Goal: Task Accomplishment & Management: Use online tool/utility

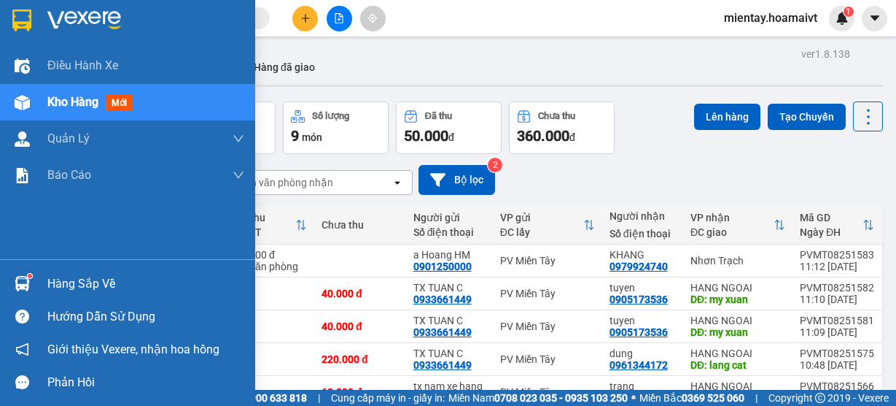
click at [57, 284] on div "Hàng sắp về" at bounding box center [145, 284] width 197 height 22
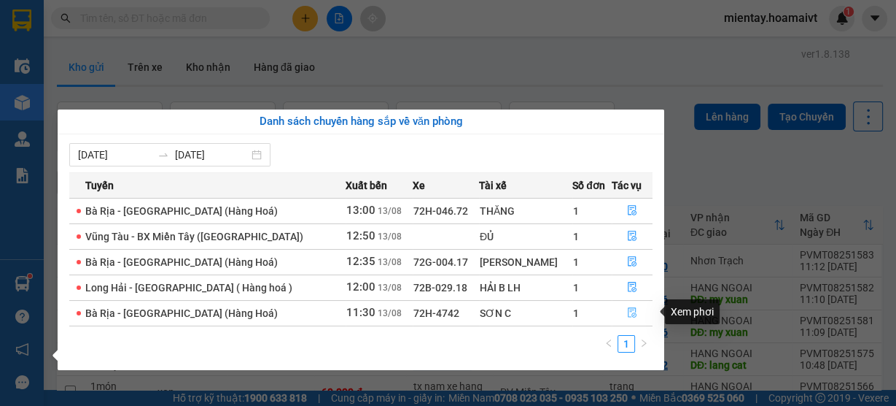
click at [632, 312] on icon "file-done" at bounding box center [632, 312] width 10 height 10
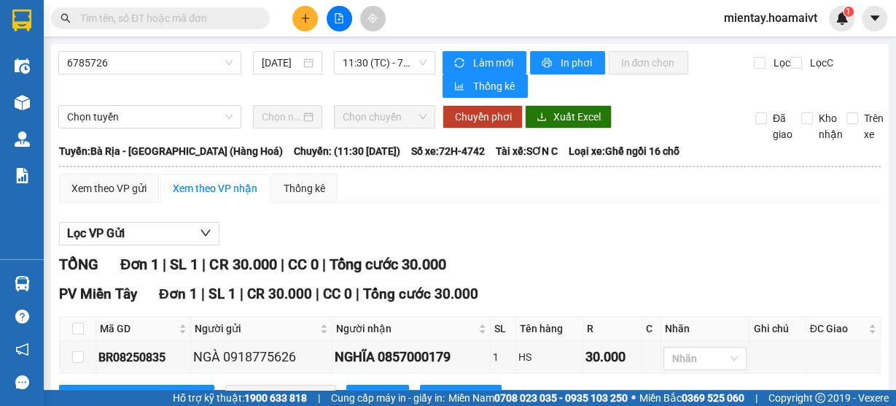
scroll to position [57, 0]
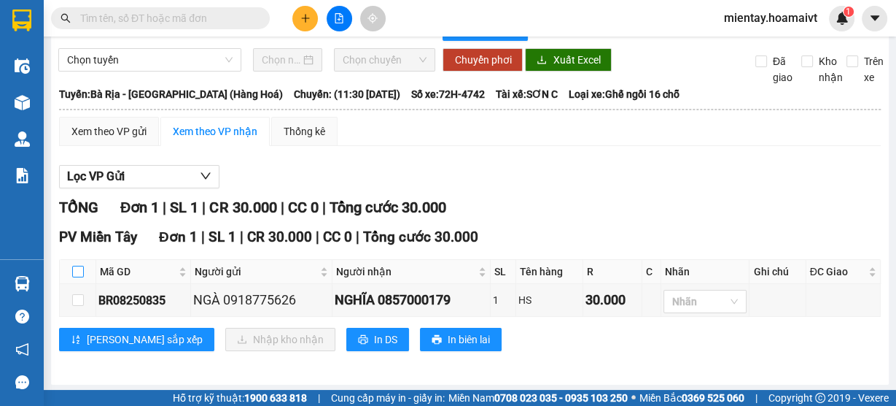
click at [74, 274] on input "checkbox" at bounding box center [78, 271] width 12 height 12
checkbox input "true"
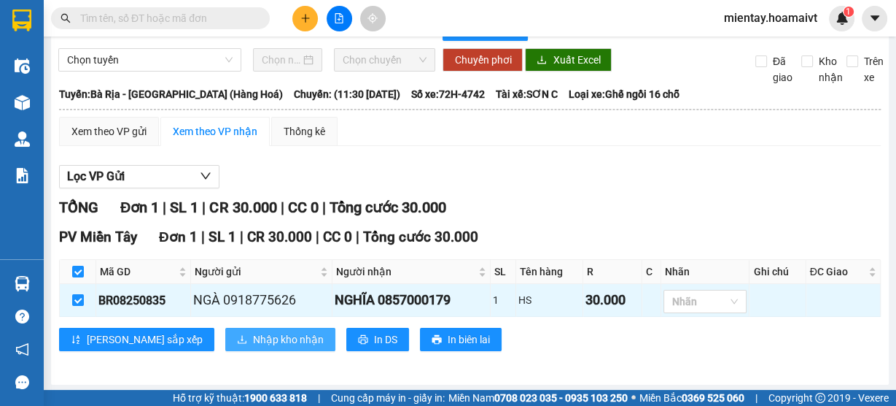
click at [253, 338] on span "Nhập kho nhận" at bounding box center [288, 339] width 71 height 16
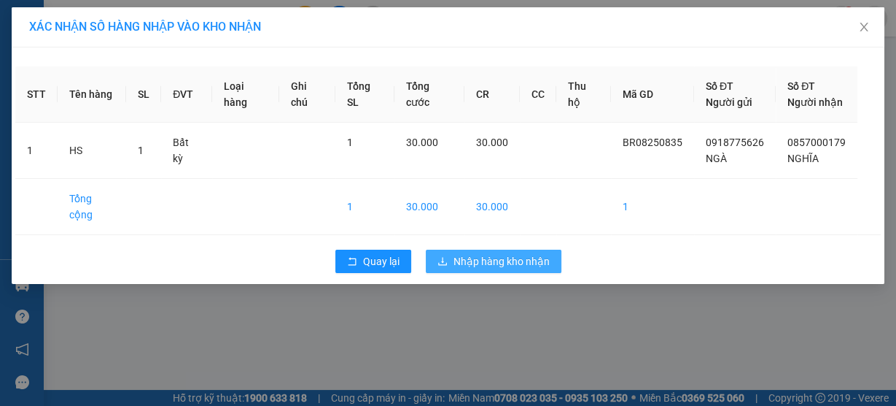
click at [504, 253] on span "Nhập hàng kho nhận" at bounding box center [502, 261] width 96 height 16
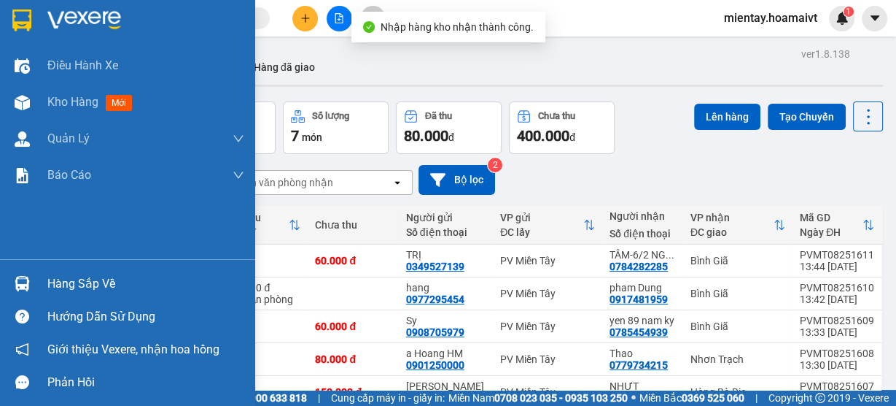
click at [96, 288] on div "Hàng sắp về" at bounding box center [145, 284] width 197 height 22
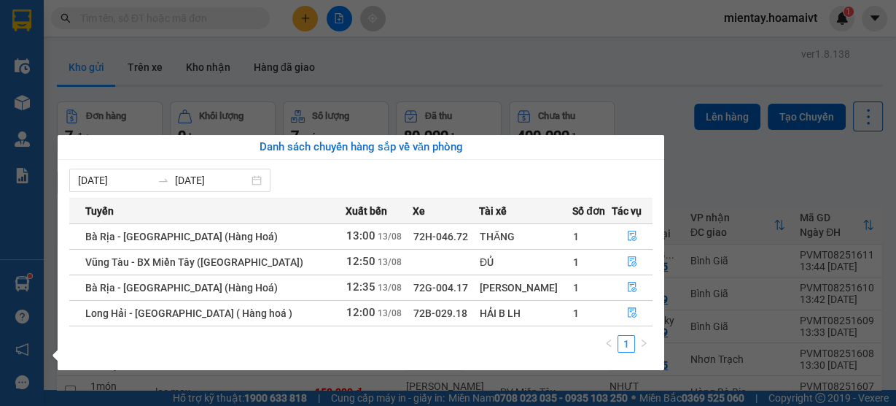
click at [272, 15] on section "Kết quả tìm kiếm ( 74 ) Bộ lọc Mã ĐH Trạng thái Món hàng Tổng cước Chưa cước Nh…" at bounding box center [448, 203] width 896 height 406
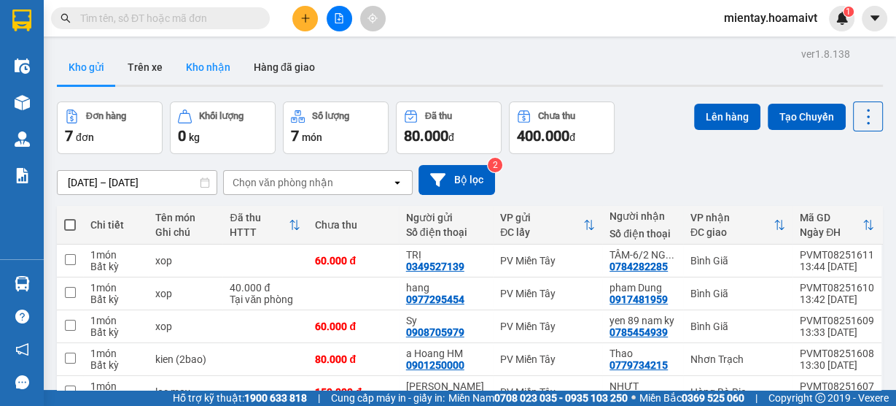
click at [229, 66] on button "Kho nhận" at bounding box center [208, 67] width 68 height 35
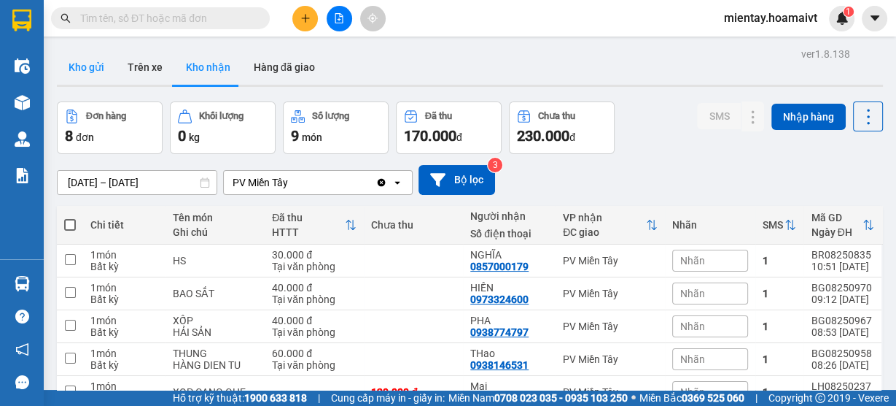
click at [94, 67] on button "Kho gửi" at bounding box center [86, 67] width 59 height 35
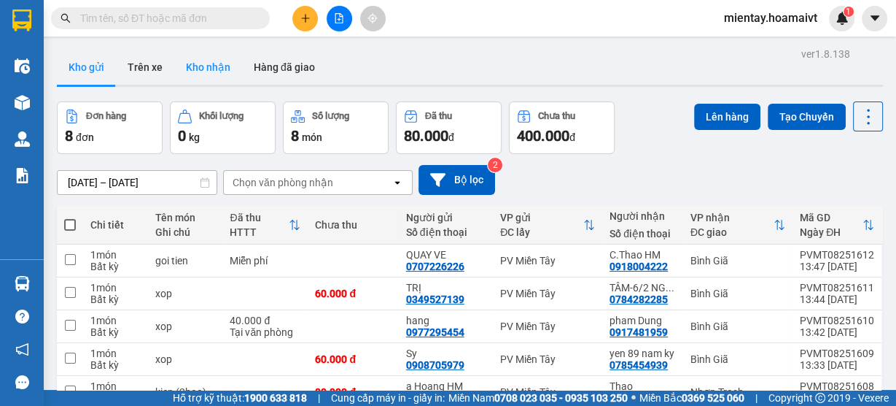
click at [212, 68] on button "Kho nhận" at bounding box center [208, 67] width 68 height 35
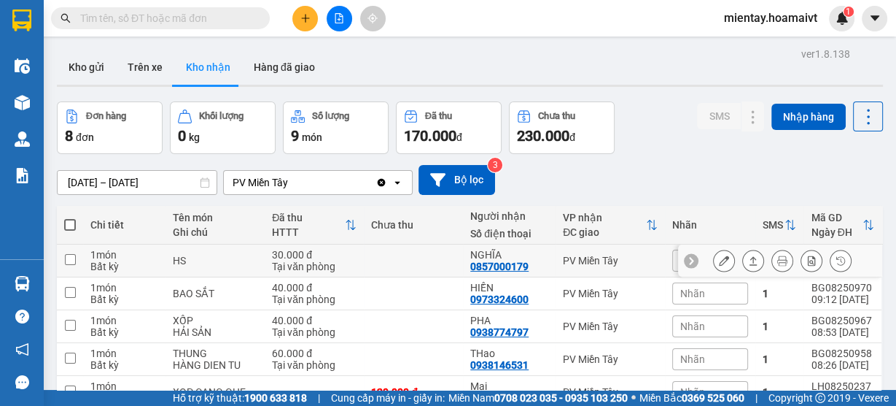
scroll to position [58, 0]
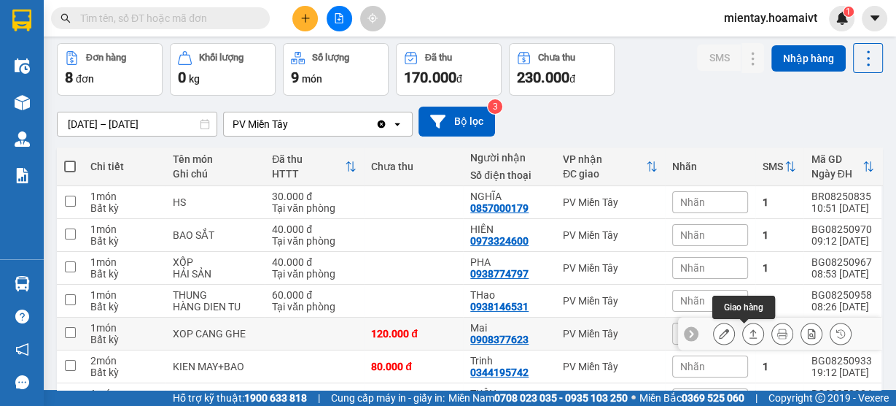
click at [750, 335] on icon at bounding box center [754, 333] width 8 height 9
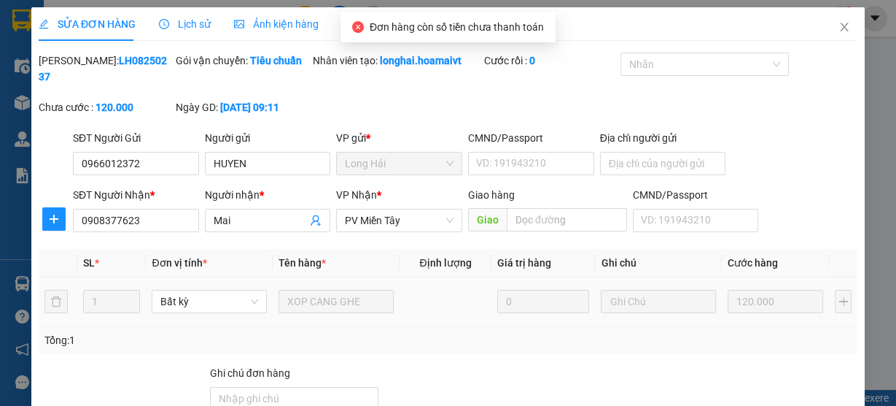
type input "0966012372"
type input "HUYEN"
type input "0908377623"
type input "Mai"
type input "120.000"
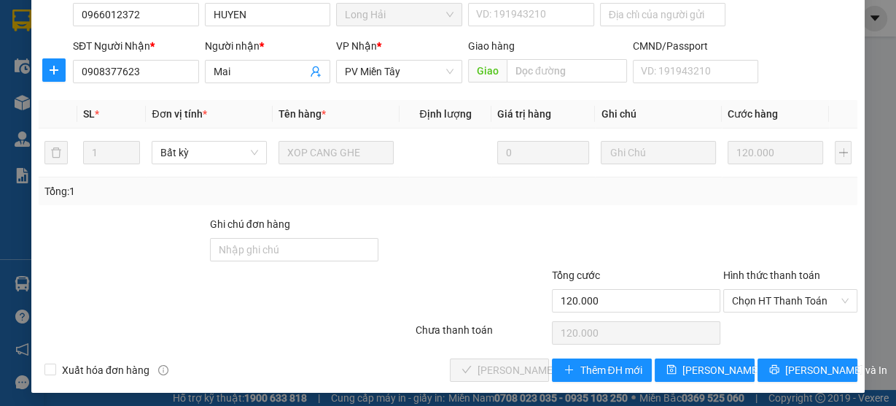
scroll to position [152, 0]
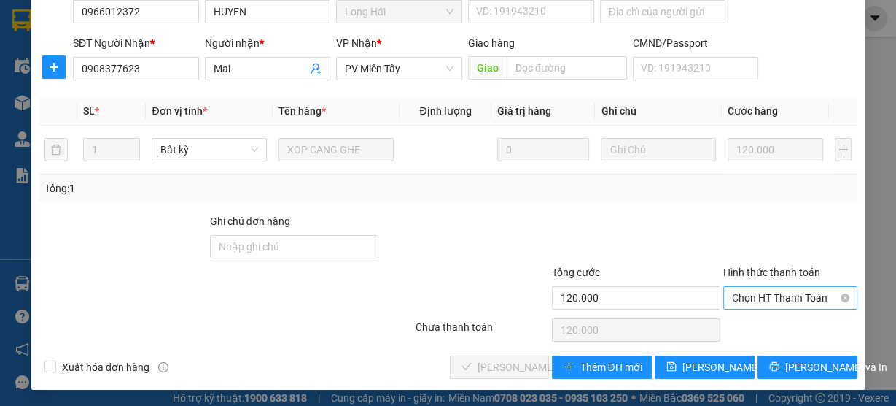
click at [796, 299] on span "Chọn HT Thanh Toán" at bounding box center [790, 298] width 117 height 22
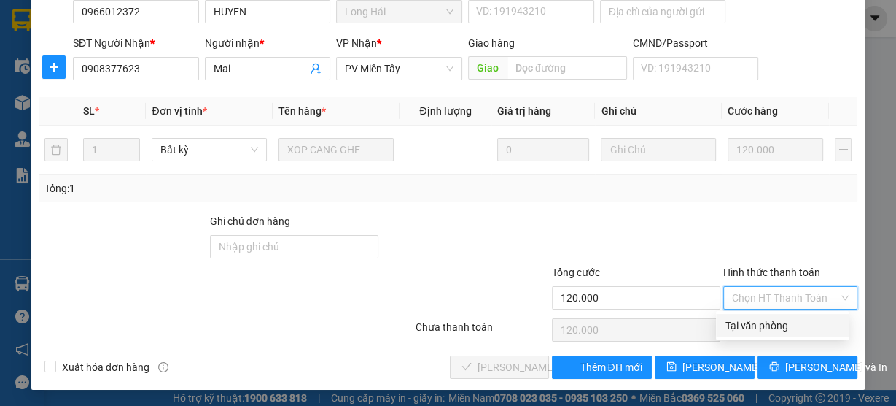
click at [775, 326] on div "Tại văn phòng" at bounding box center [782, 325] width 115 height 16
type input "0"
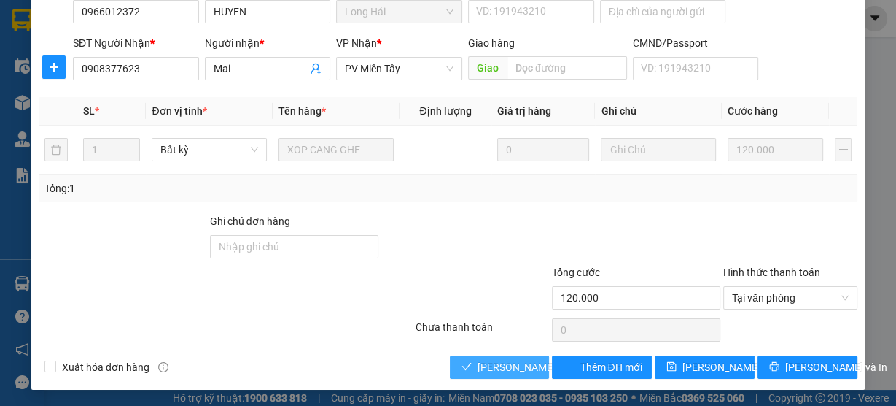
click at [484, 362] on span "Lưu và Giao hàng" at bounding box center [548, 367] width 140 height 16
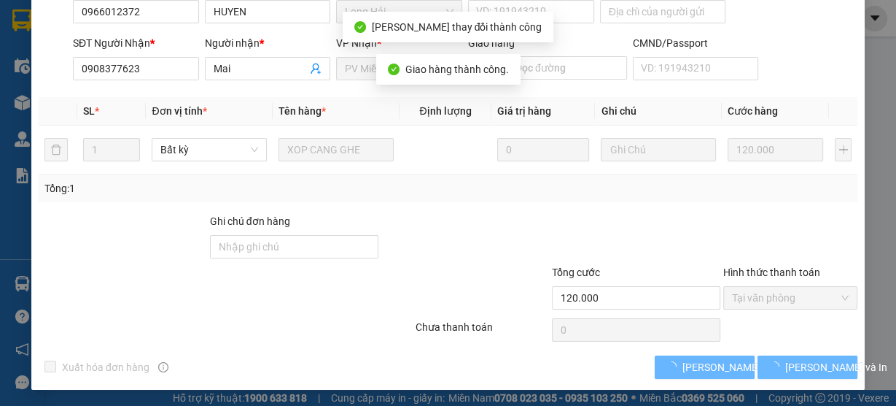
scroll to position [167, 0]
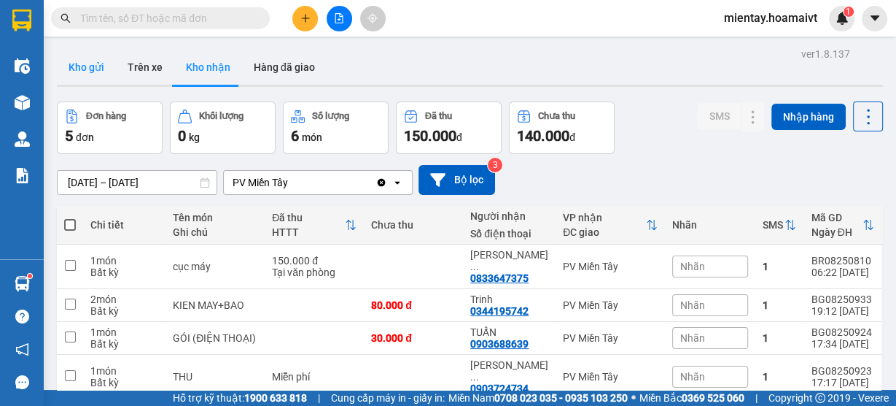
click at [86, 63] on button "Kho gửi" at bounding box center [86, 67] width 59 height 35
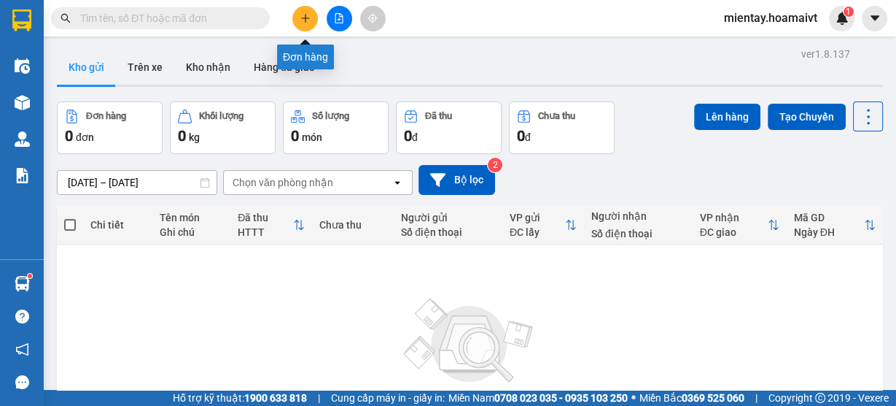
click at [299, 20] on button at bounding box center [305, 19] width 26 height 26
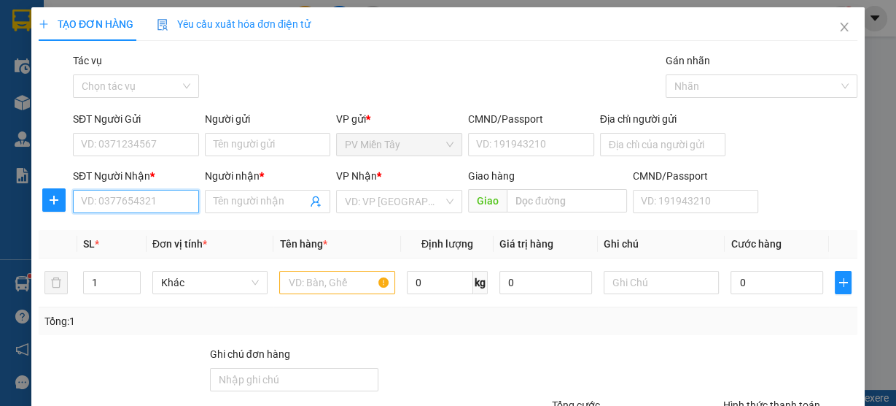
drag, startPoint x: 137, startPoint y: 206, endPoint x: 128, endPoint y: 197, distance: 12.4
click at [136, 206] on input "SĐT Người Nhận *" at bounding box center [136, 201] width 126 height 23
type input "0966610609"
click at [236, 201] on input "Người nhận *" at bounding box center [261, 201] width 94 height 16
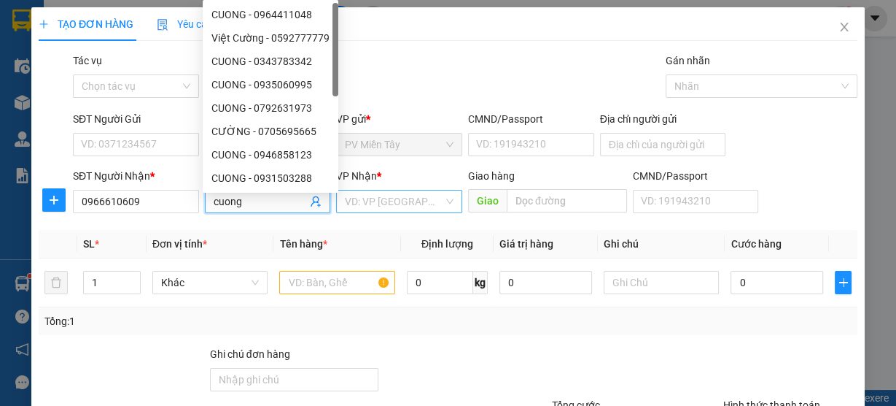
type input "cuong"
click at [394, 198] on input "search" at bounding box center [394, 201] width 98 height 22
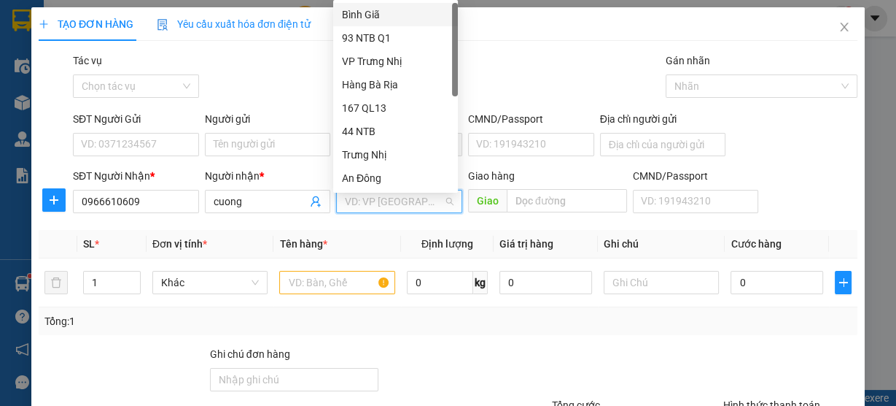
click at [395, 15] on div "Bình Giã" at bounding box center [395, 15] width 107 height 16
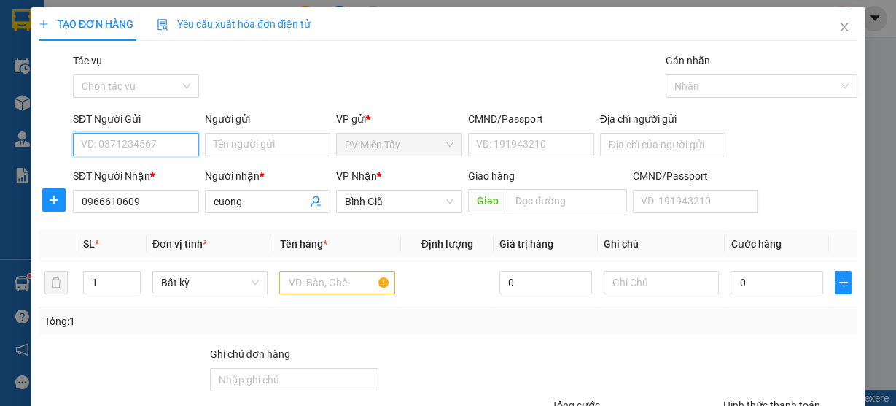
click at [172, 141] on input "SĐT Người Gửi" at bounding box center [136, 144] width 126 height 23
type input "0977094109"
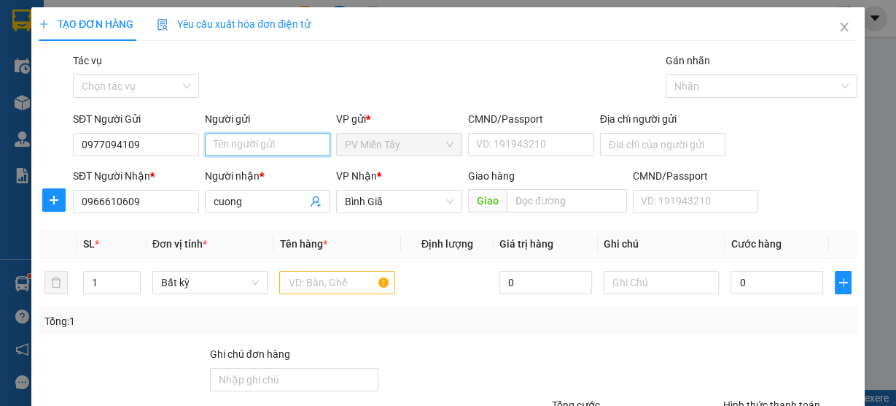
drag, startPoint x: 256, startPoint y: 137, endPoint x: 247, endPoint y: 136, distance: 9.6
click at [255, 138] on input "Người gửi" at bounding box center [268, 144] width 126 height 23
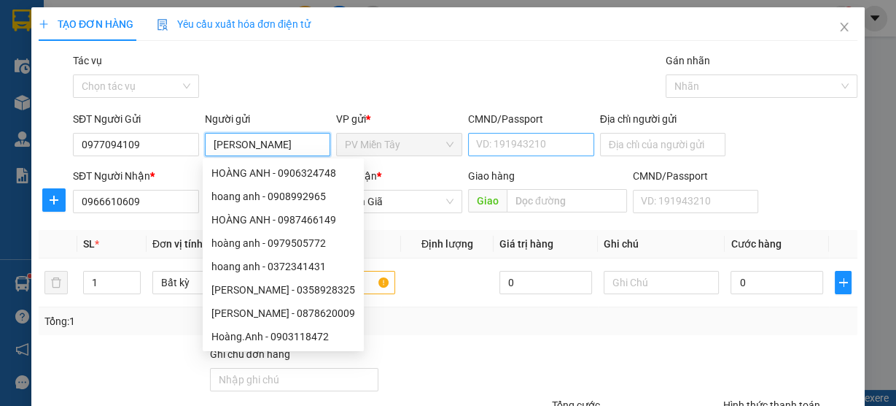
type input "hoang Anh"
click at [556, 144] on input "CMND/Passport" at bounding box center [531, 144] width 126 height 23
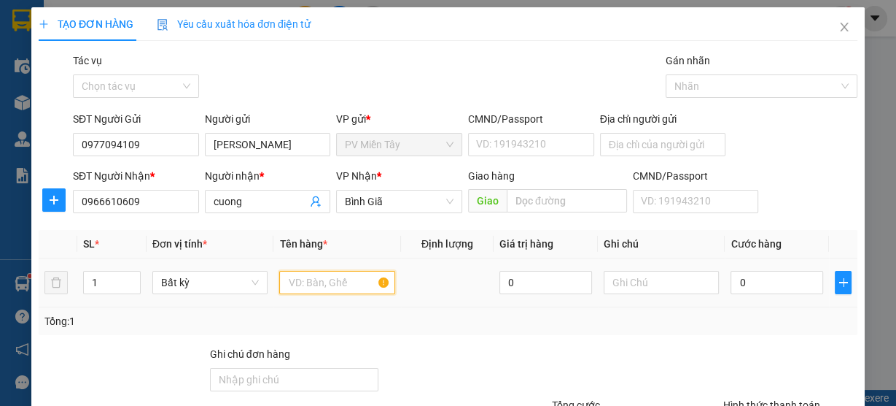
click at [349, 284] on input "text" at bounding box center [337, 282] width 116 height 23
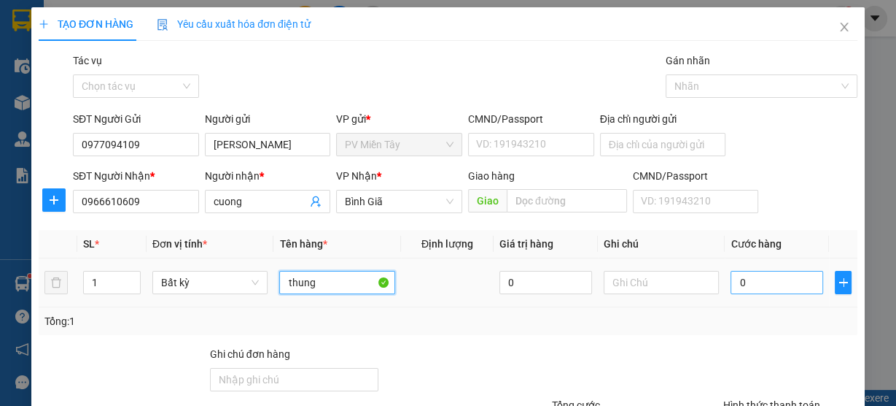
type input "thung"
click at [756, 277] on input "0" at bounding box center [777, 282] width 93 height 23
type input "4"
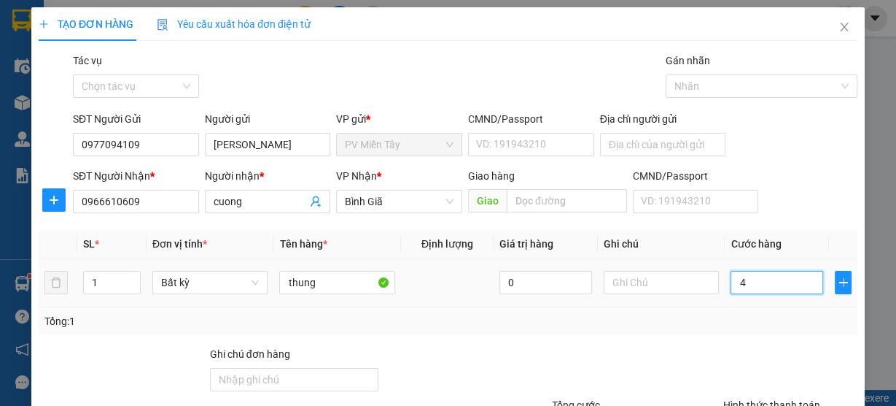
type input "40"
type input "40.000"
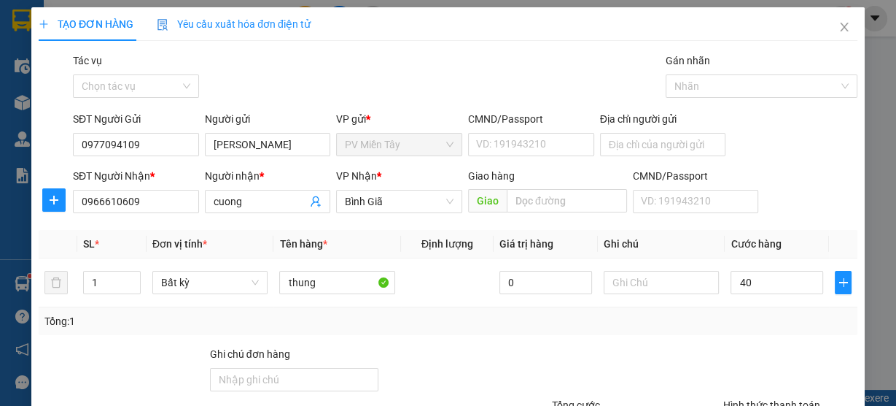
type input "40.000"
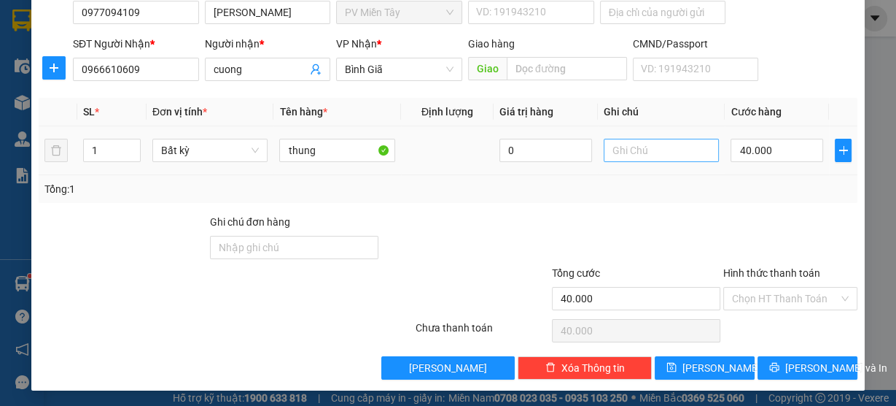
scroll to position [74, 0]
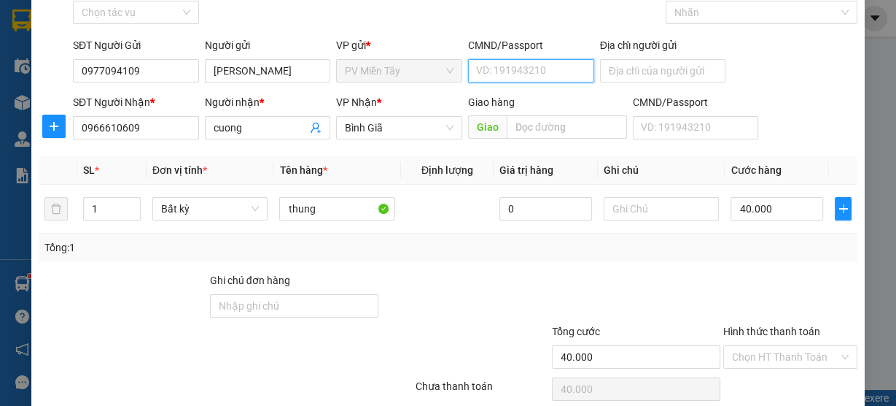
click at [529, 69] on input "CMND/Passport" at bounding box center [531, 70] width 126 height 23
type input "030060012137"
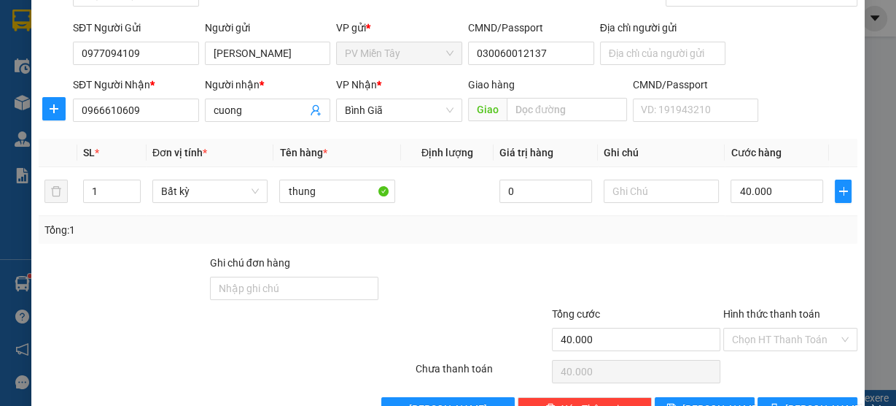
scroll to position [132, 0]
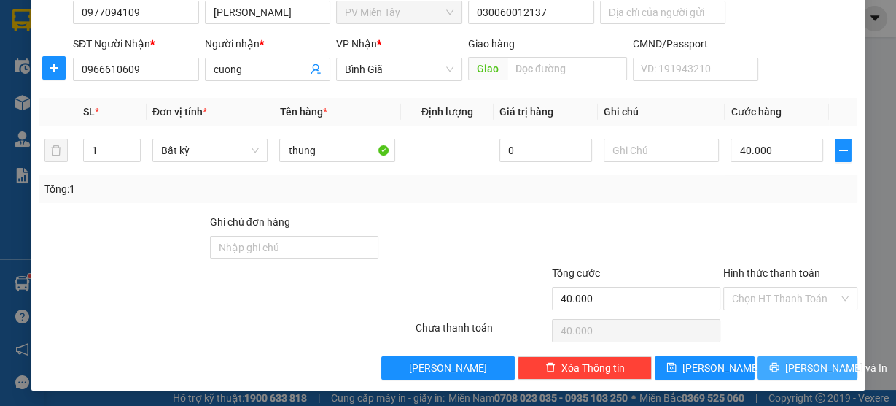
click at [807, 366] on span "Lưu và In" at bounding box center [836, 368] width 102 height 16
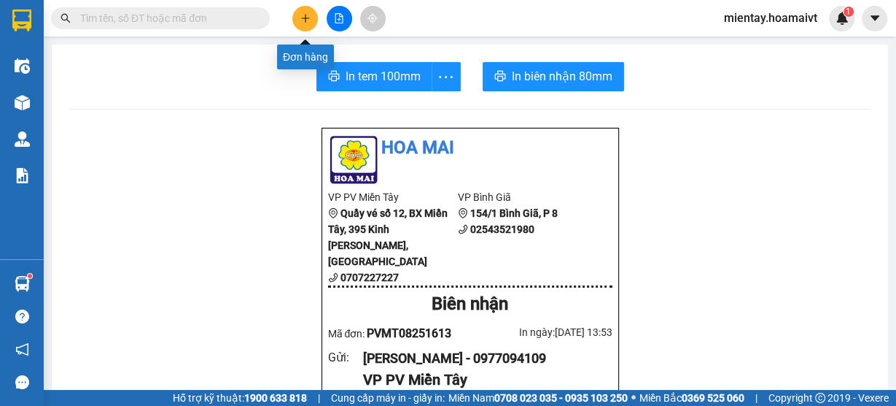
click at [308, 16] on icon "plus" at bounding box center [305, 18] width 10 height 10
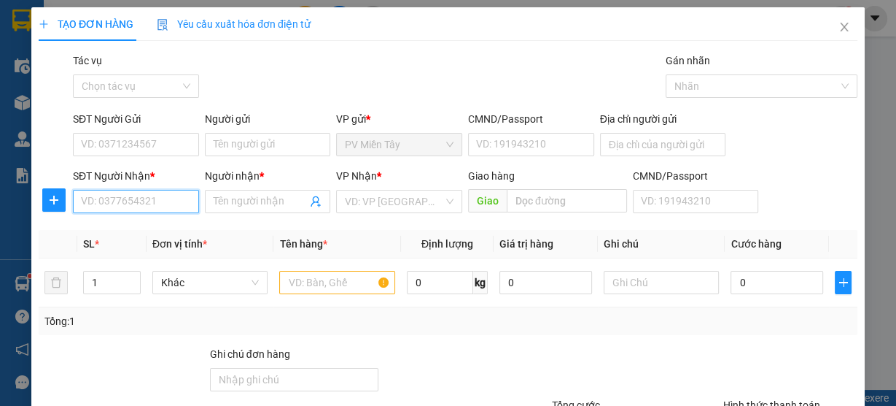
click at [154, 204] on input "SĐT Người Nhận *" at bounding box center [136, 201] width 126 height 23
click at [141, 225] on div "0792526794 - Trung" at bounding box center [134, 230] width 107 height 16
type input "0792526794"
type input "Trung"
type input "0792526794"
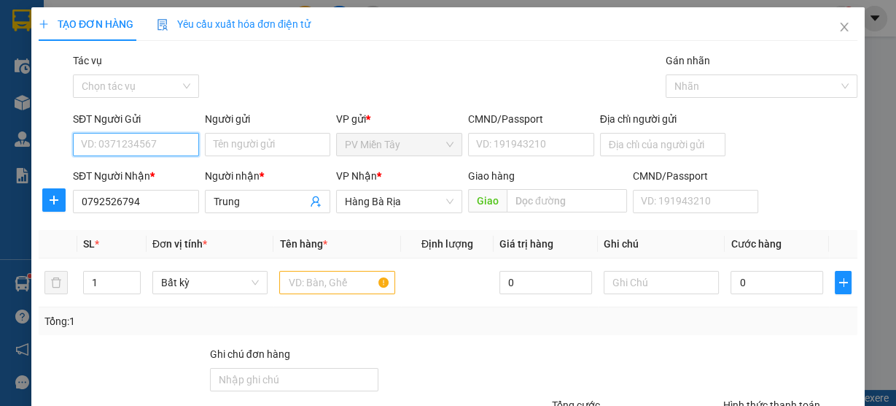
click at [181, 141] on input "SĐT Người Gửi" at bounding box center [136, 144] width 126 height 23
click at [157, 169] on div "0798611999 - Linh" at bounding box center [153, 173] width 144 height 16
type input "0798611999"
type input "Linh"
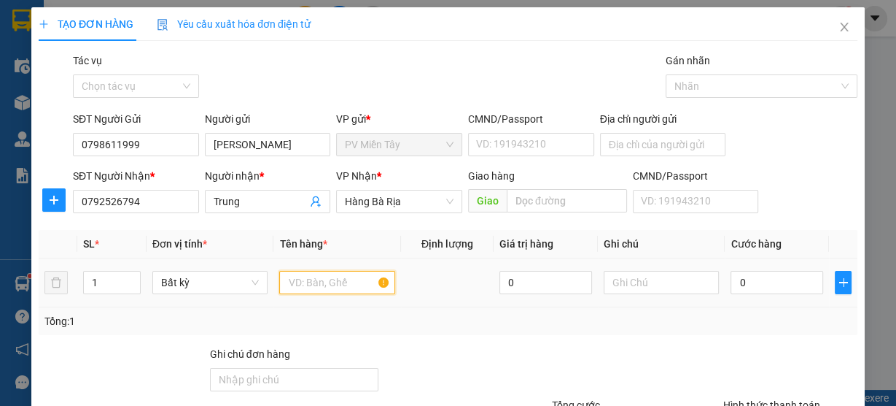
click at [342, 287] on input "text" at bounding box center [337, 282] width 116 height 23
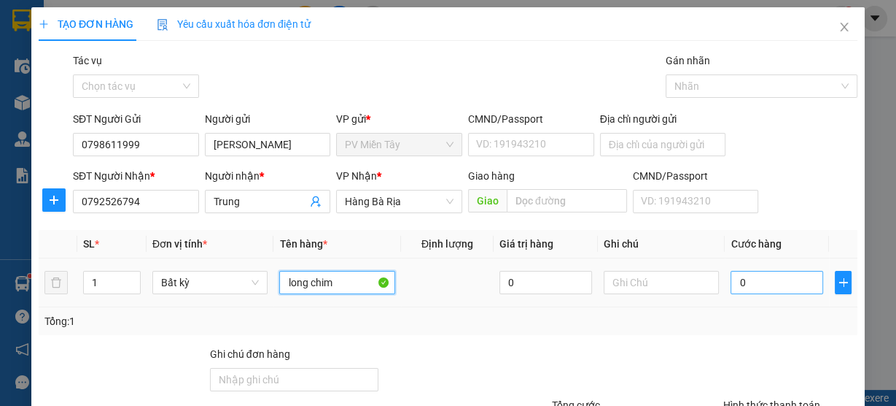
type input "long chim"
click at [743, 279] on input "0" at bounding box center [777, 282] width 93 height 23
type input "4"
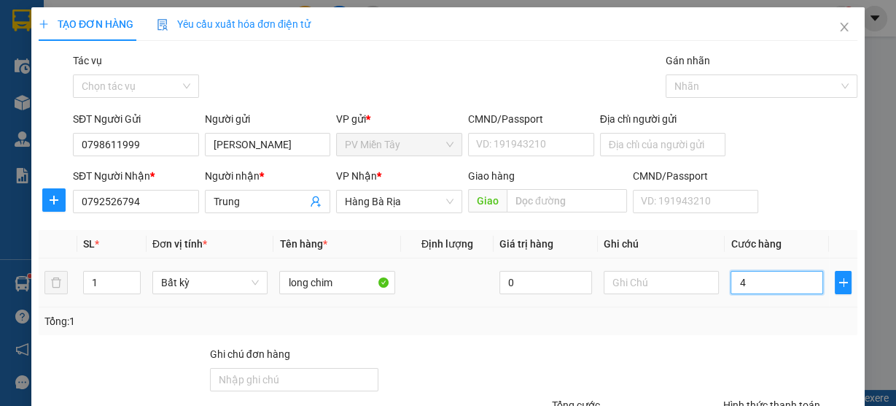
type input "40"
type input "40.000"
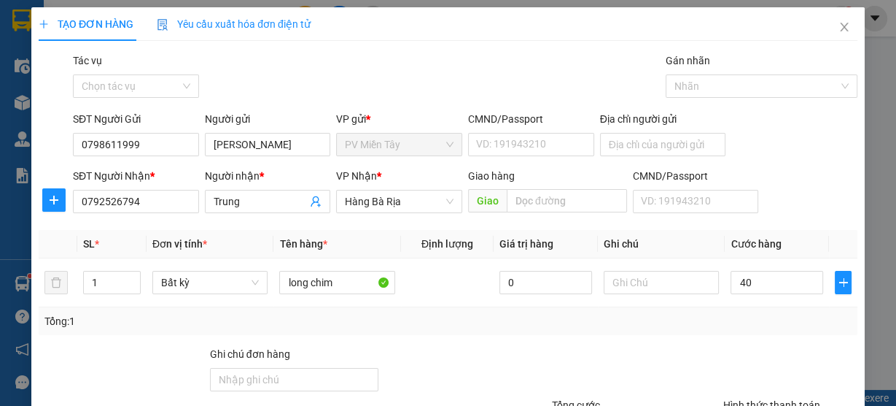
type input "40.000"
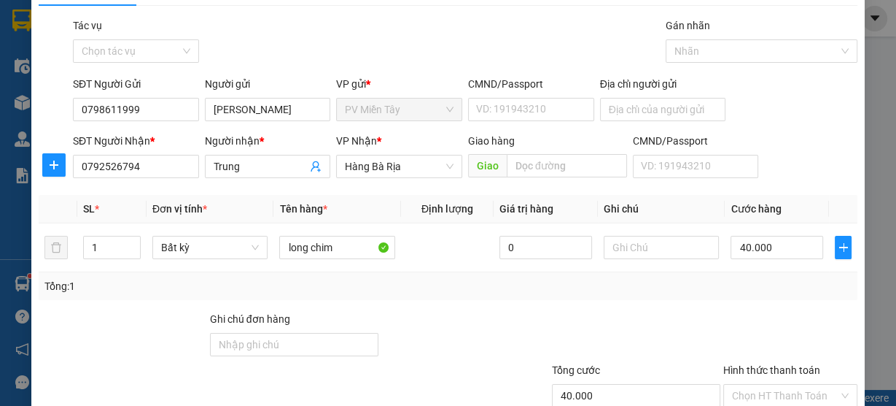
scroll to position [132, 0]
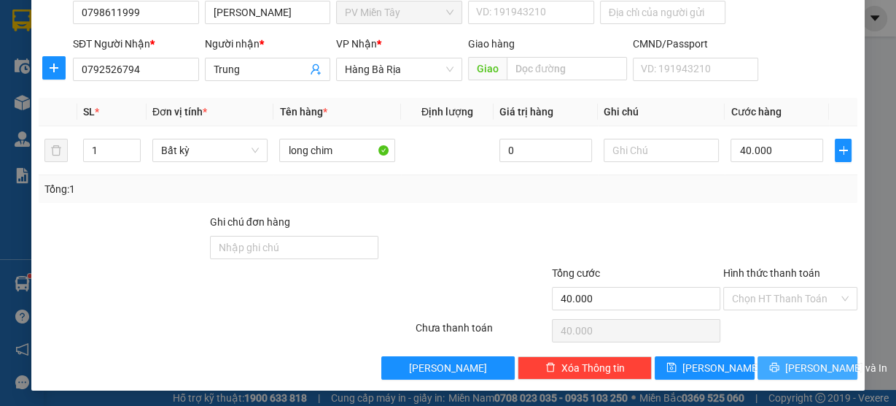
click at [816, 368] on span "Lưu và In" at bounding box center [836, 368] width 102 height 16
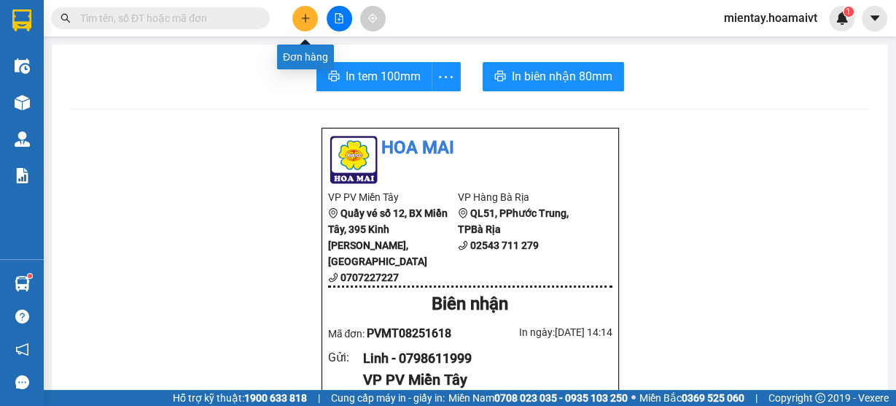
click at [309, 21] on icon "plus" at bounding box center [305, 18] width 10 height 10
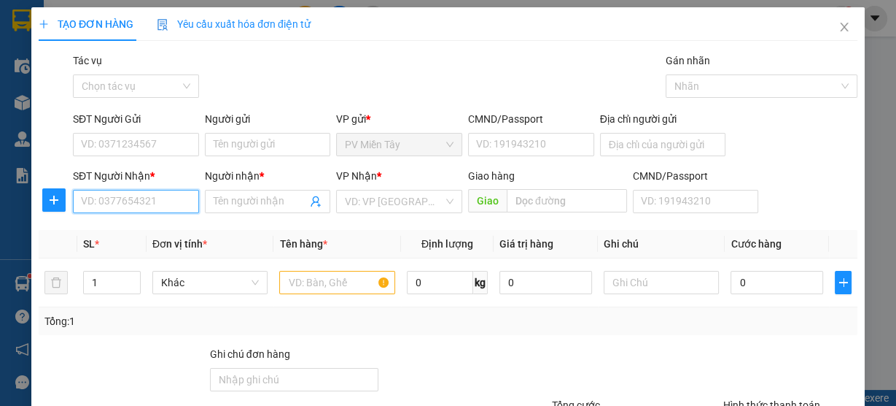
click at [135, 199] on input "SĐT Người Nhận *" at bounding box center [136, 201] width 126 height 23
type input "0937870422"
click at [120, 230] on div "0937870422 - linh" at bounding box center [134, 230] width 107 height 16
type input "BTD A BTan"
type input "linh"
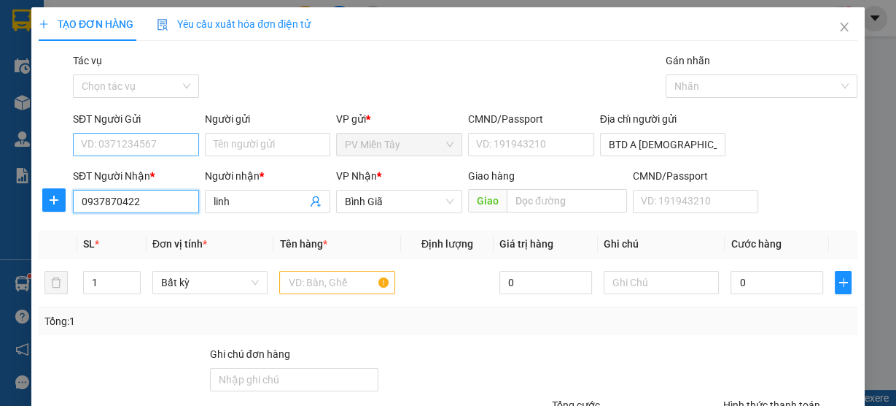
type input "0937870422"
click at [147, 146] on input "SĐT Người Gửi" at bounding box center [136, 144] width 126 height 23
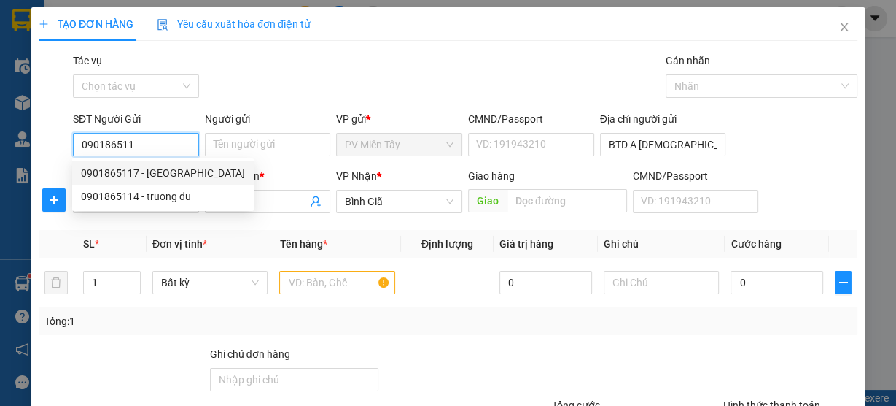
click at [155, 169] on div "0901865117 - Trường Dư" at bounding box center [163, 173] width 164 height 16
type input "0901865117"
type input "Trường Dư"
type input "MST: 8853355176"
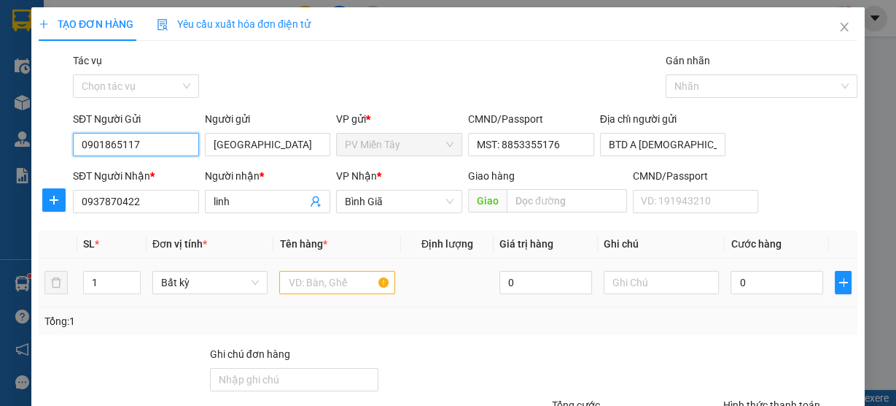
type input "0901865117"
click at [335, 279] on input "text" at bounding box center [337, 282] width 116 height 23
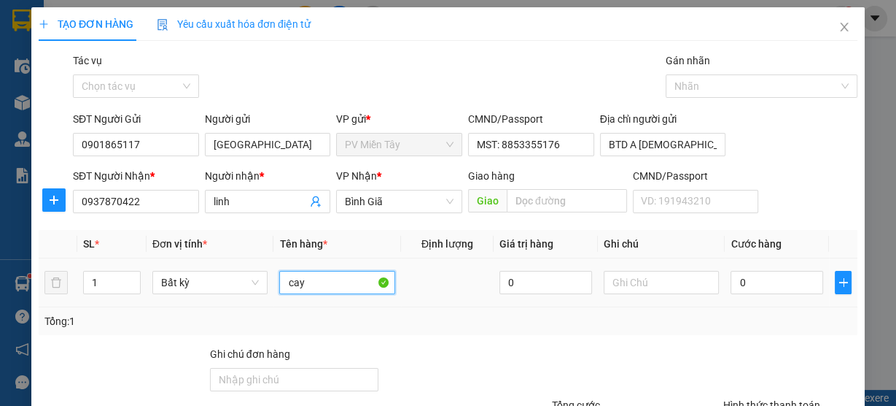
click at [321, 271] on input "cay" at bounding box center [337, 282] width 116 height 23
type input "thung dai"
click at [753, 286] on input "0" at bounding box center [777, 282] width 93 height 23
type input "5"
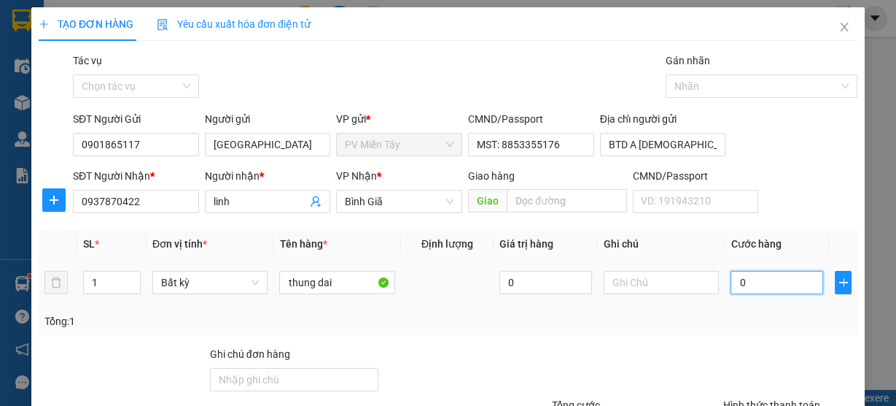
type input "5"
type input "50"
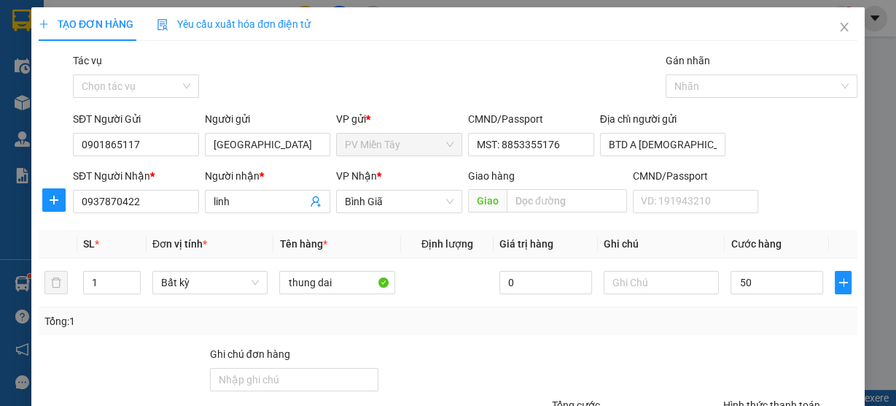
type input "50.000"
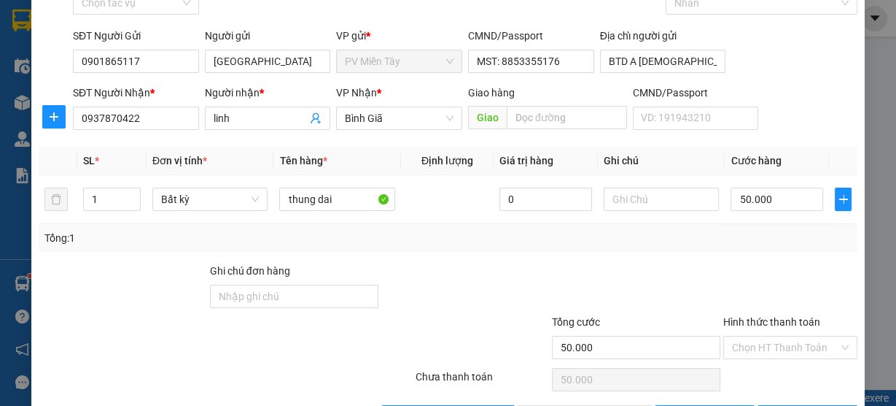
scroll to position [132, 0]
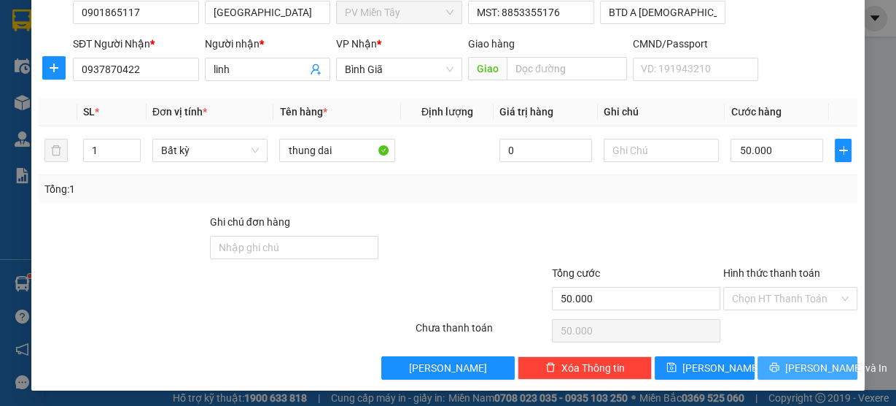
click at [804, 363] on span "Lưu và In" at bounding box center [836, 368] width 102 height 16
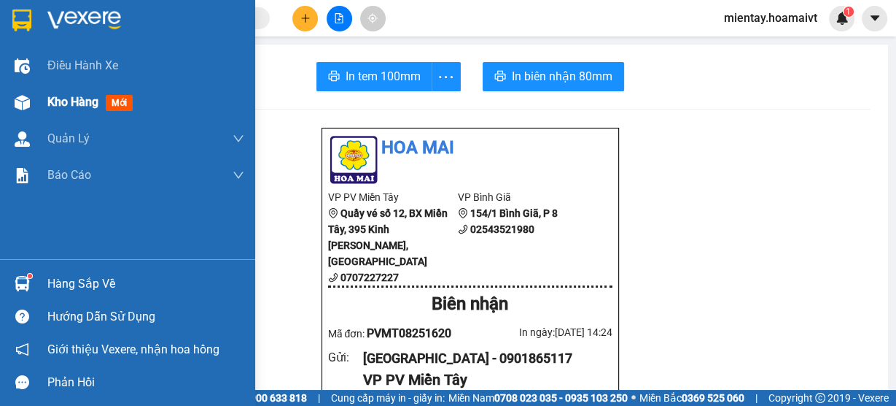
click at [67, 108] on span "Kho hàng" at bounding box center [72, 102] width 51 height 14
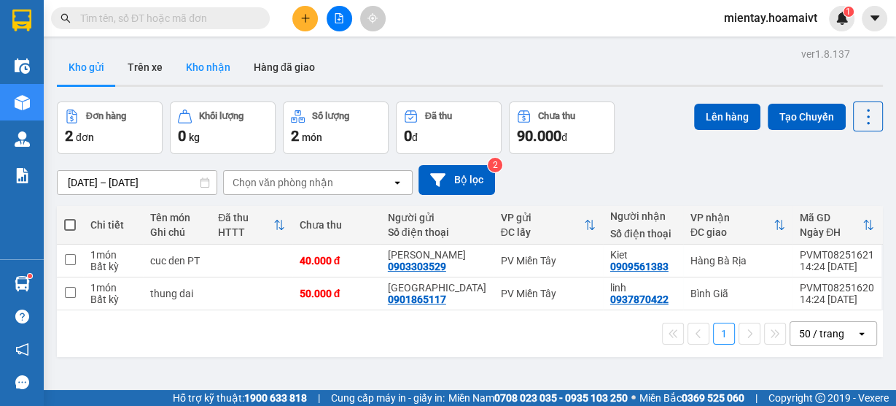
click at [228, 66] on button "Kho nhận" at bounding box center [208, 67] width 68 height 35
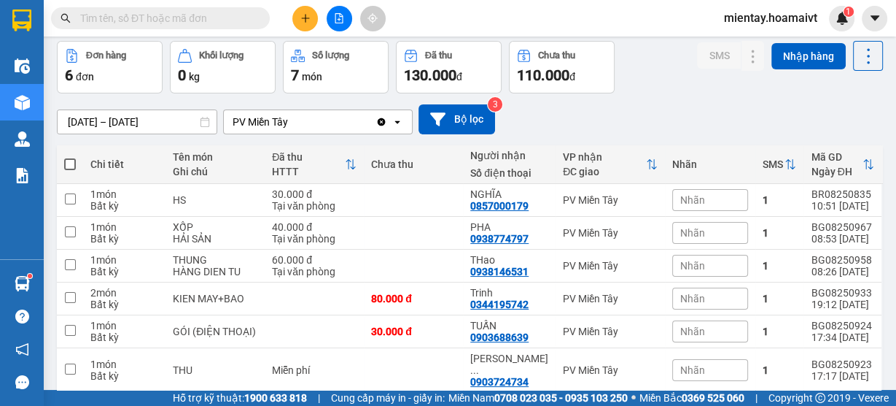
scroll to position [112, 0]
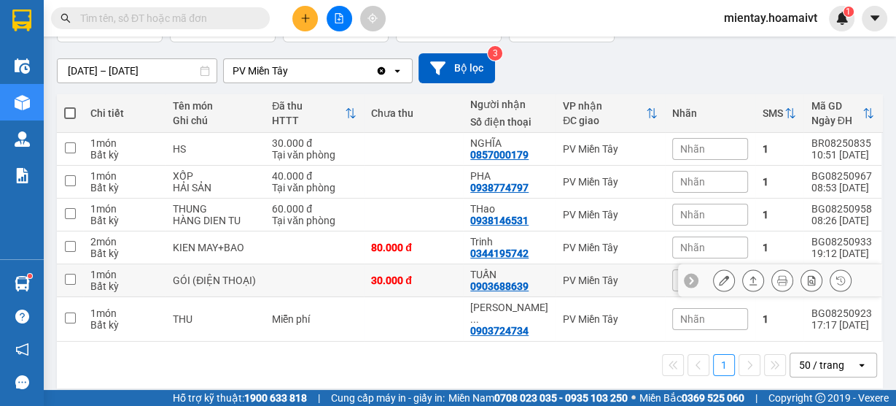
click at [748, 282] on icon at bounding box center [753, 280] width 10 height 10
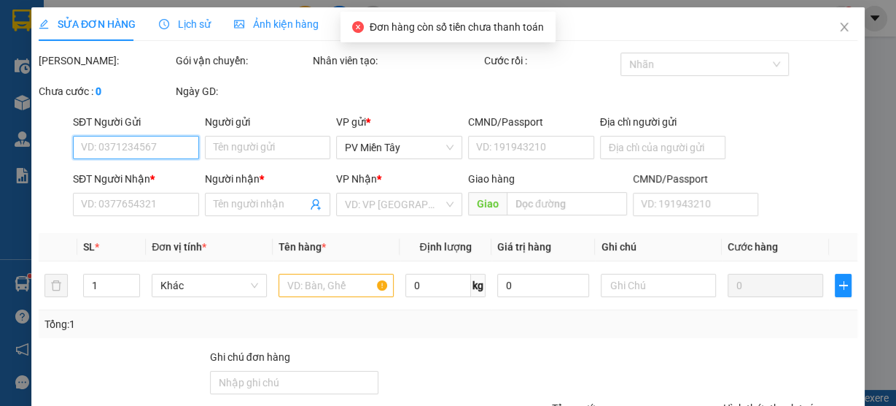
type input "0834510891"
type input "ĐẠT"
type input "0903688639"
type input "TUẤN"
type input "30.000"
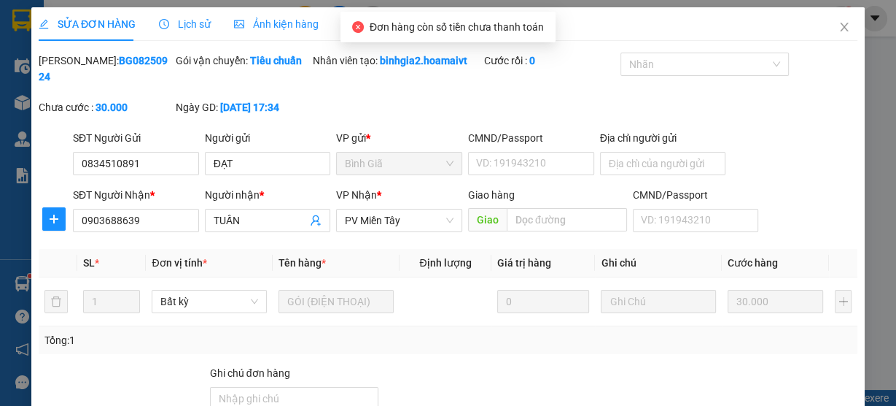
scroll to position [152, 0]
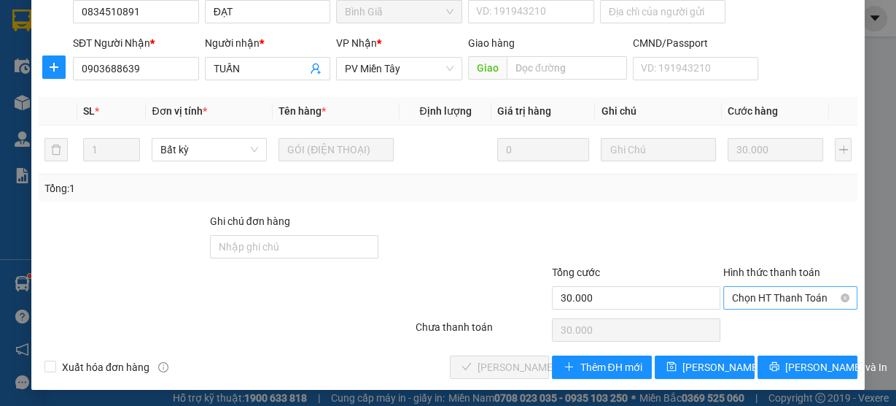
click at [783, 299] on span "Chọn HT Thanh Toán" at bounding box center [790, 298] width 117 height 22
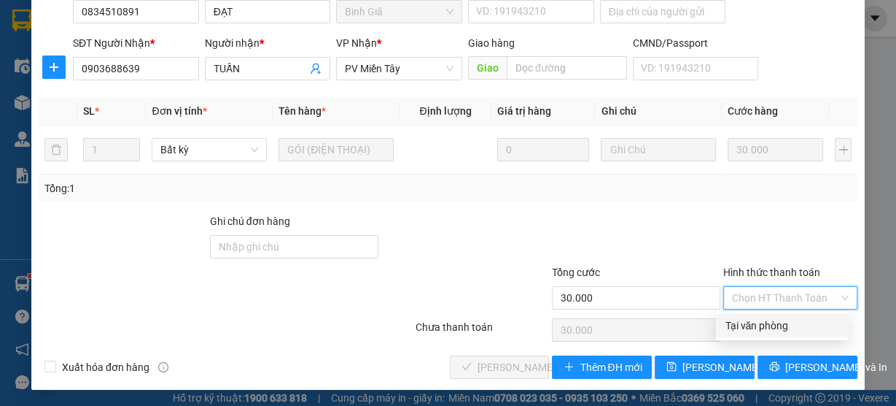
click at [784, 322] on div "Tại văn phòng" at bounding box center [782, 325] width 115 height 16
type input "0"
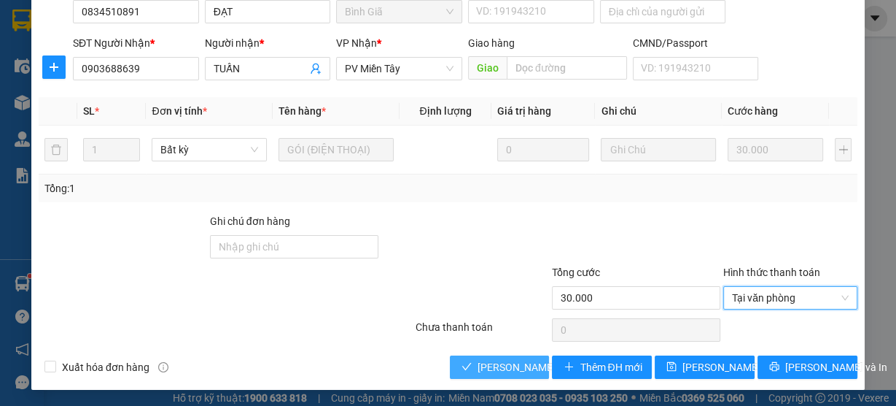
click at [497, 360] on span "Lưu và Giao hàng" at bounding box center [548, 367] width 140 height 16
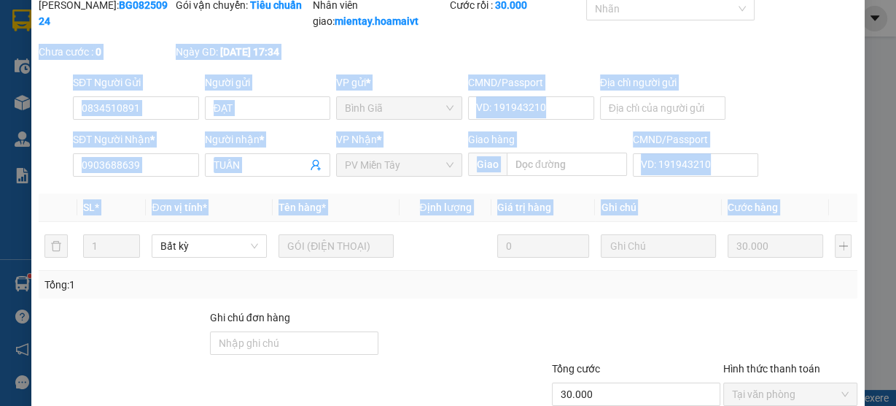
scroll to position [0, 0]
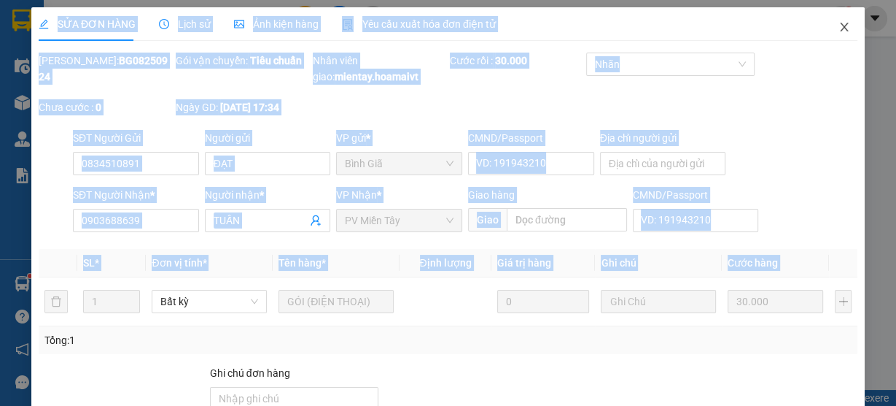
click at [839, 25] on icon "close" at bounding box center [845, 27] width 12 height 12
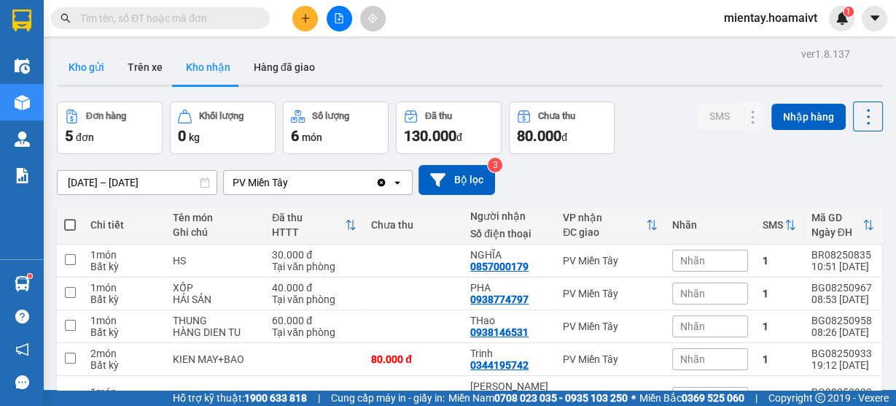
click at [90, 63] on button "Kho gửi" at bounding box center [86, 67] width 59 height 35
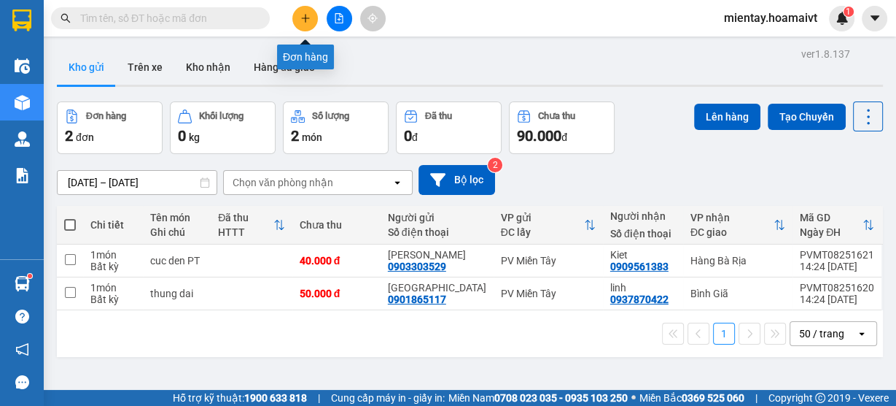
click at [300, 19] on icon "plus" at bounding box center [305, 18] width 10 height 10
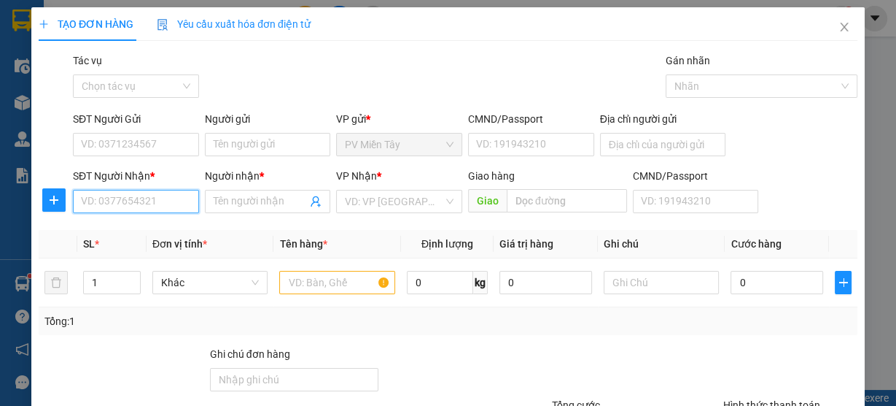
click at [149, 206] on input "SĐT Người Nhận *" at bounding box center [136, 201] width 126 height 23
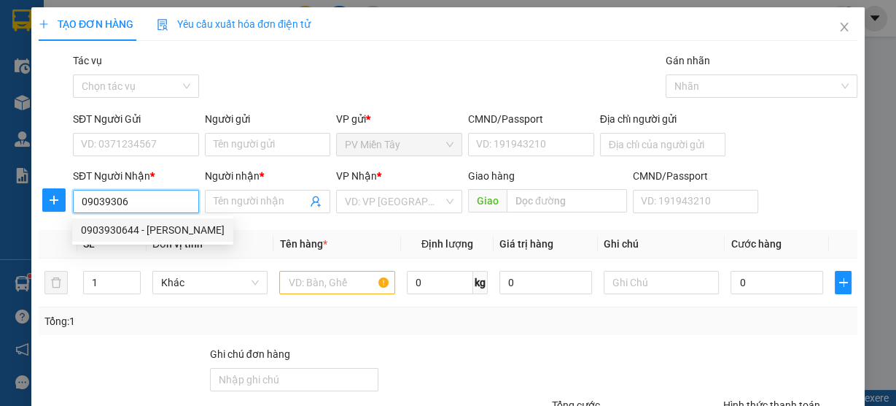
click at [145, 229] on div "0903930644 - VÂN" at bounding box center [153, 230] width 144 height 16
type input "0903930644"
type input "VÂN"
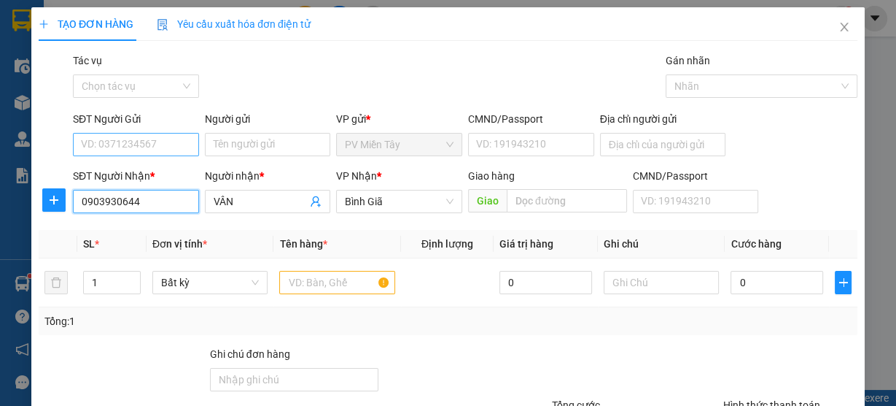
type input "0903930644"
click at [168, 143] on input "SĐT Người Gửi" at bounding box center [136, 144] width 126 height 23
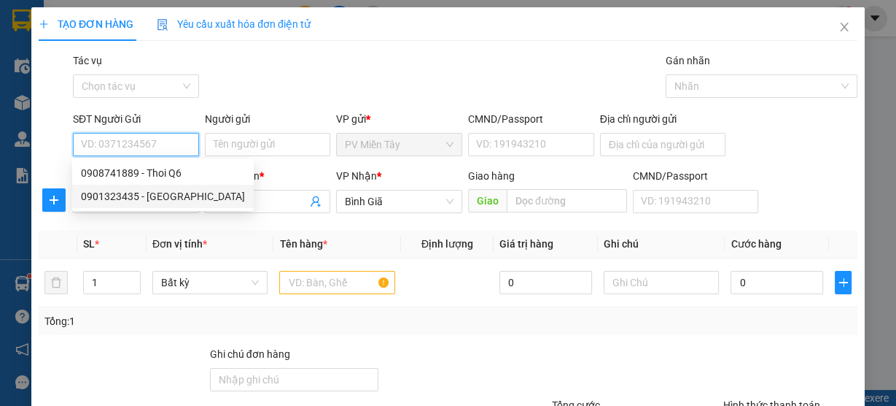
click at [141, 195] on div "0901323435 - thuong" at bounding box center [163, 196] width 164 height 16
type input "0901323435"
type input "thuong"
type input "095085003913"
type input "quan 6"
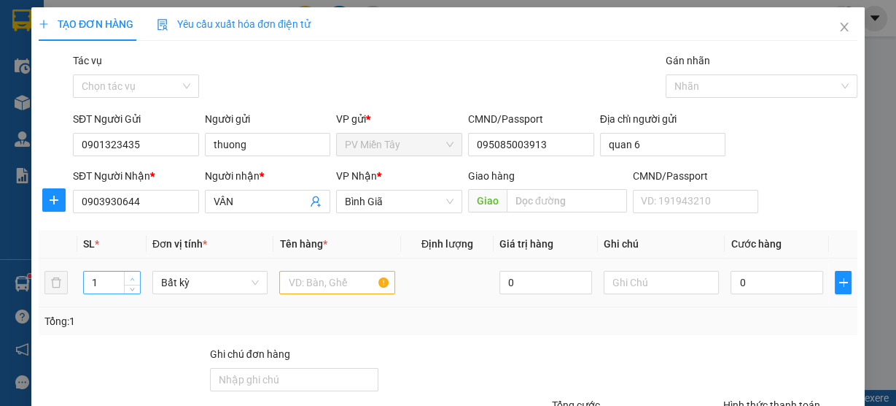
click at [131, 276] on icon "up" at bounding box center [132, 278] width 5 height 5
type input "2"
click at [316, 276] on input "text" at bounding box center [337, 282] width 116 height 23
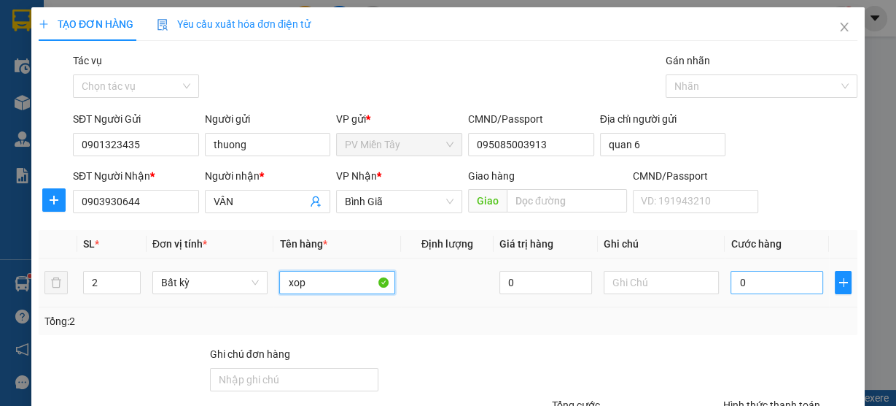
type input "xop"
click at [756, 282] on input "0" at bounding box center [777, 282] width 93 height 23
type input "1"
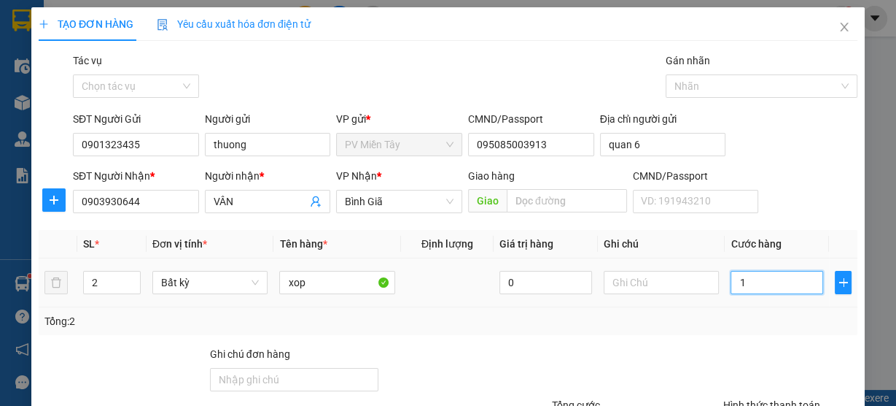
type input "12"
type input "120"
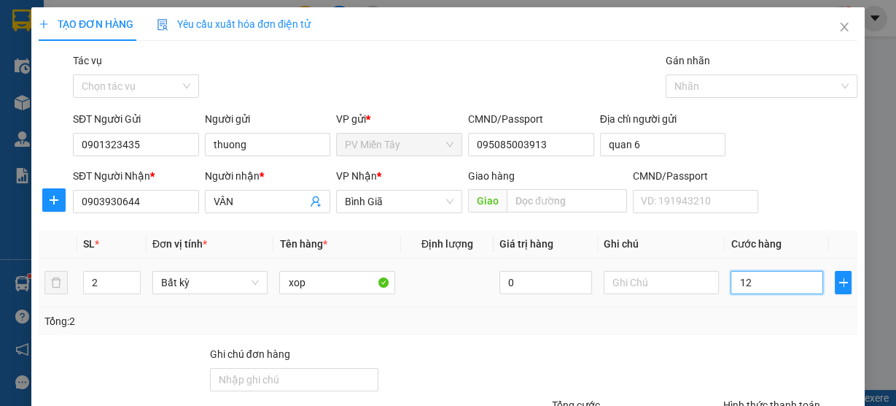
type input "120"
type input "120.000"
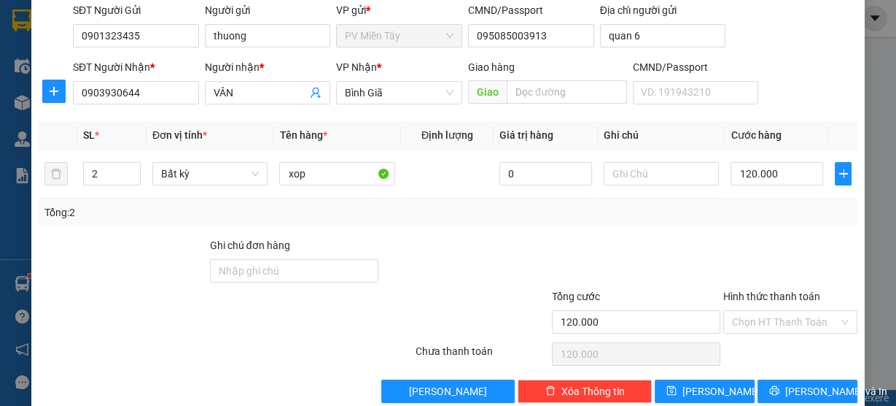
scroll to position [117, 0]
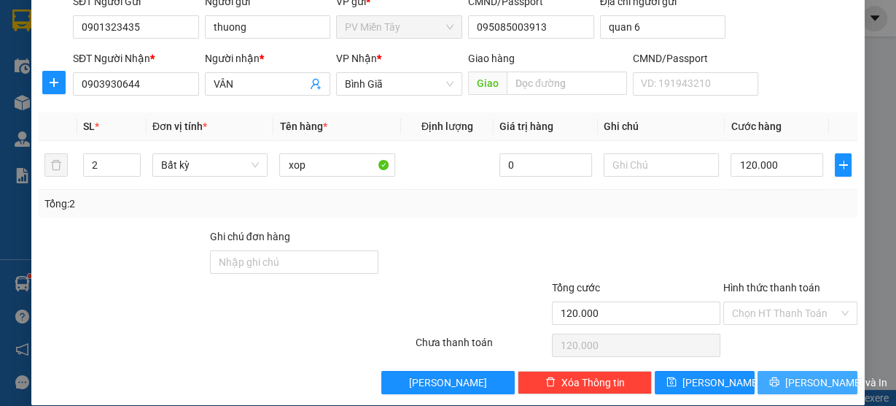
click at [807, 379] on span "Lưu và In" at bounding box center [836, 382] width 102 height 16
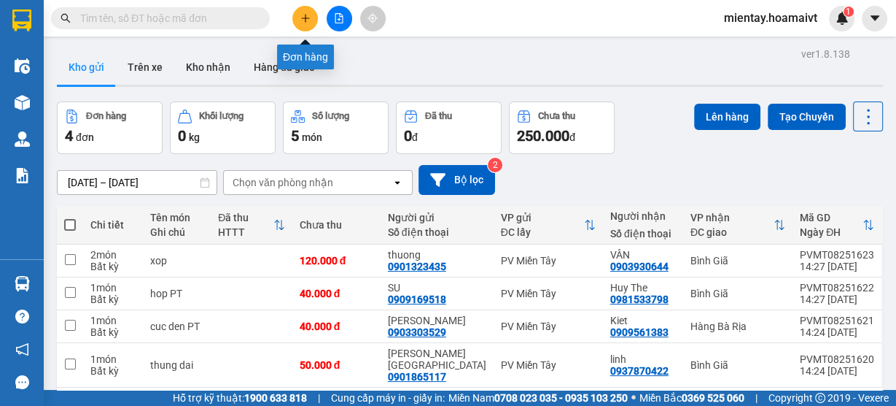
click at [305, 22] on icon "plus" at bounding box center [305, 18] width 10 height 10
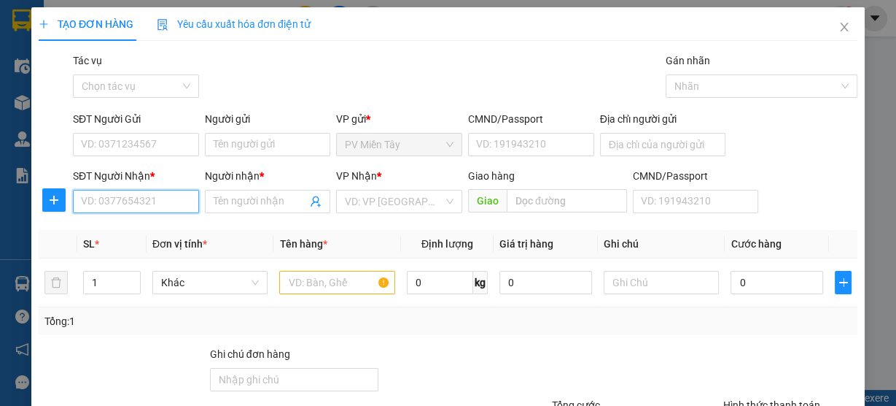
click at [154, 201] on input "SĐT Người Nhận *" at bounding box center [136, 201] width 126 height 23
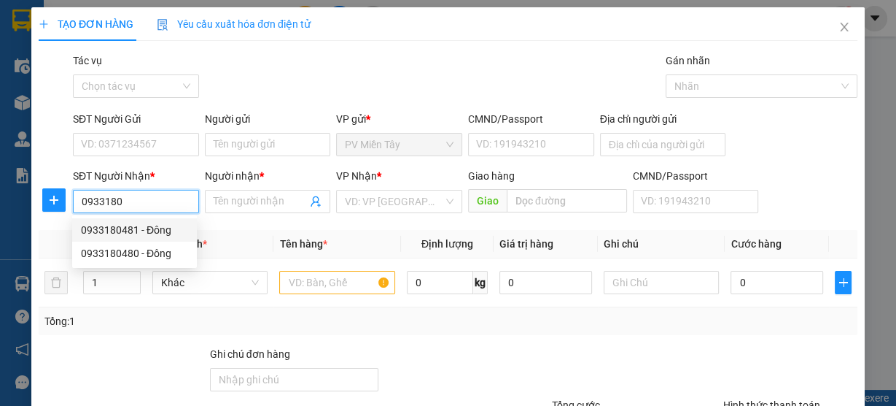
click at [161, 225] on div "0933180481 - Đông" at bounding box center [134, 230] width 107 height 16
type input "0933180481"
type input "Đông"
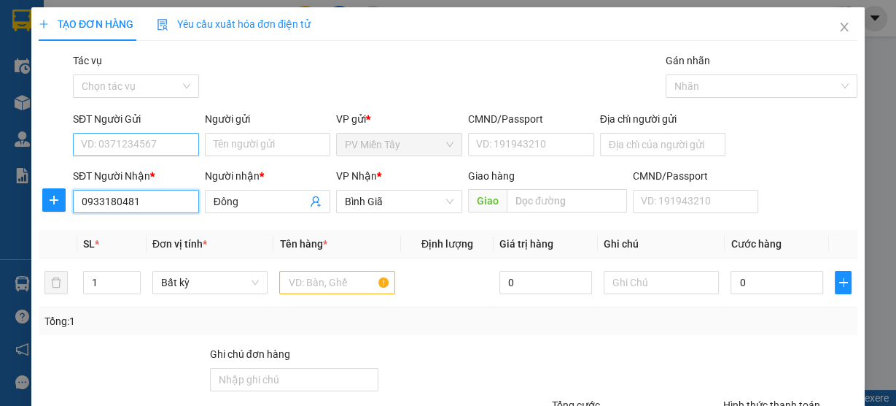
type input "0933180481"
click at [155, 146] on input "SĐT Người Gửi" at bounding box center [136, 144] width 126 height 23
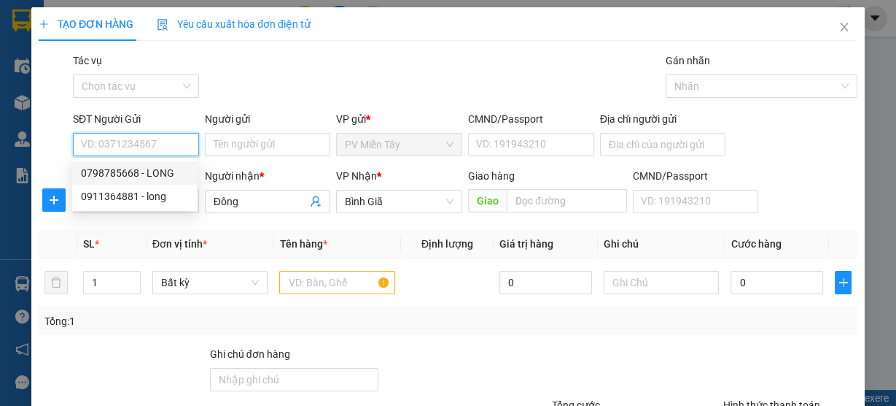
click at [164, 172] on div "0798785668 - LONG" at bounding box center [134, 173] width 107 height 16
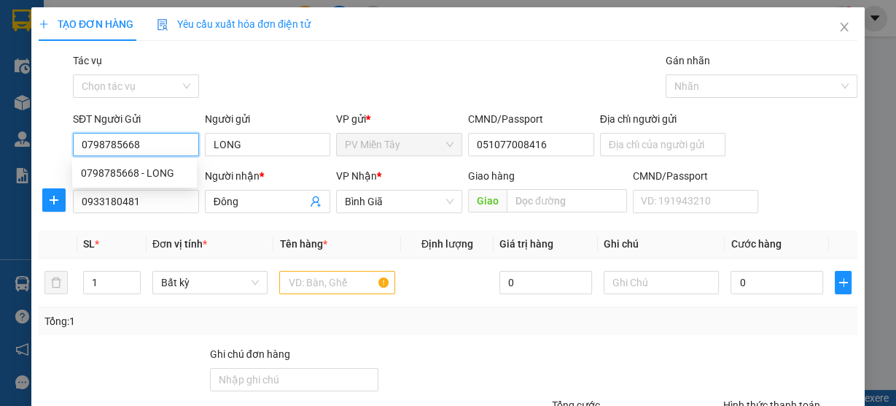
type input "0798785668"
type input "LONG"
type input "051077008416"
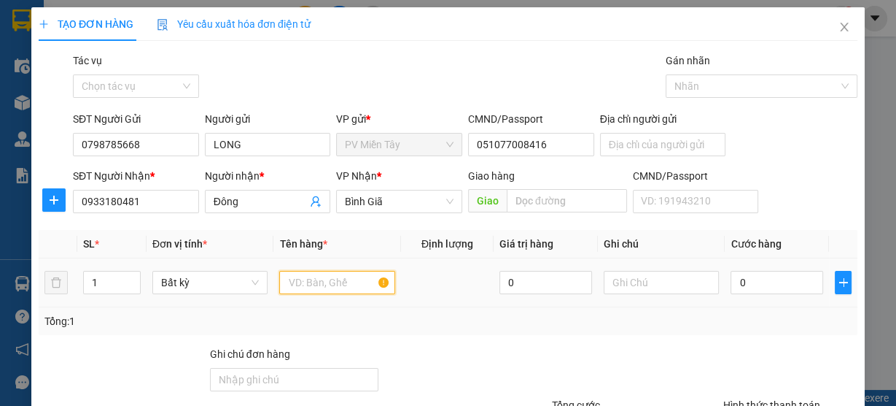
click at [314, 279] on input "text" at bounding box center [337, 282] width 116 height 23
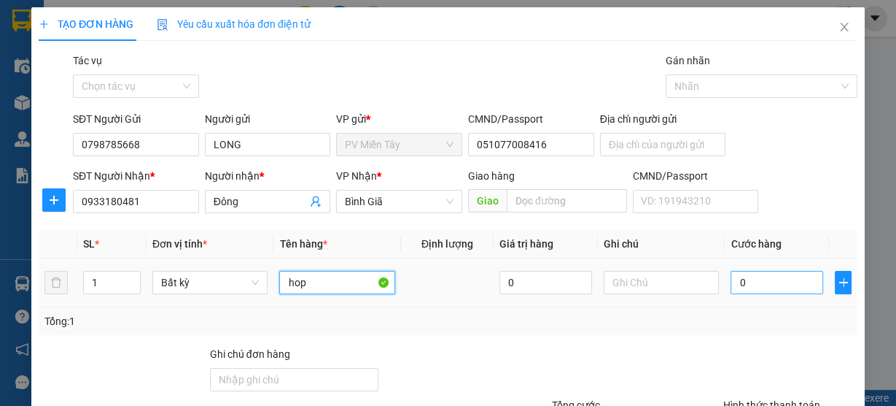
type input "hop"
click at [770, 288] on input "0" at bounding box center [777, 282] width 93 height 23
type input "4"
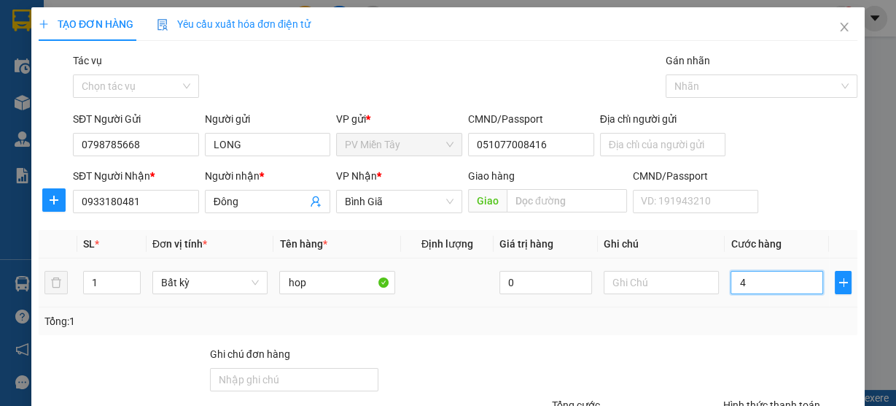
type input "40"
type input "40.000"
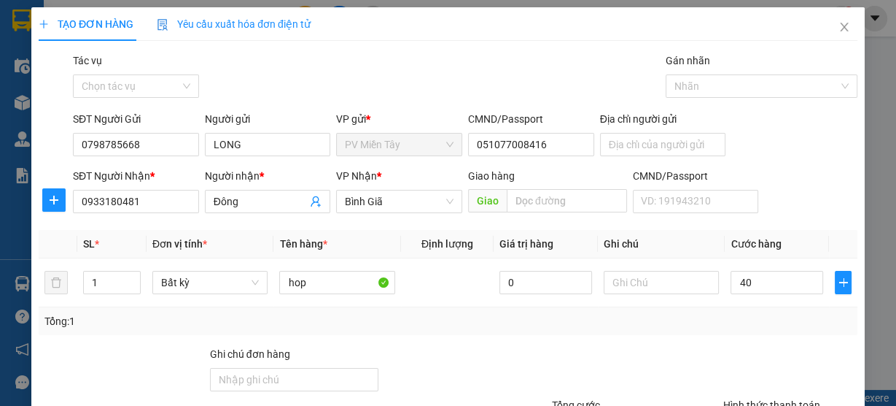
type input "40.000"
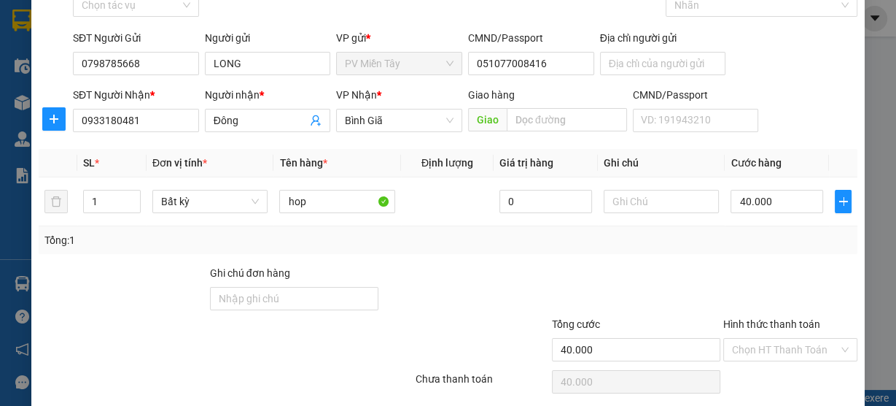
scroll to position [101, 0]
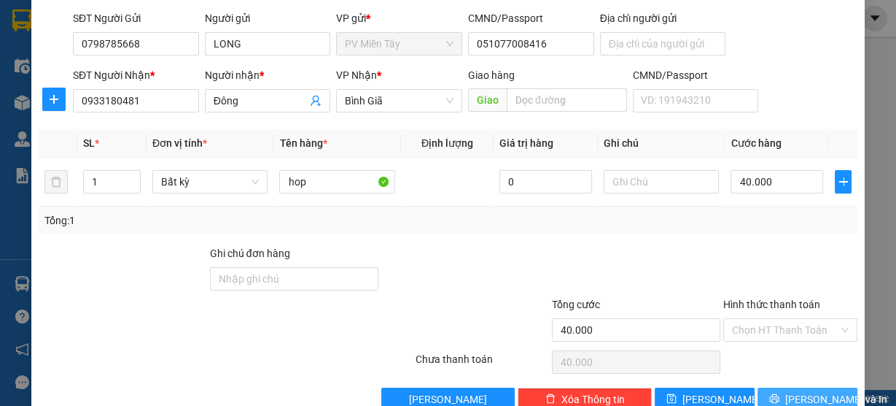
click at [809, 392] on span "[PERSON_NAME] và In" at bounding box center [836, 399] width 102 height 16
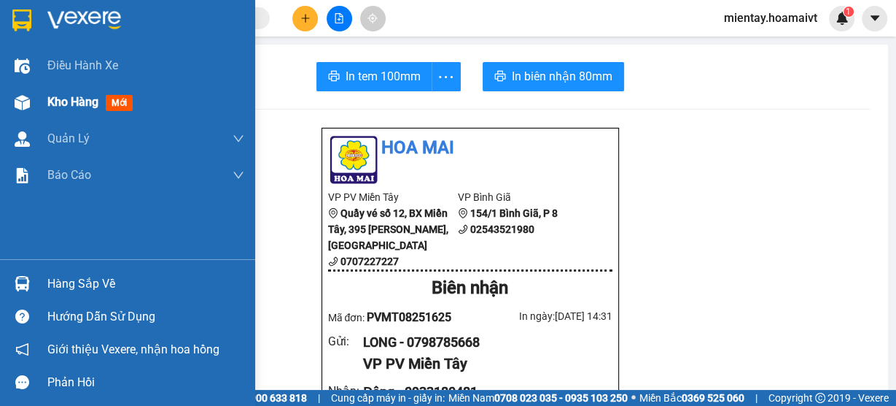
click at [56, 95] on span "Kho hàng" at bounding box center [72, 102] width 51 height 14
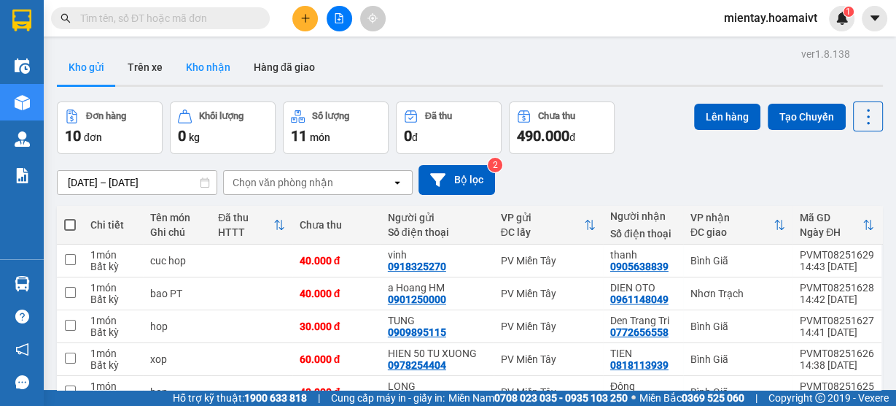
click at [227, 67] on button "Kho nhận" at bounding box center [208, 67] width 68 height 35
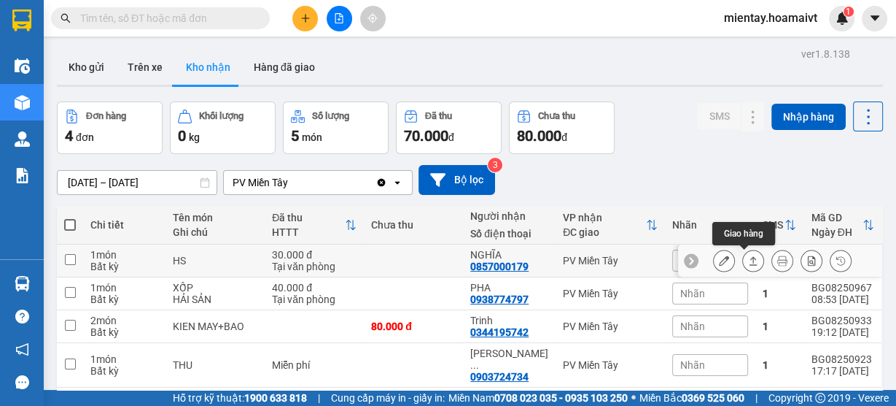
click at [751, 259] on button at bounding box center [753, 261] width 20 height 26
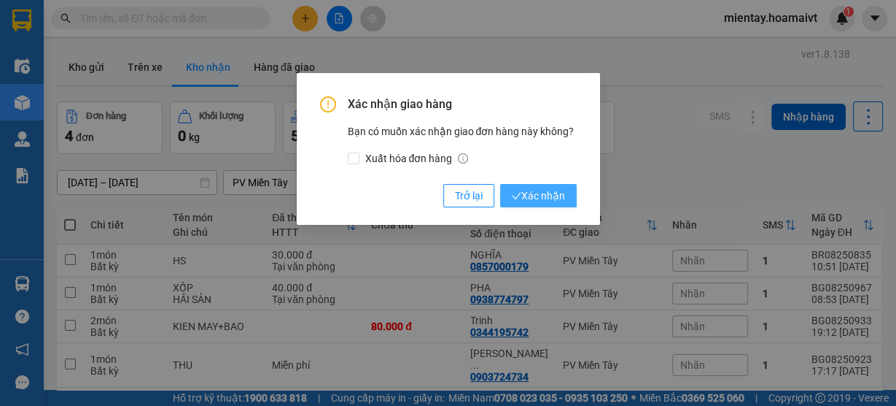
click at [535, 196] on span "Xác nhận" at bounding box center [538, 195] width 53 height 16
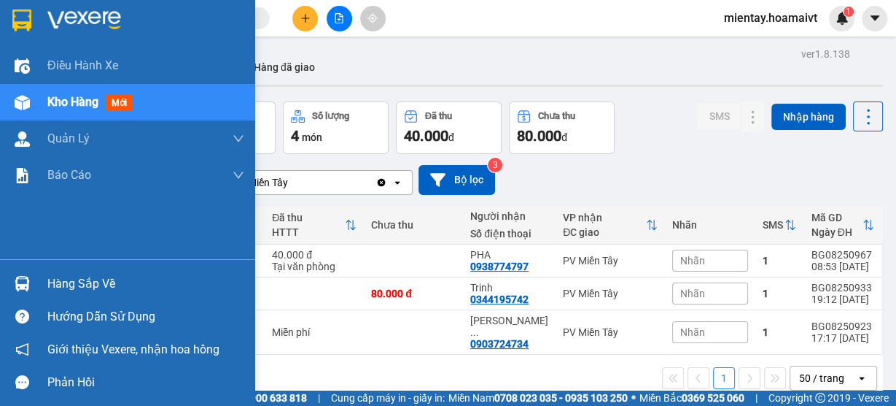
click at [80, 288] on div "Hàng sắp về" at bounding box center [145, 284] width 197 height 22
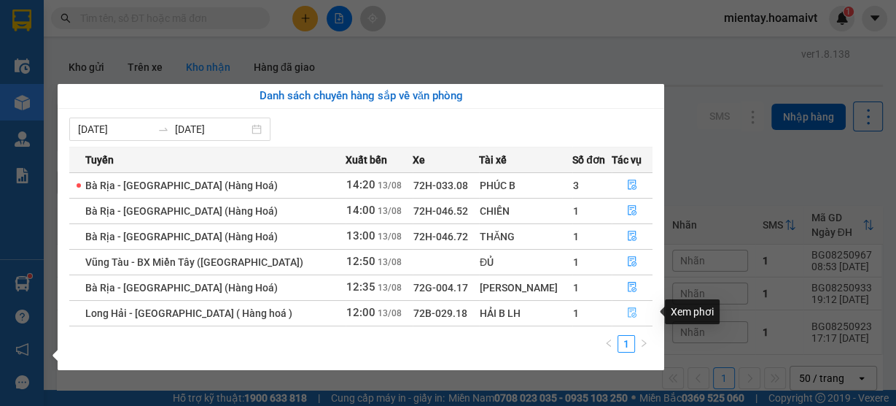
click at [627, 309] on icon "file-done" at bounding box center [632, 312] width 10 height 10
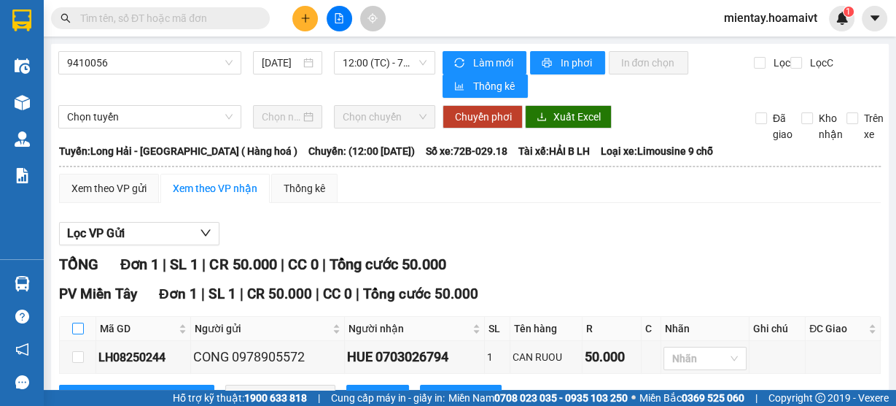
click at [77, 325] on input "checkbox" at bounding box center [78, 328] width 12 height 12
checkbox input "true"
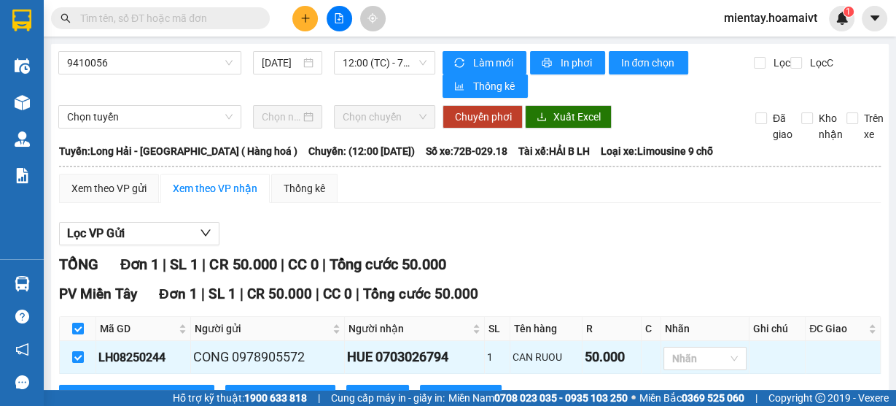
scroll to position [57, 0]
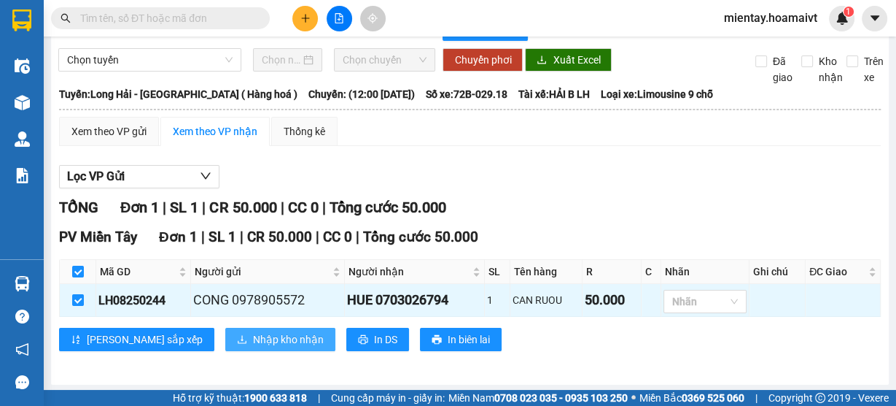
click at [253, 331] on span "Nhập kho nhận" at bounding box center [288, 339] width 71 height 16
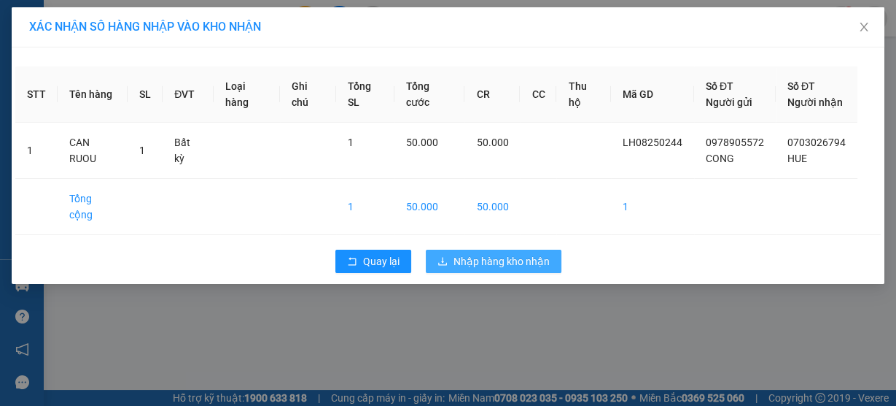
click at [486, 253] on span "Nhập hàng kho nhận" at bounding box center [502, 261] width 96 height 16
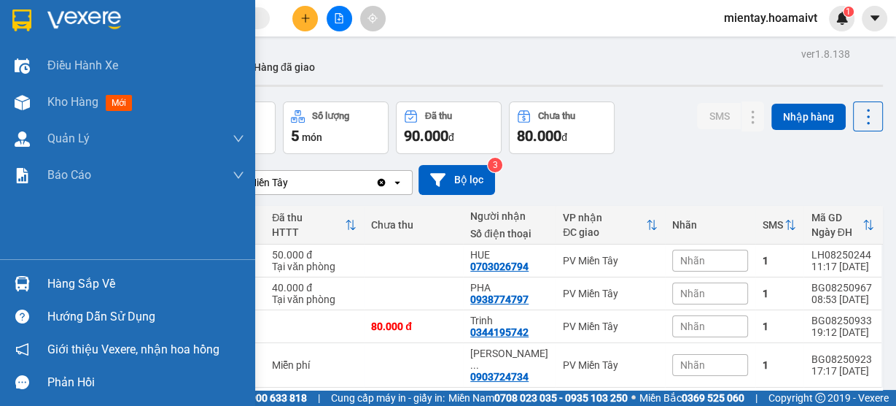
click at [59, 287] on div "Hàng sắp về" at bounding box center [145, 284] width 197 height 22
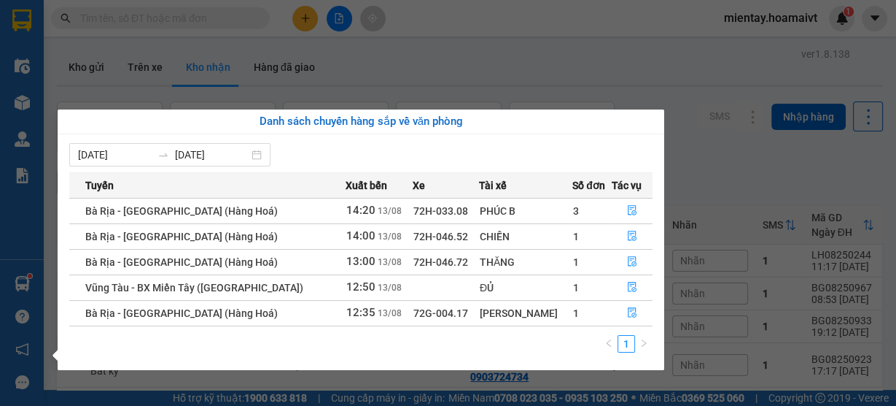
click at [132, 9] on section "Kết quả tìm kiếm ( 0 ) Bộ lọc No Data mientay.hoamaivt 1 Điều hành xe Kho hàng …" at bounding box center [448, 203] width 896 height 406
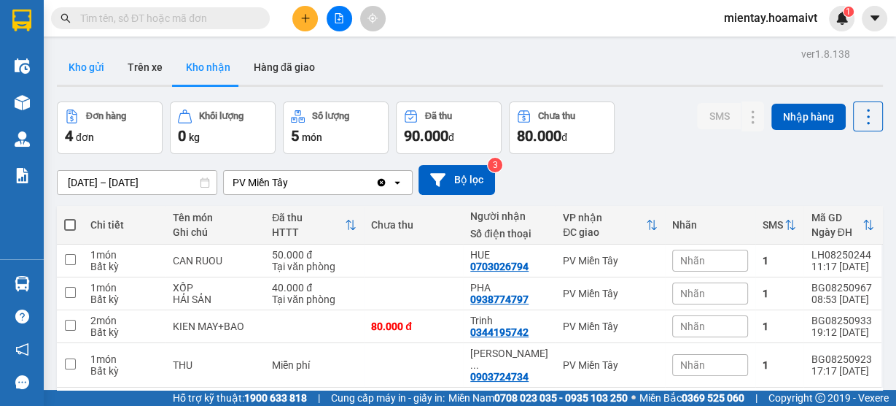
click at [102, 71] on button "Kho gửi" at bounding box center [86, 67] width 59 height 35
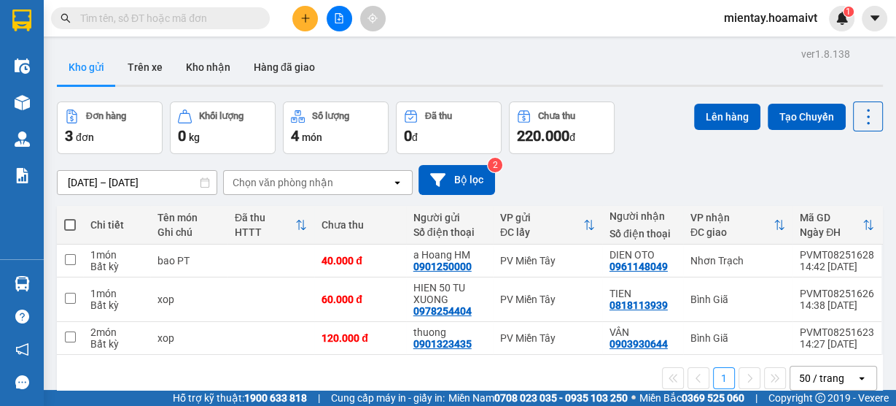
click at [117, 19] on input "text" at bounding box center [166, 18] width 172 height 16
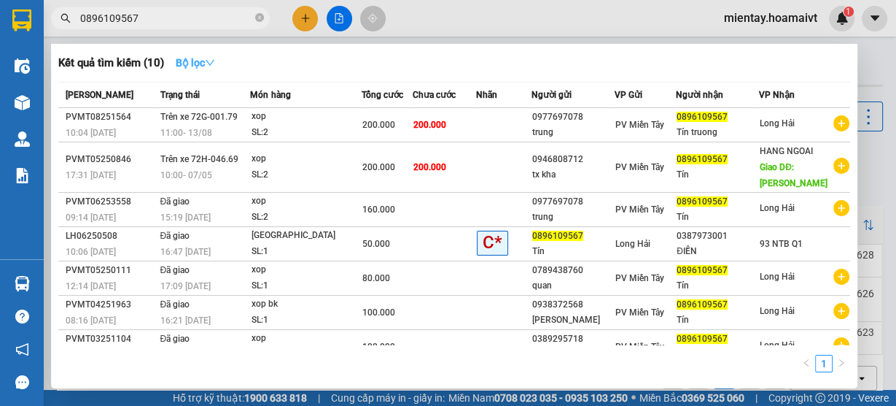
type input "0896109567"
click at [190, 63] on strong "Bộ lọc" at bounding box center [195, 63] width 39 height 12
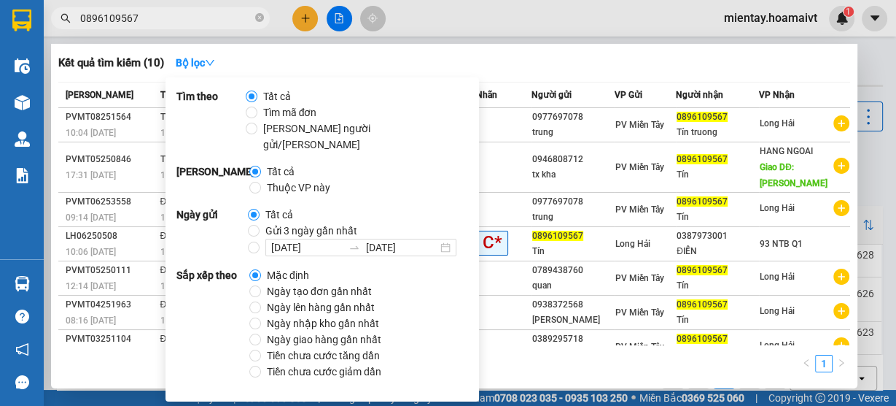
click at [268, 222] on span "Gửi 3 ngày gần nhất" at bounding box center [312, 230] width 104 height 16
click at [260, 225] on input "Gửi 3 ngày gần nhất" at bounding box center [254, 231] width 12 height 12
radio input "true"
radio input "false"
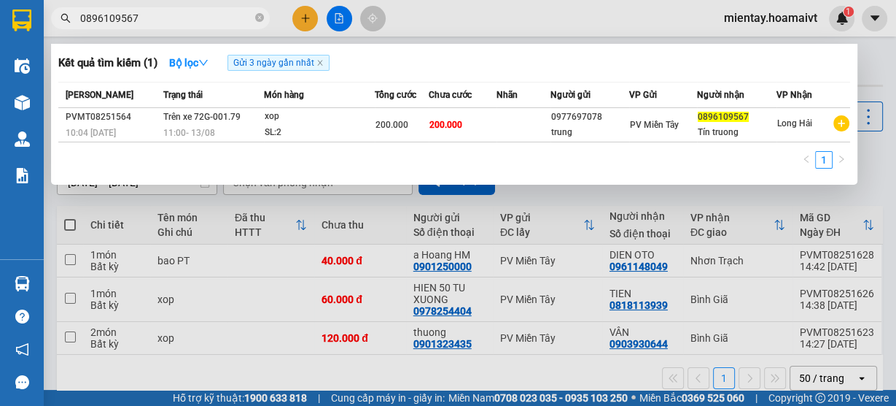
click at [653, 157] on div "1" at bounding box center [454, 164] width 792 height 26
click at [264, 16] on span "0896109567" at bounding box center [160, 18] width 219 height 22
click at [257, 20] on icon "close-circle" at bounding box center [259, 17] width 9 height 9
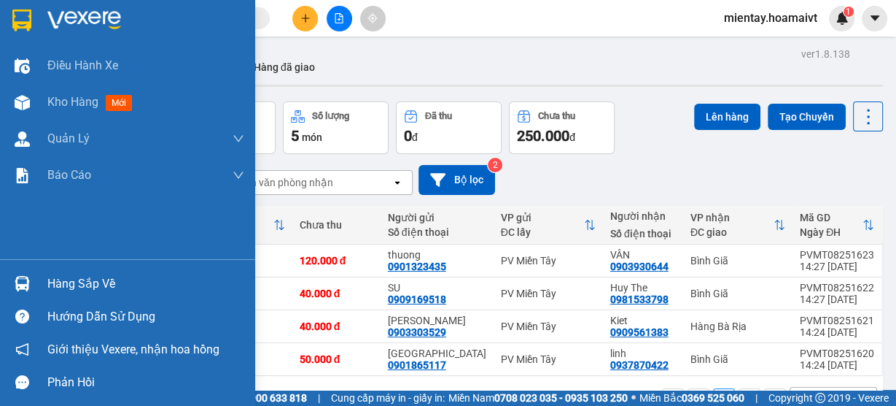
click at [87, 281] on div "Hàng sắp về" at bounding box center [145, 284] width 197 height 22
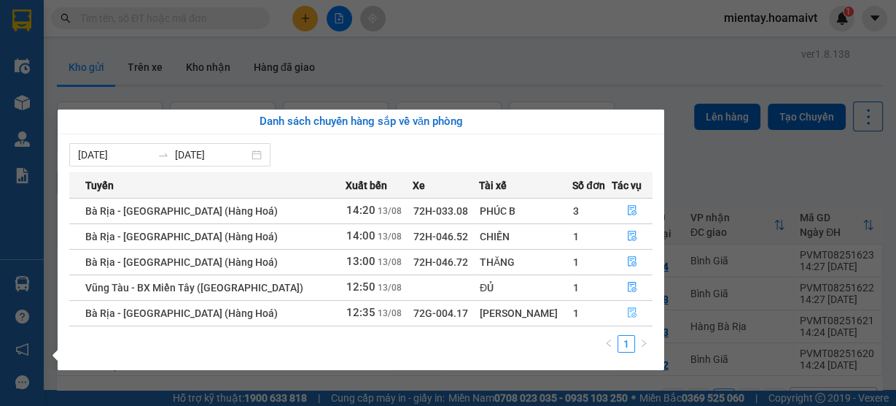
click at [630, 311] on icon "file-done" at bounding box center [632, 312] width 10 height 10
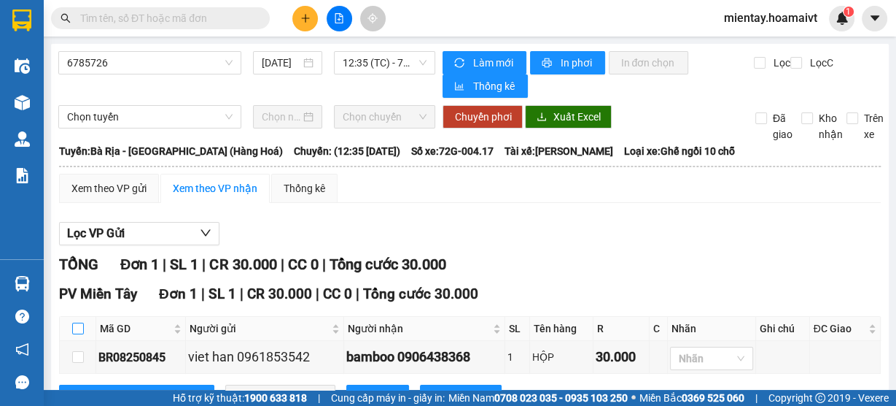
click at [78, 329] on input "checkbox" at bounding box center [78, 328] width 12 height 12
checkbox input "true"
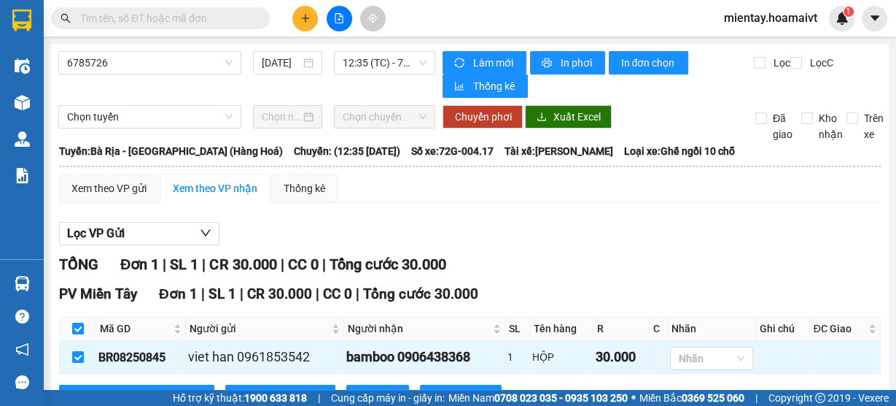
scroll to position [57, 0]
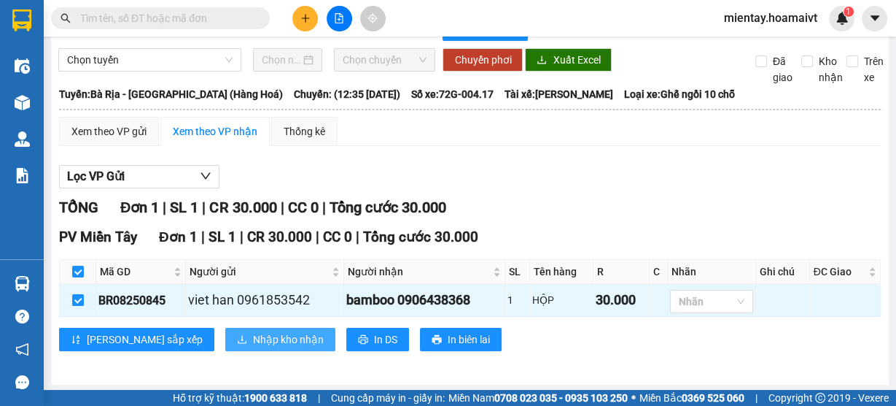
click at [253, 334] on span "Nhập kho nhận" at bounding box center [288, 339] width 71 height 16
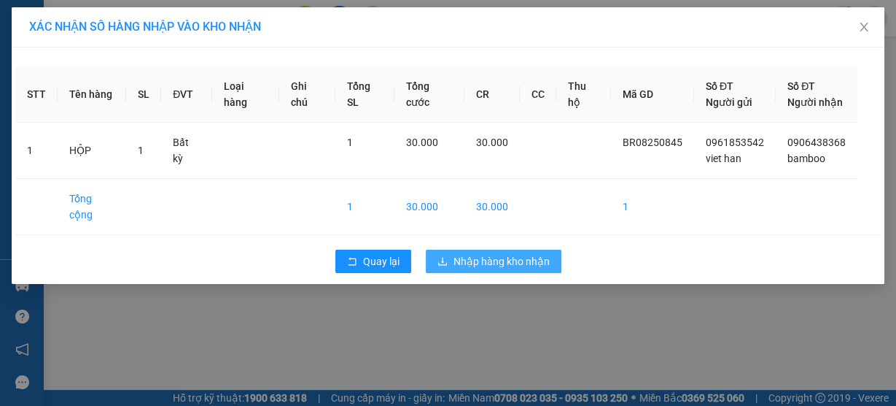
click at [494, 253] on span "Nhập hàng kho nhận" at bounding box center [502, 261] width 96 height 16
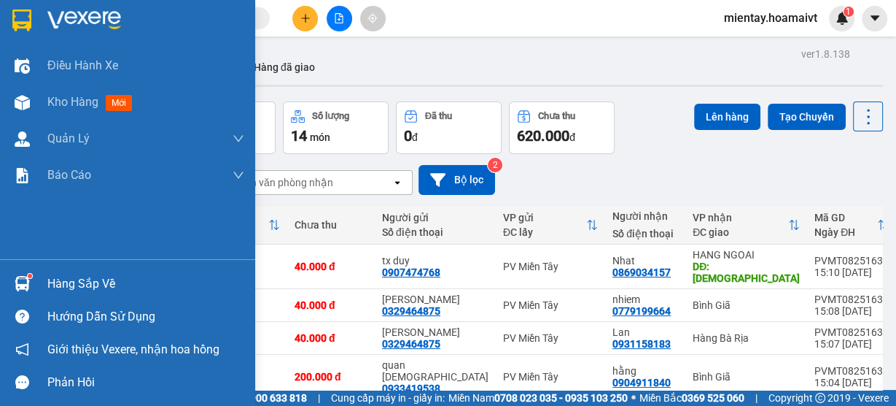
click at [76, 287] on div "Hàng sắp về" at bounding box center [145, 284] width 197 height 22
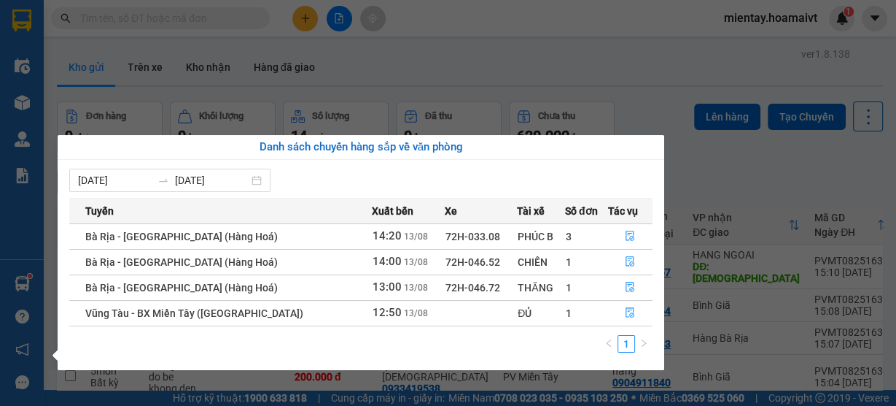
click at [521, 79] on section "Kết quả tìm kiếm ( 0 ) Bộ lọc No Data mientay.hoamaivt 1 Điều hành xe Kho hàng …" at bounding box center [448, 203] width 896 height 406
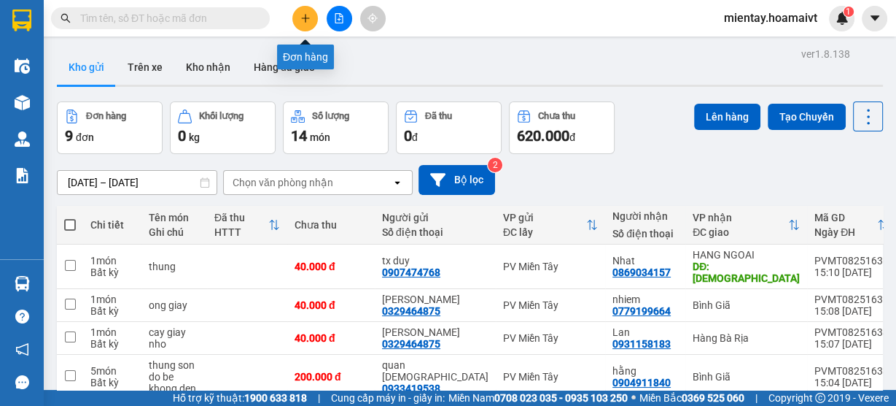
click at [312, 14] on button at bounding box center [305, 19] width 26 height 26
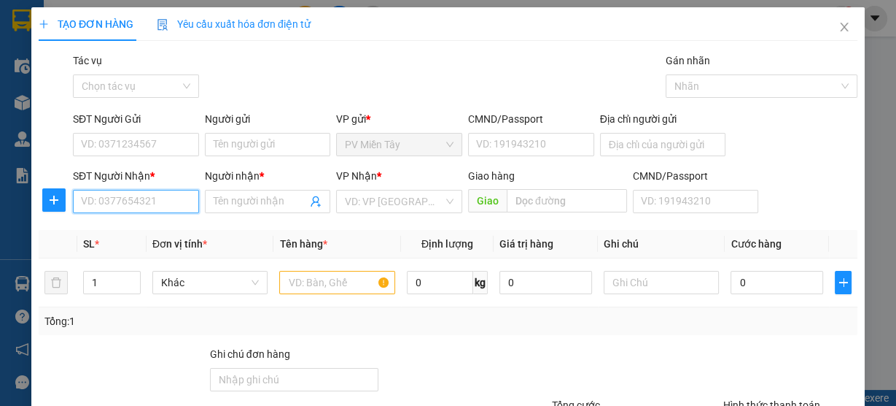
click at [154, 211] on input "SĐT Người Nhận *" at bounding box center [136, 201] width 126 height 23
type input "0937322641"
click at [152, 225] on div "0937322641 - THÁI" at bounding box center [134, 230] width 107 height 16
type input "THÁI"
type input "phuoc thai"
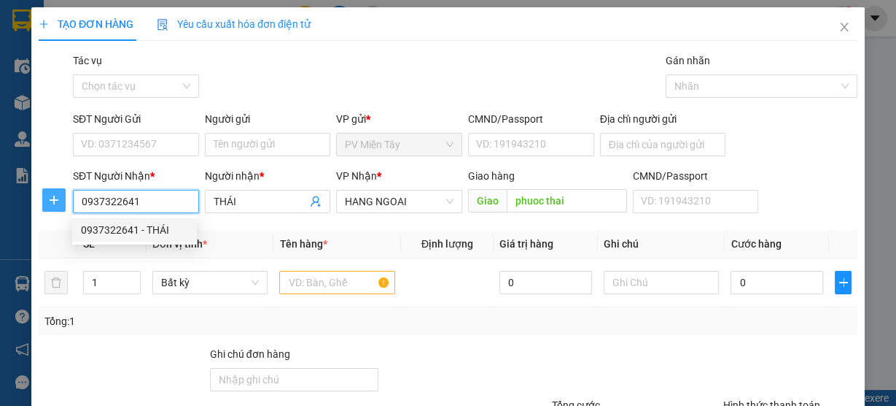
drag, startPoint x: 136, startPoint y: 206, endPoint x: 52, endPoint y: 190, distance: 85.3
click at [52, 190] on div "SĐT Người Nhận * 0937322641 Người nhận * THÁI VP Nhận * HANG NGOAI Giao hàng Gi…" at bounding box center [448, 193] width 822 height 51
type input "0937322641"
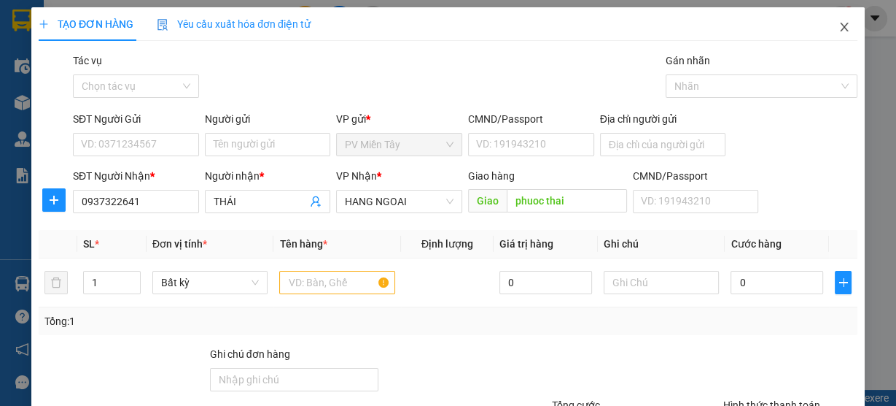
click at [839, 28] on icon "close" at bounding box center [845, 27] width 12 height 12
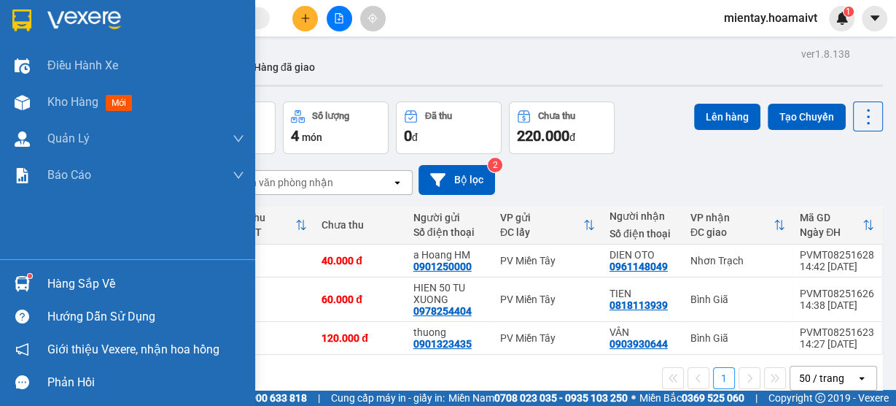
click at [70, 281] on div "Hàng sắp về" at bounding box center [145, 284] width 197 height 22
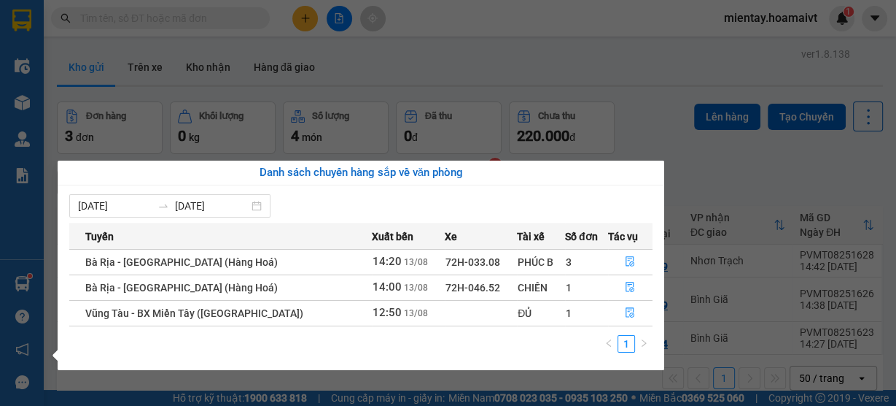
click at [164, 42] on section "Kết quả tìm kiếm ( 1 ) Bộ lọc Gửi 3 ngày gần nhất Mã ĐH Trạng thái Món hàng Tổn…" at bounding box center [448, 203] width 896 height 406
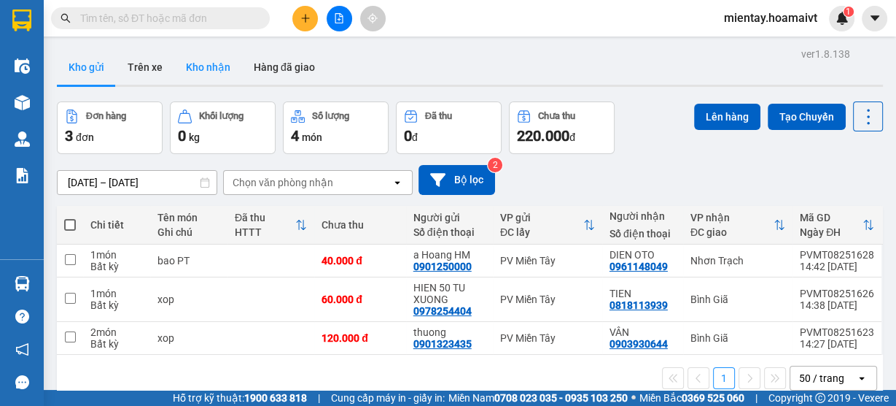
click at [190, 59] on button "Kho nhận" at bounding box center [208, 67] width 68 height 35
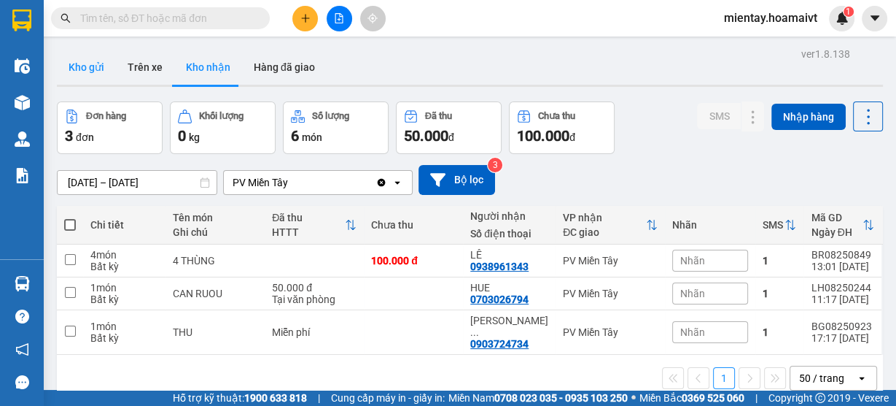
click at [98, 67] on button "Kho gửi" at bounding box center [86, 67] width 59 height 35
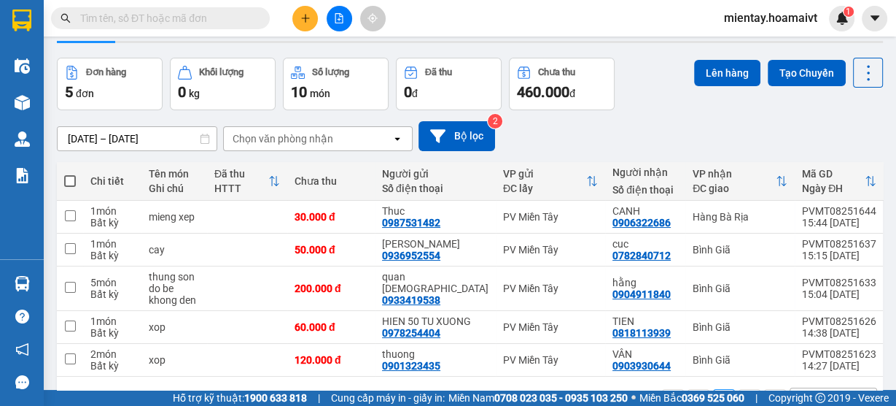
scroll to position [114, 0]
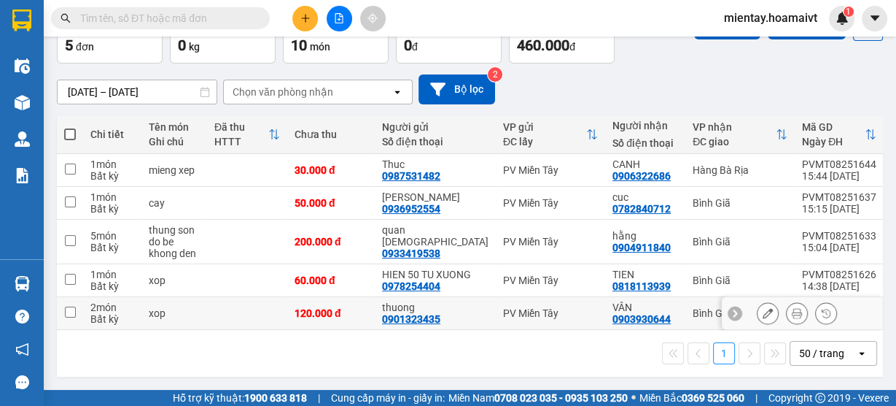
click at [244, 318] on td at bounding box center [247, 313] width 80 height 33
checkbox input "true"
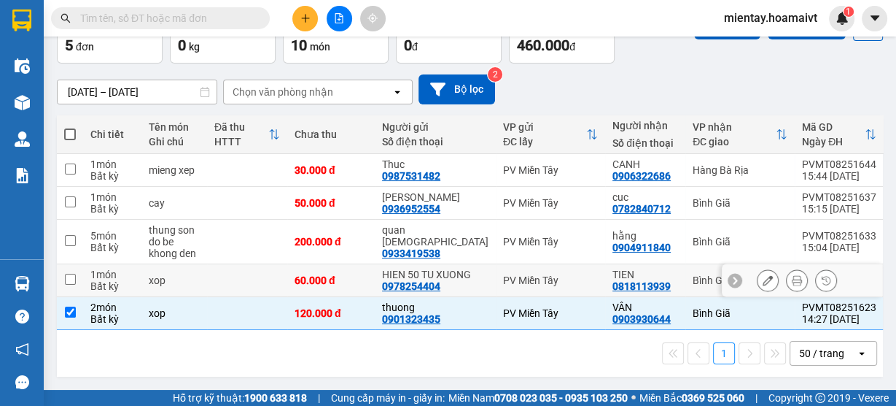
click at [270, 273] on td at bounding box center [247, 280] width 80 height 33
checkbox input "true"
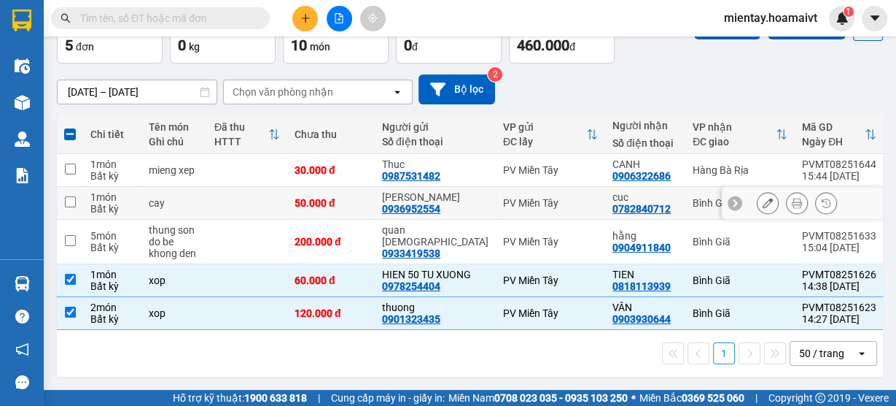
click at [286, 187] on td at bounding box center [247, 203] width 80 height 33
checkbox input "true"
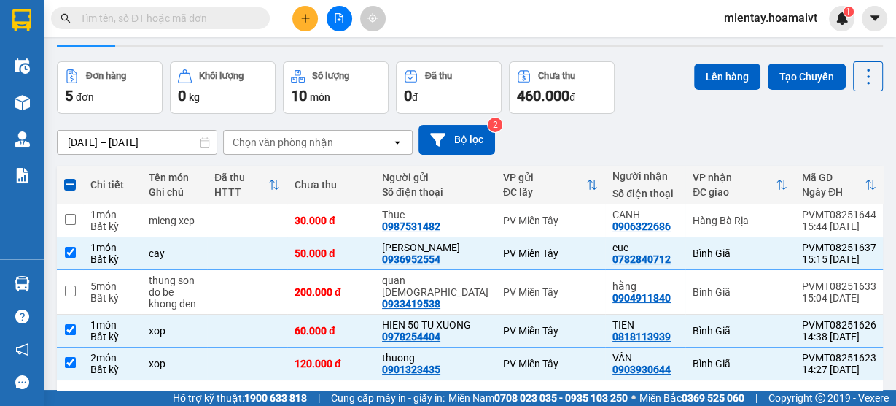
scroll to position [0, 0]
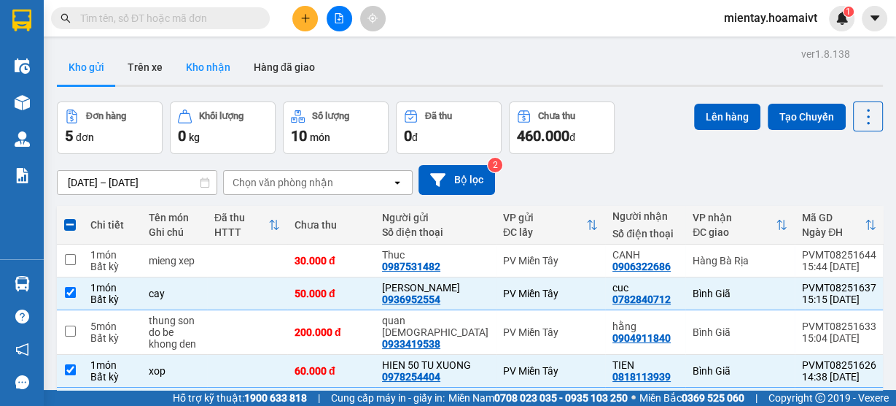
click at [206, 71] on button "Kho nhận" at bounding box center [208, 67] width 68 height 35
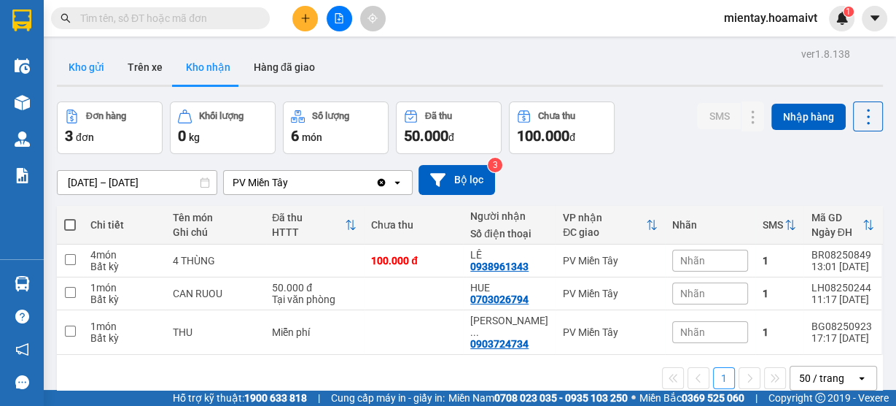
click at [97, 67] on button "Kho gửi" at bounding box center [86, 67] width 59 height 35
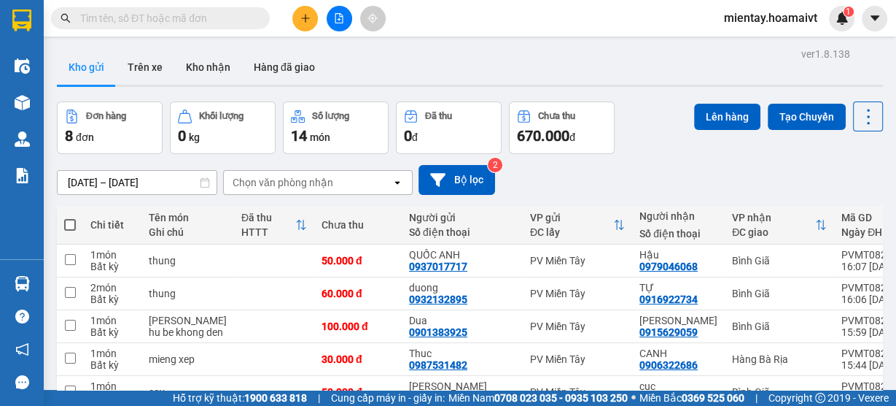
scroll to position [236, 0]
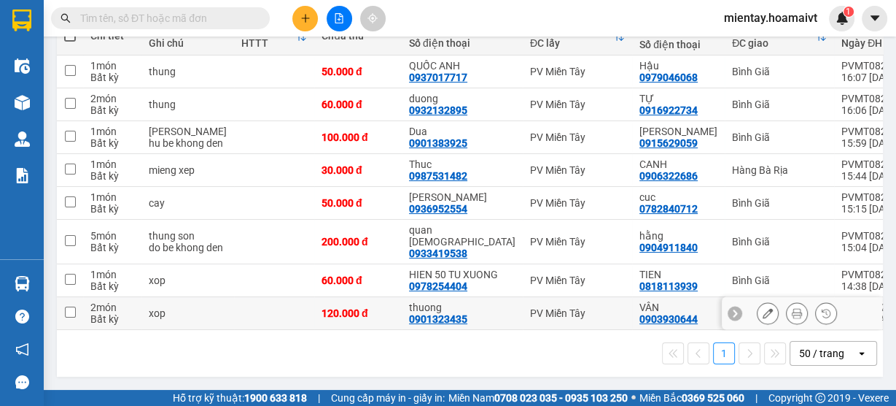
click at [248, 324] on td at bounding box center [274, 313] width 80 height 33
checkbox input "true"
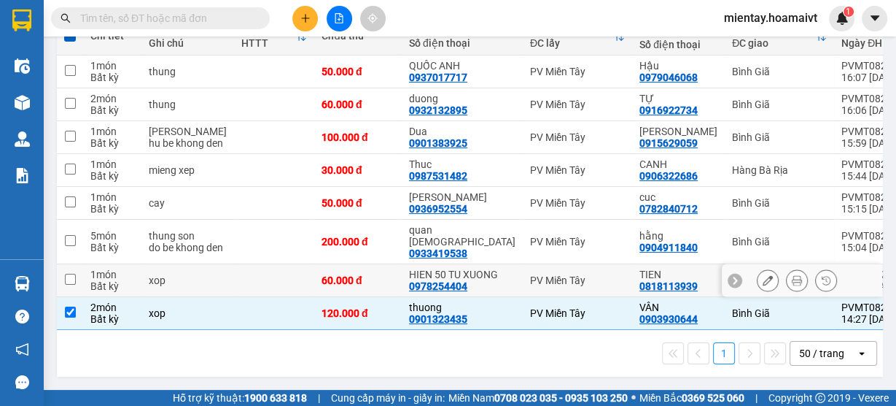
click at [273, 273] on td at bounding box center [274, 280] width 80 height 33
checkbox input "true"
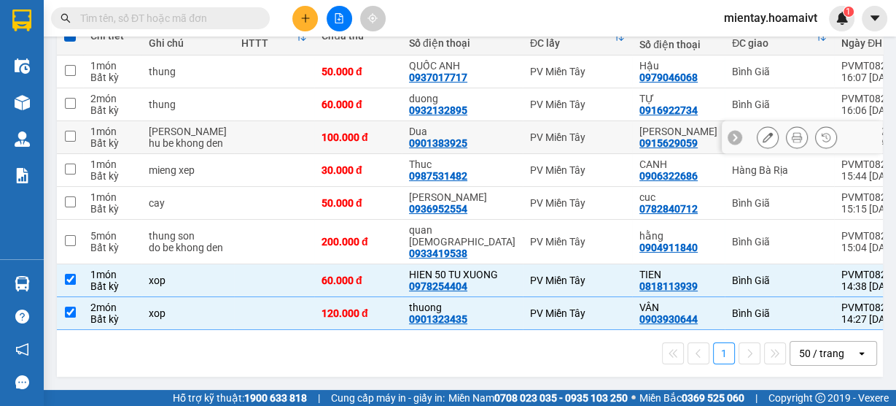
click at [286, 121] on td at bounding box center [274, 137] width 80 height 33
checkbox input "true"
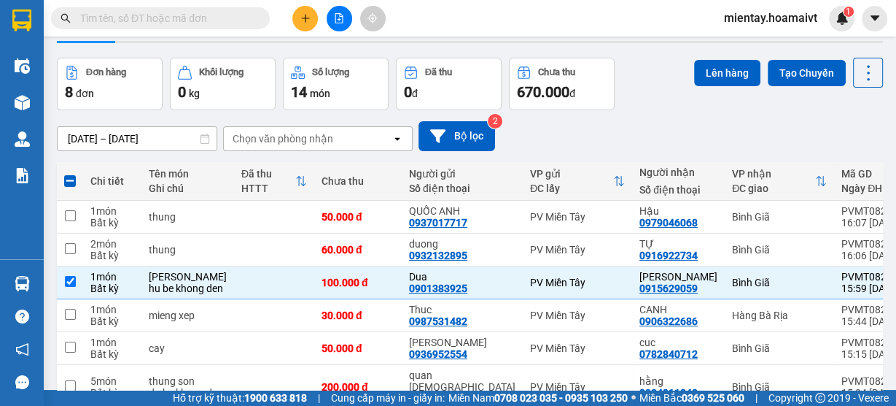
scroll to position [6, 0]
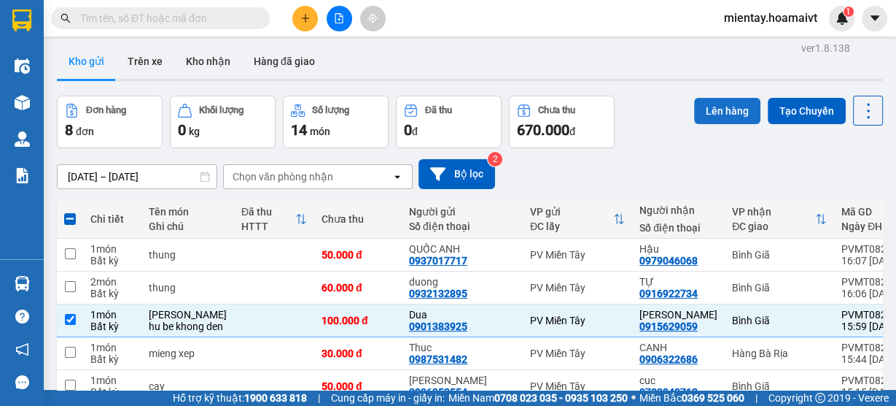
click at [696, 106] on button "Lên hàng" at bounding box center [727, 111] width 66 height 26
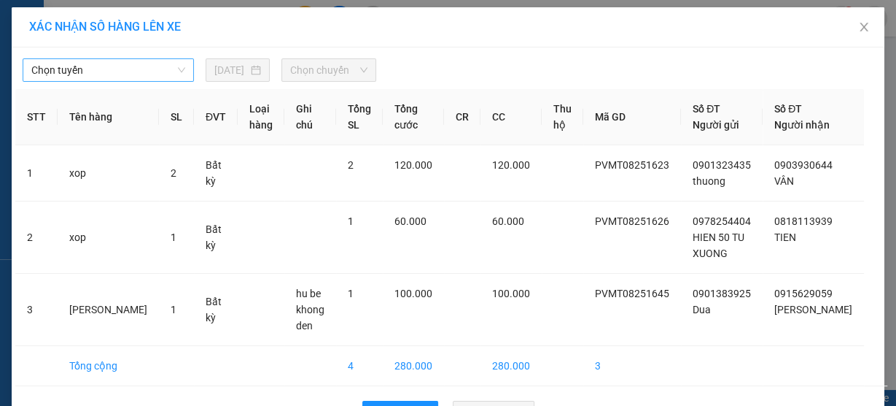
click at [72, 61] on span "Chọn tuyến" at bounding box center [108, 70] width 154 height 22
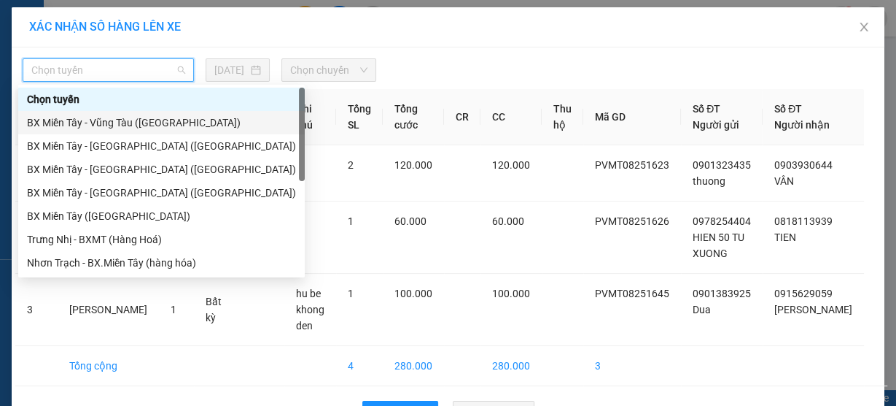
click at [104, 120] on div "BX Miền Tây - Vũng Tàu ([GEOGRAPHIC_DATA])" at bounding box center [161, 123] width 269 height 16
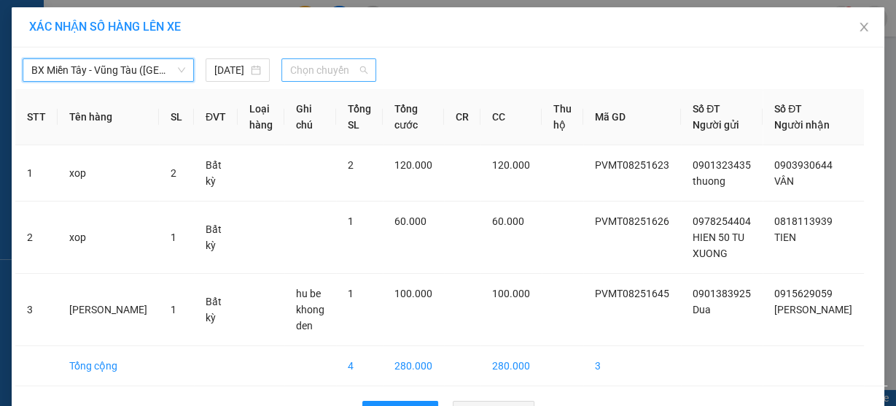
click at [346, 61] on span "Chọn chuyến" at bounding box center [328, 70] width 77 height 22
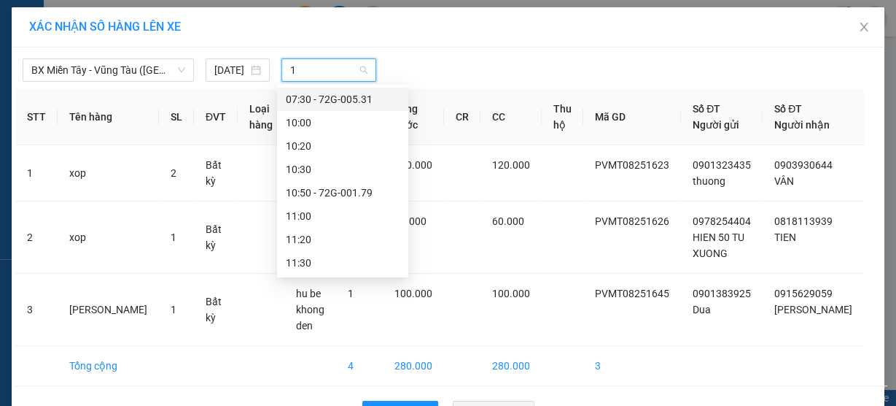
type input "16"
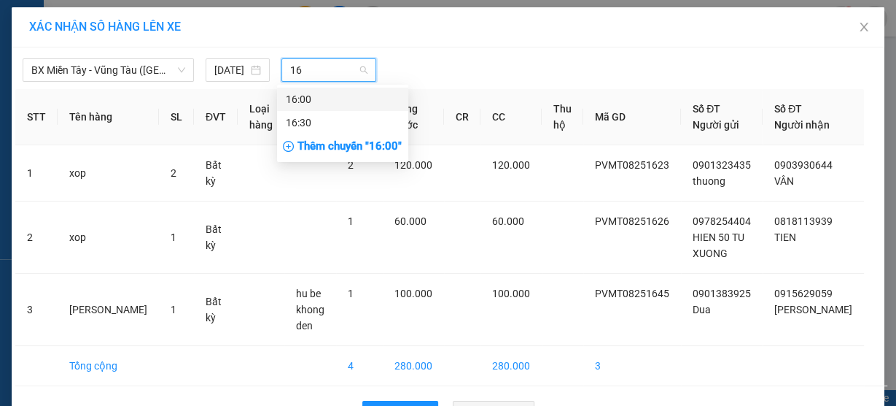
click at [339, 96] on div "16:00" at bounding box center [343, 99] width 114 height 16
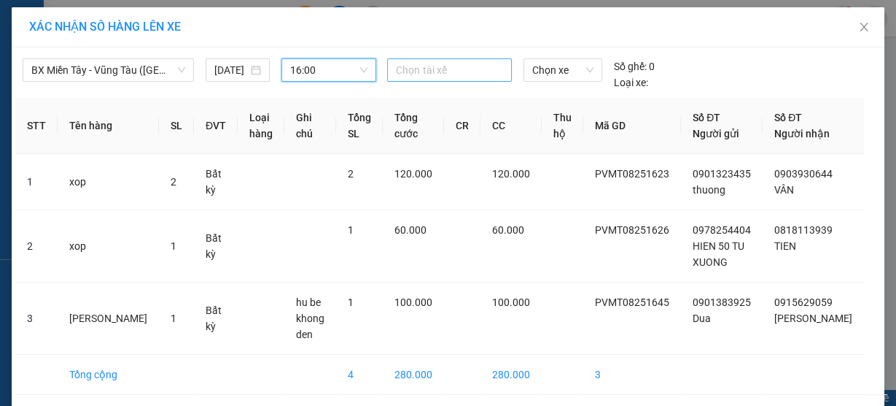
click at [439, 63] on div at bounding box center [449, 70] width 117 height 18
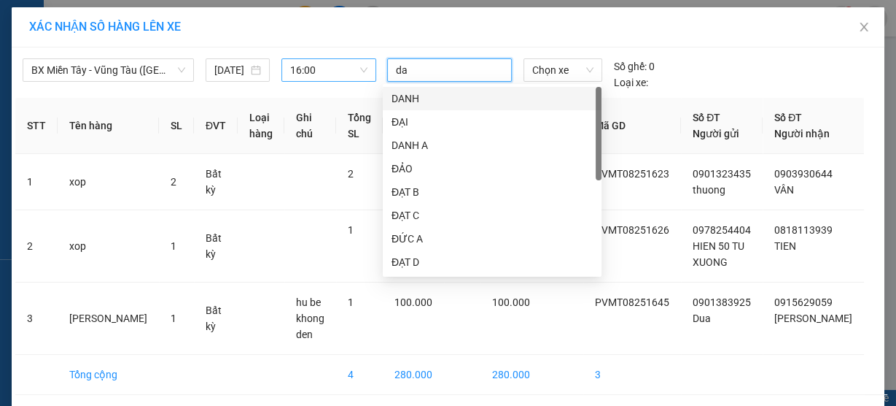
type input "dat"
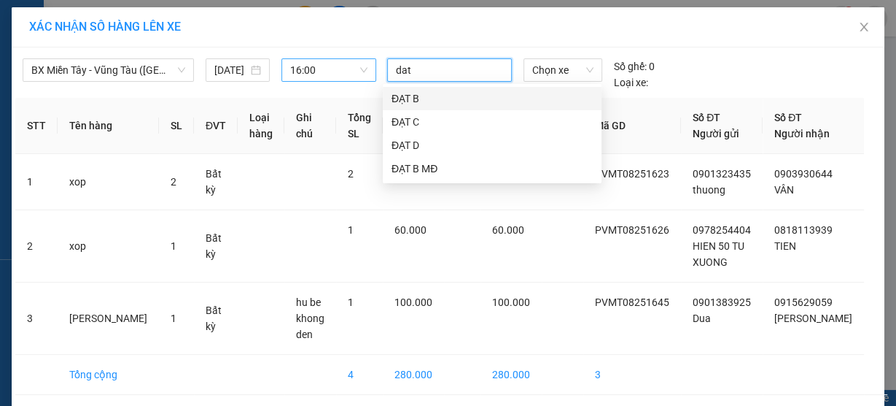
click at [427, 96] on div "ĐẠT B" at bounding box center [492, 98] width 201 height 16
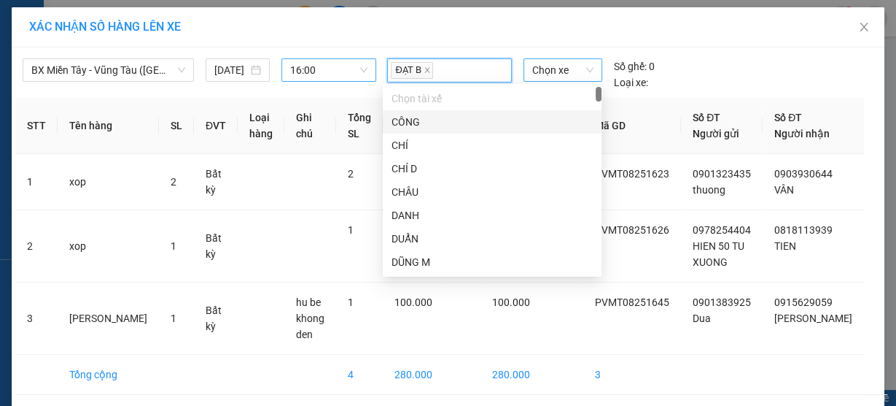
click at [561, 74] on span "Chọn xe" at bounding box center [562, 70] width 61 height 22
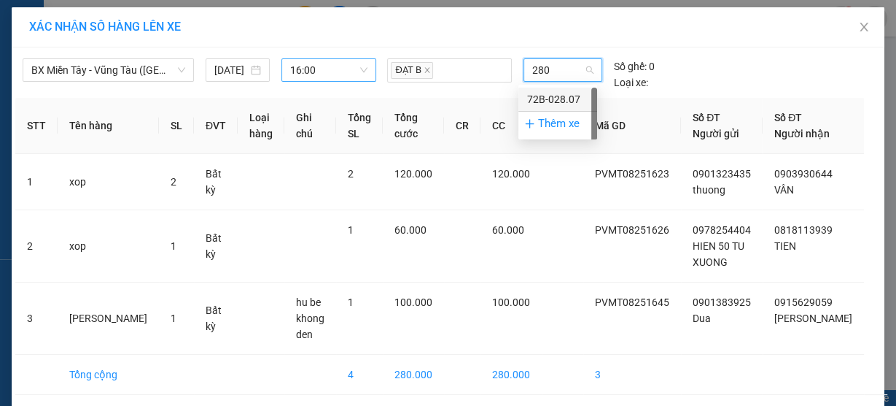
type input "2807"
click at [560, 97] on div "72B-028.07" at bounding box center [557, 99] width 61 height 16
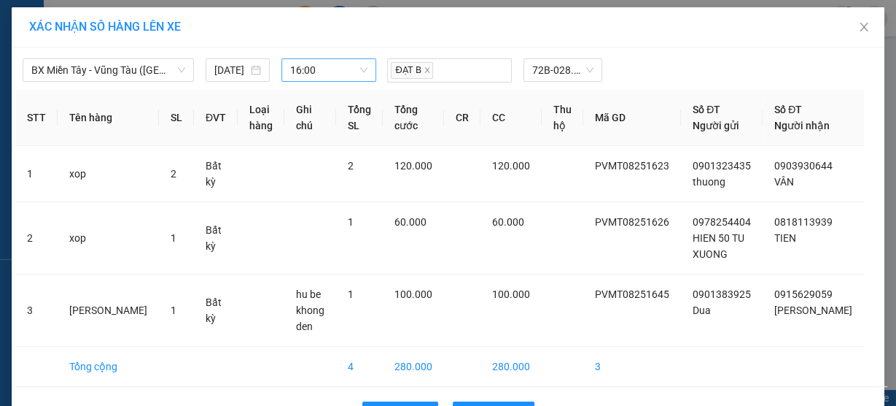
scroll to position [61, 0]
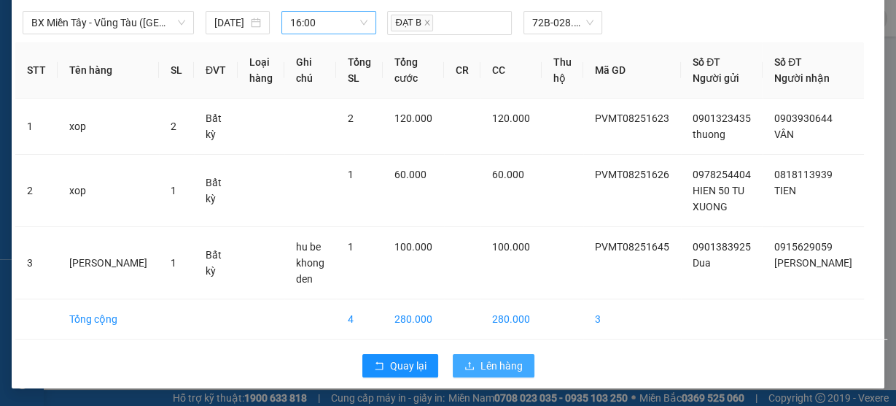
click at [514, 371] on span "Lên hàng" at bounding box center [502, 365] width 42 height 16
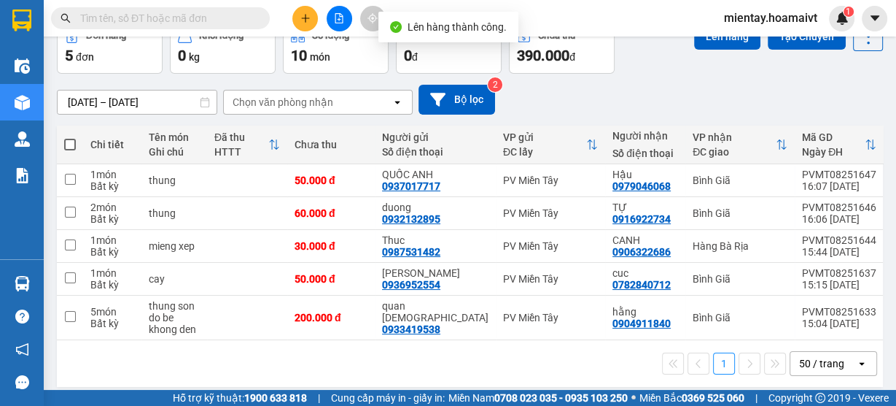
scroll to position [102, 0]
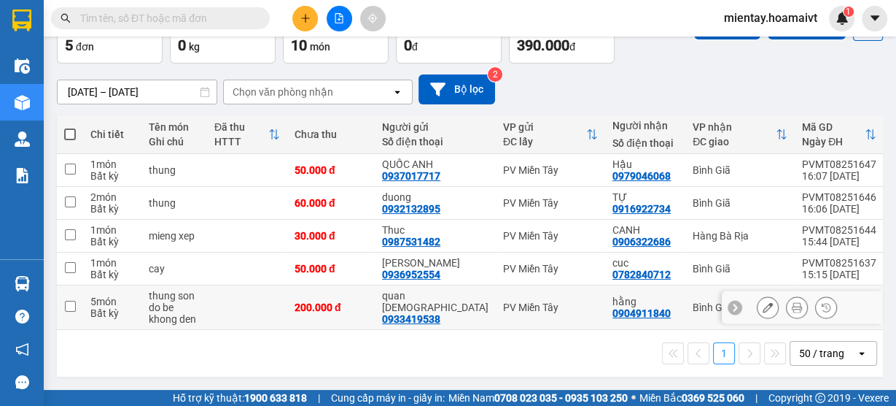
click at [269, 318] on td at bounding box center [247, 307] width 80 height 44
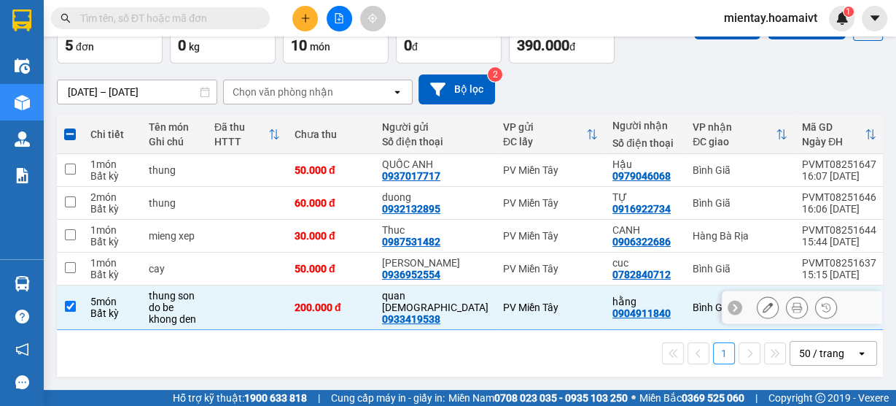
click at [282, 306] on td at bounding box center [247, 307] width 80 height 44
checkbox input "false"
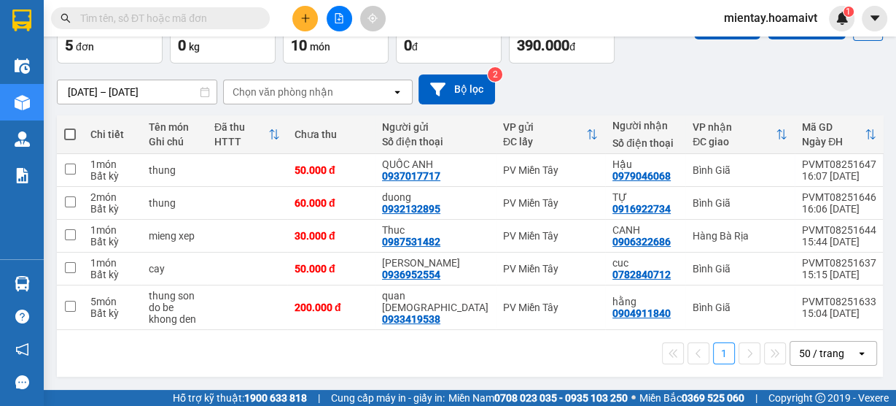
click at [297, 85] on div "Chọn văn phòng nhận" at bounding box center [283, 92] width 101 height 15
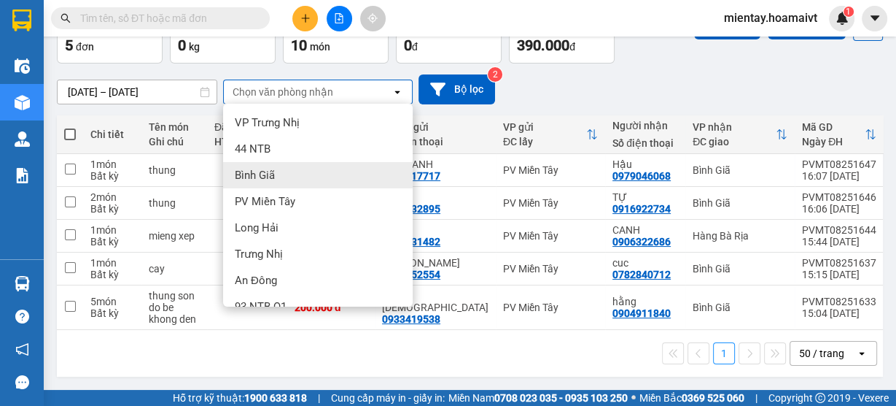
click at [271, 168] on span "Bình Giã" at bounding box center [255, 175] width 40 height 15
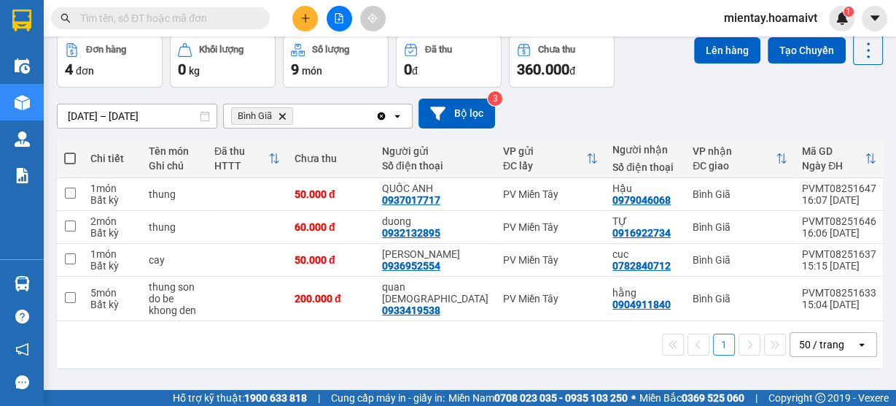
scroll to position [69, 0]
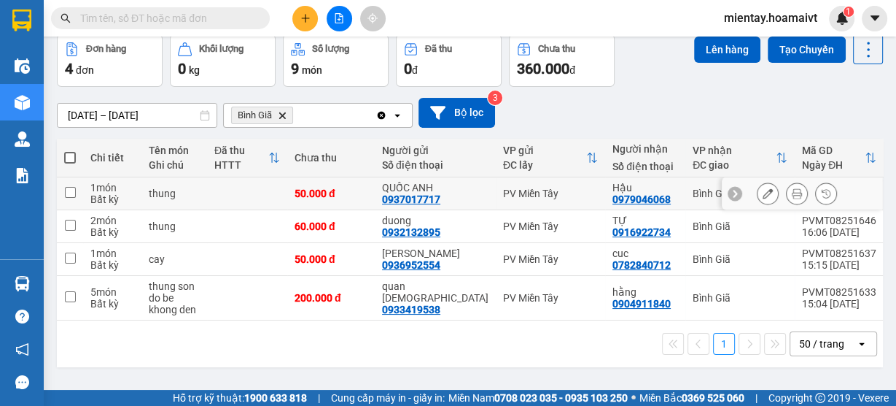
click at [200, 193] on div "thung" at bounding box center [174, 193] width 51 height 12
checkbox input "true"
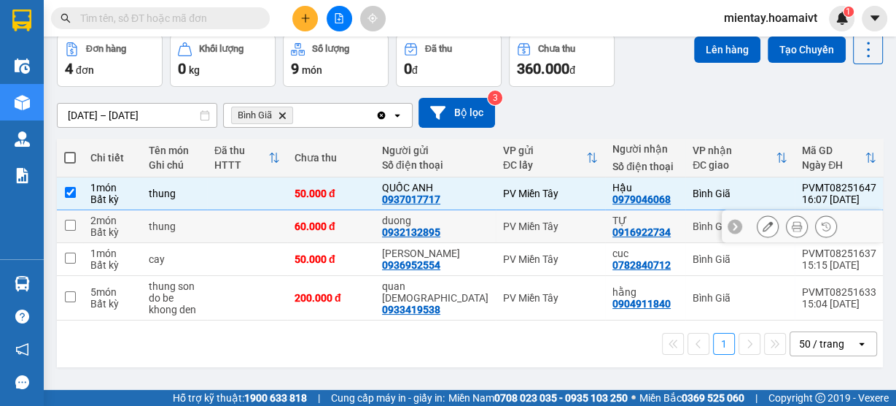
click at [202, 233] on td "thung" at bounding box center [174, 226] width 66 height 33
checkbox input "true"
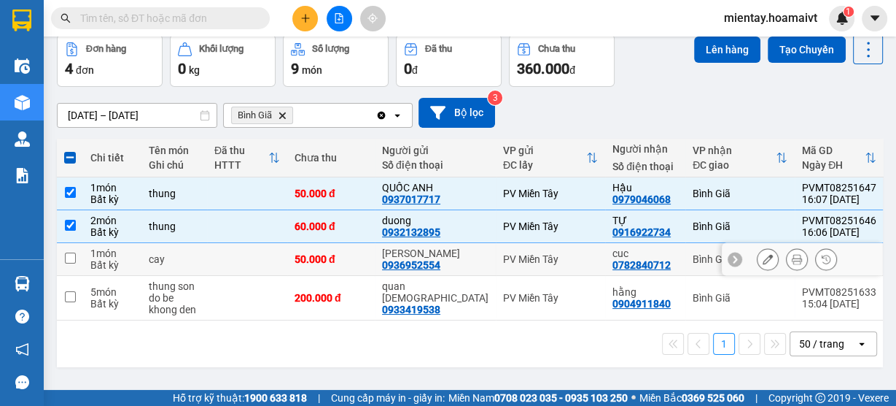
click at [194, 260] on div "cay" at bounding box center [174, 259] width 51 height 12
checkbox input "true"
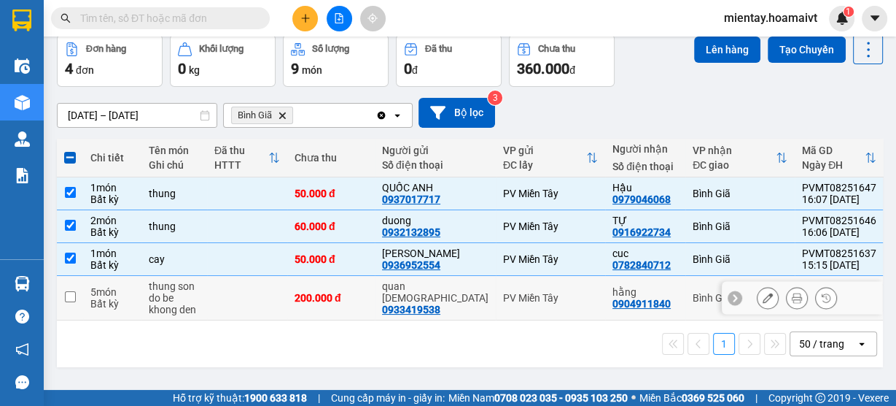
click at [192, 308] on div "do be khong den" at bounding box center [174, 303] width 51 height 23
checkbox input "true"
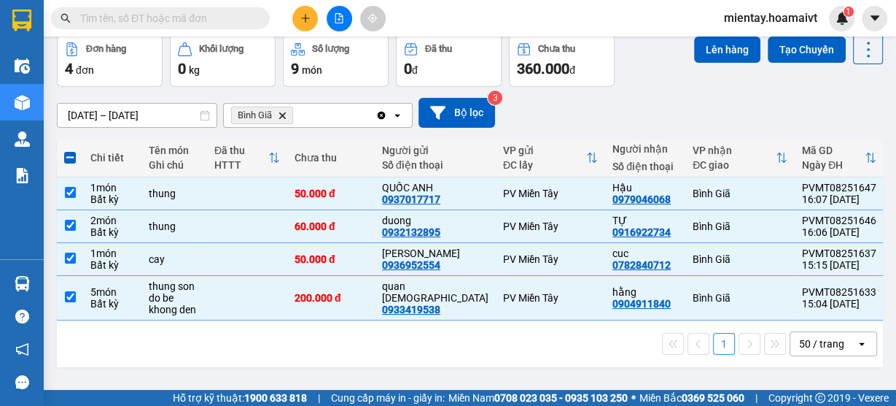
drag, startPoint x: 705, startPoint y: 82, endPoint x: 761, endPoint y: 109, distance: 61.3
click at [779, 113] on div "[DATE] – [DATE] Press the down arrow key to interact with the calendar and sele…" at bounding box center [470, 113] width 826 height 30
click at [268, 197] on td at bounding box center [247, 193] width 80 height 33
checkbox input "false"
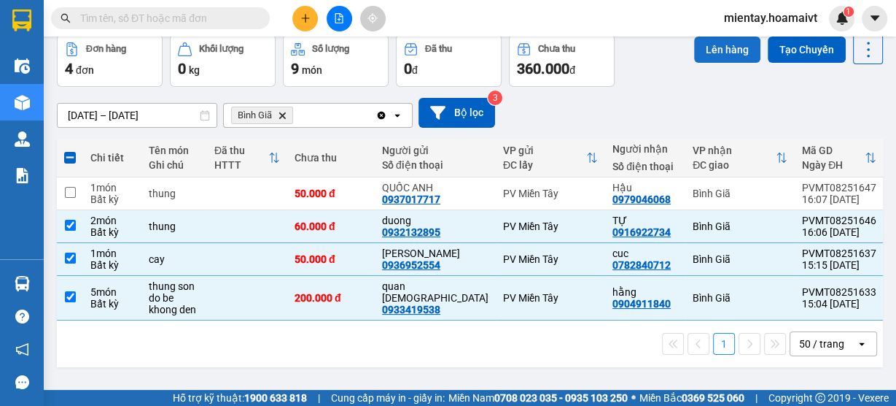
click at [702, 44] on button "Lên hàng" at bounding box center [727, 49] width 66 height 26
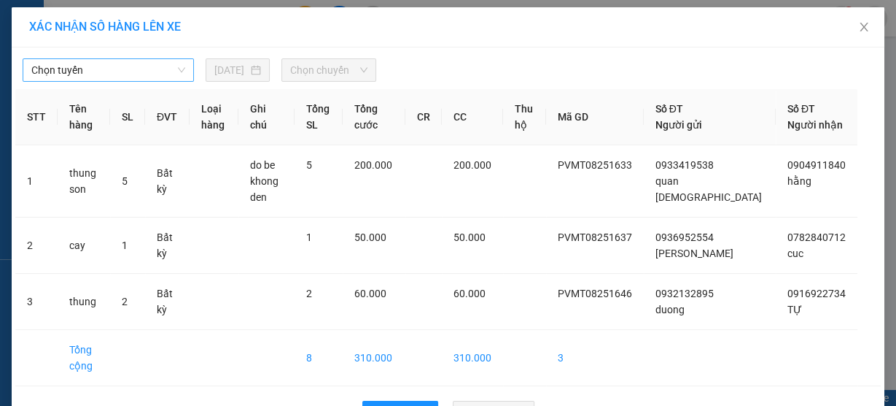
click at [144, 67] on span "Chọn tuyến" at bounding box center [108, 70] width 154 height 22
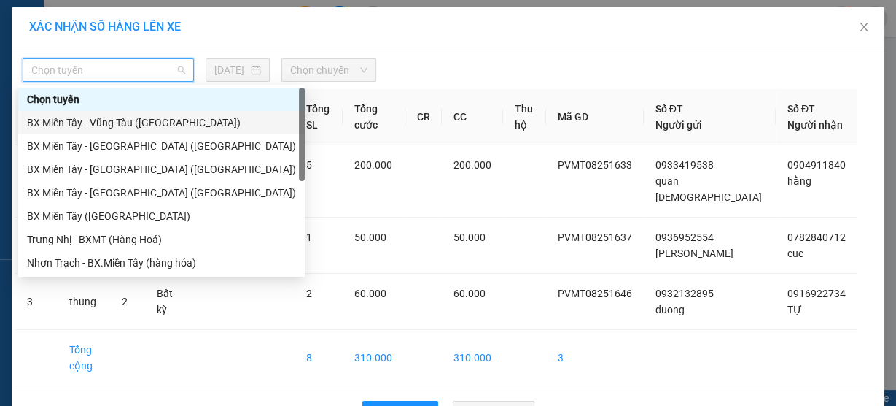
click at [146, 117] on div "BX Miền Tây - Vũng Tàu ([GEOGRAPHIC_DATA])" at bounding box center [161, 123] width 269 height 16
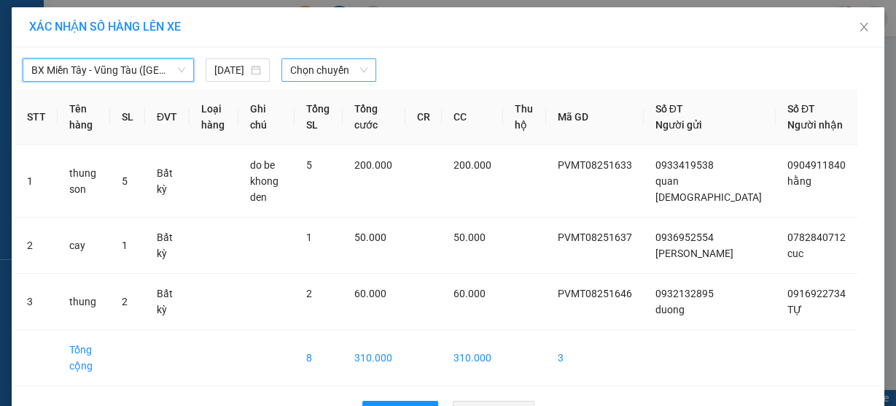
click at [314, 74] on span "Chọn chuyến" at bounding box center [328, 70] width 77 height 22
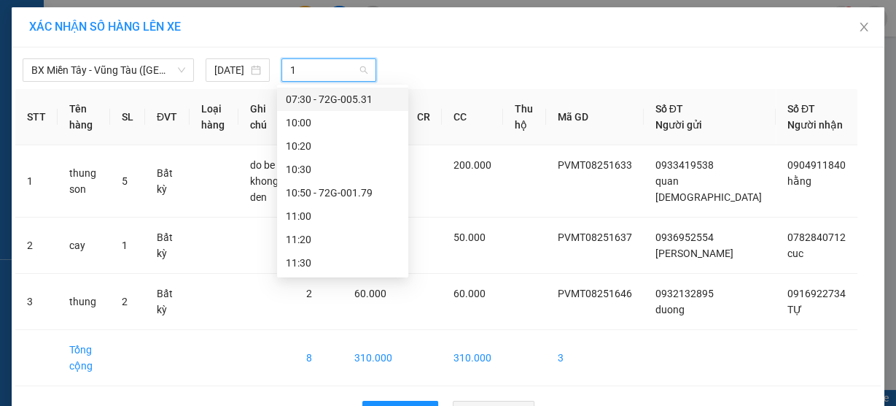
type input "16"
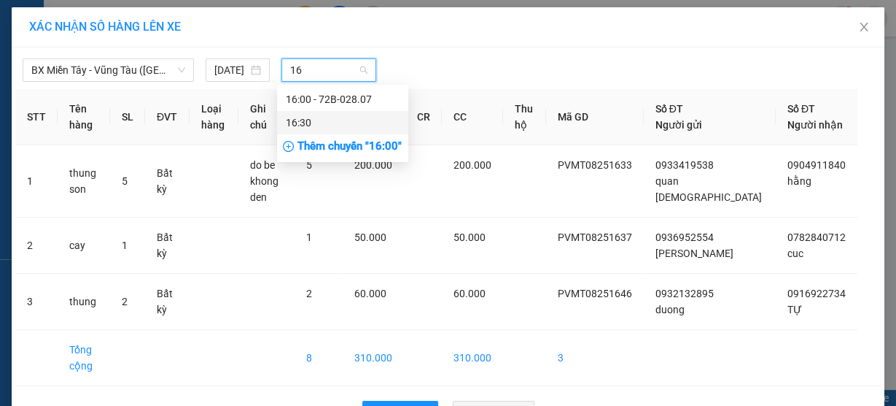
click at [349, 117] on div "16:30" at bounding box center [343, 123] width 114 height 16
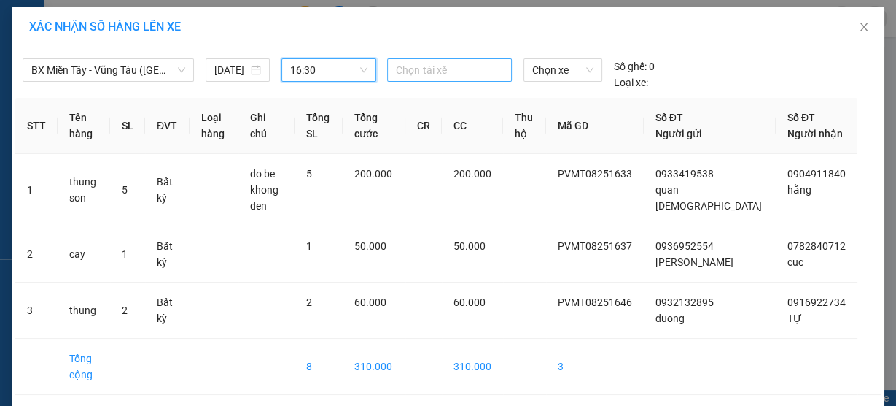
click at [407, 69] on div at bounding box center [449, 70] width 117 height 18
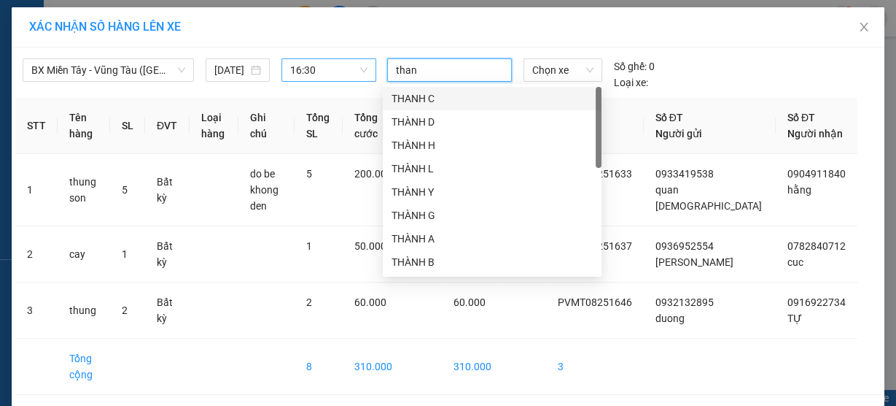
type input "thang"
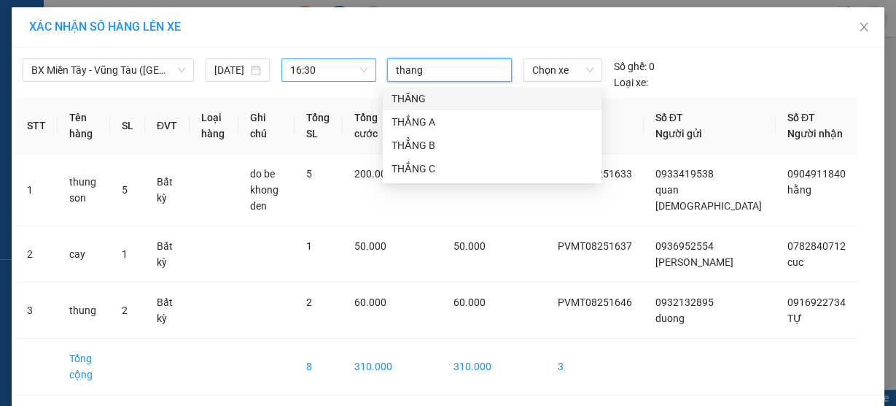
click at [413, 101] on div "THĂNG" at bounding box center [492, 98] width 201 height 16
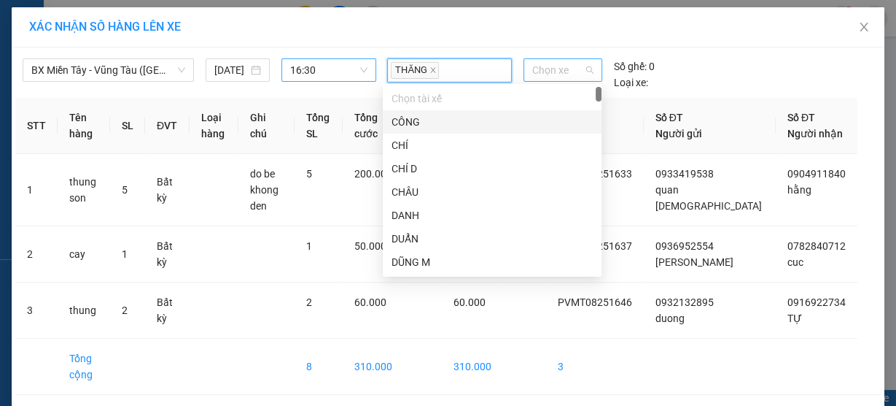
click at [535, 69] on span "Chọn xe" at bounding box center [562, 70] width 61 height 22
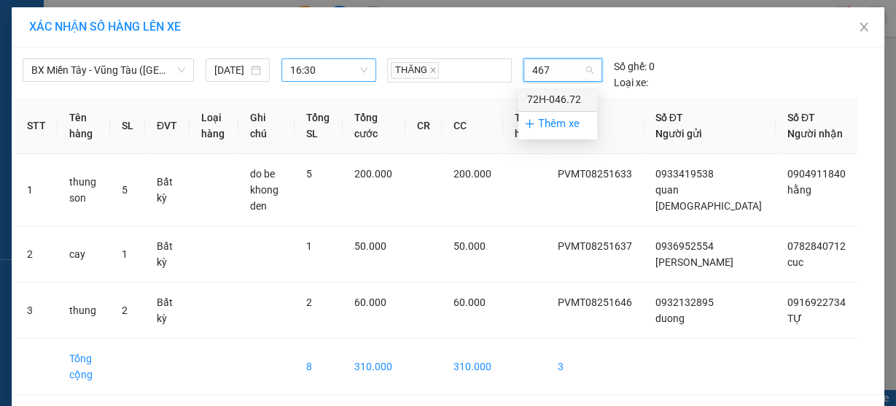
type input "4672"
click at [556, 96] on div "72H-046.72" at bounding box center [557, 99] width 61 height 16
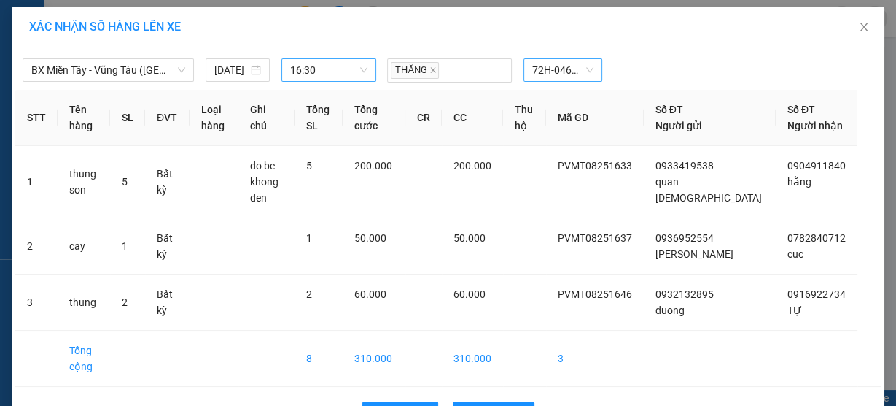
scroll to position [61, 0]
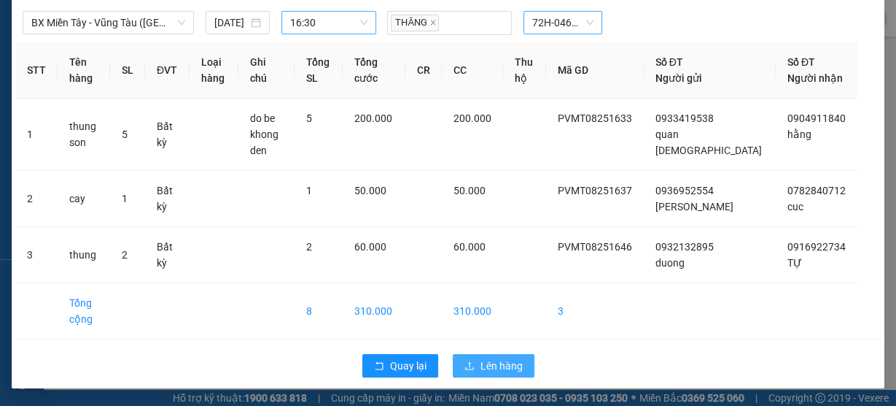
click at [506, 370] on span "Lên hàng" at bounding box center [502, 365] width 42 height 16
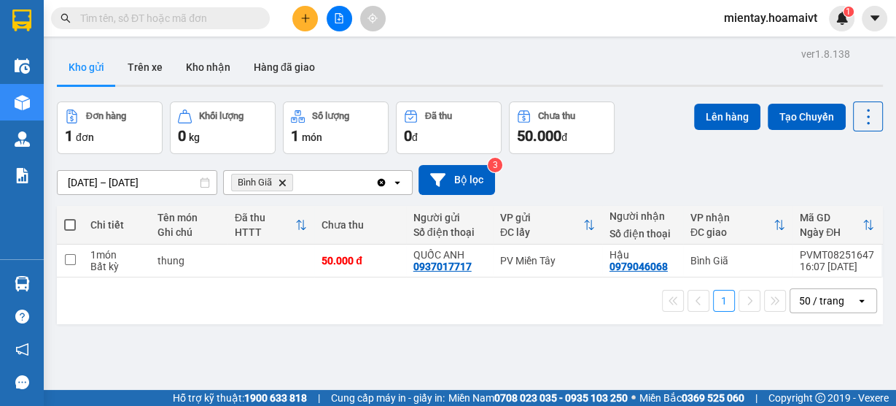
click at [281, 185] on icon "Delete" at bounding box center [282, 182] width 9 height 9
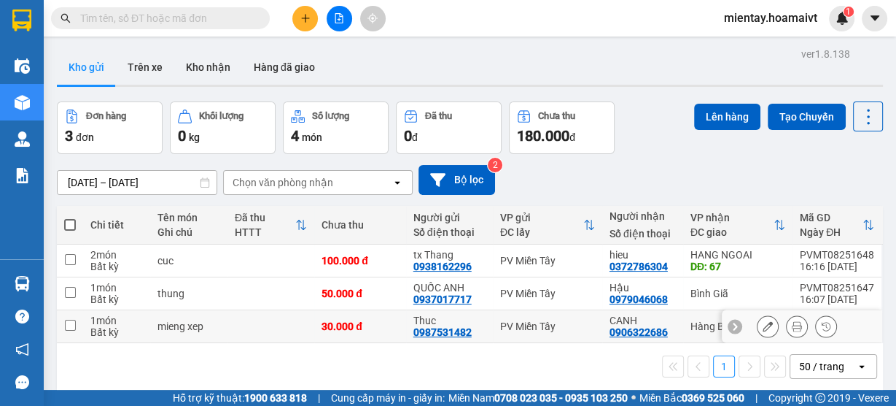
click at [287, 321] on td at bounding box center [271, 326] width 87 height 33
checkbox input "true"
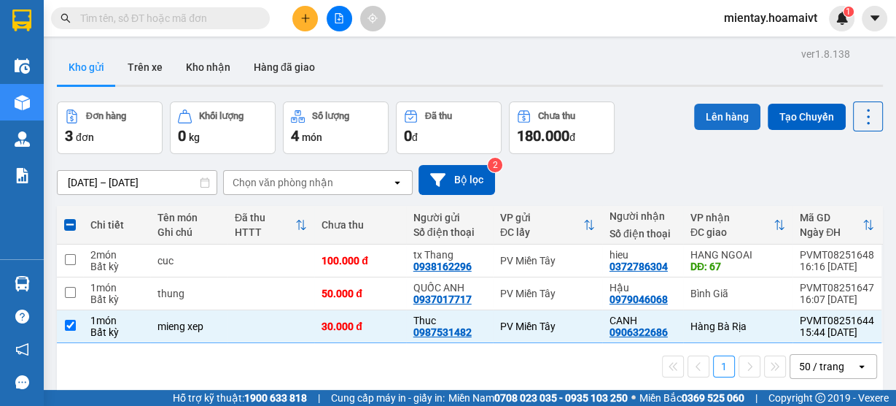
click at [726, 123] on button "Lên hàng" at bounding box center [727, 117] width 66 height 26
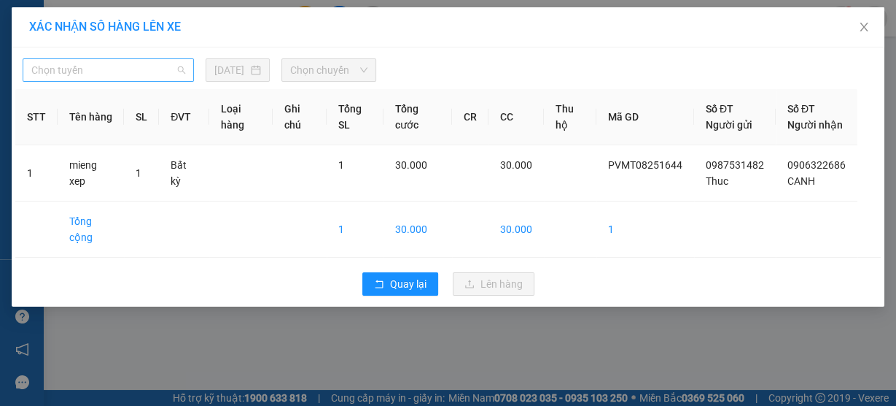
click at [125, 63] on span "Chọn tuyến" at bounding box center [108, 70] width 154 height 22
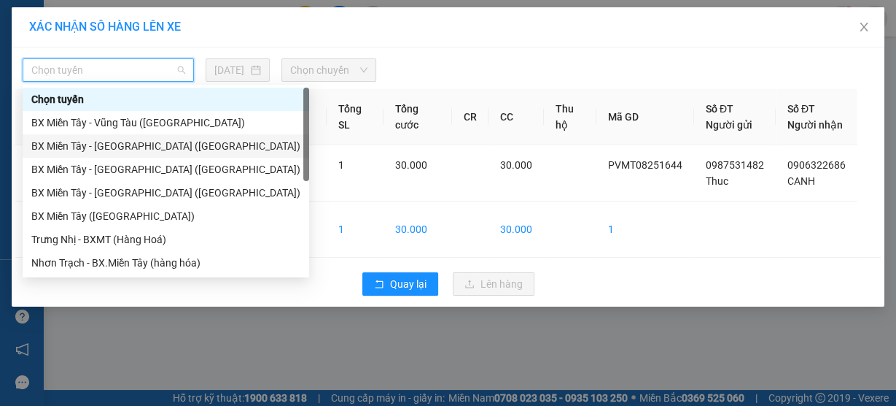
click at [114, 138] on div "BX Miền Tây - [GEOGRAPHIC_DATA] ([GEOGRAPHIC_DATA])" at bounding box center [165, 146] width 269 height 16
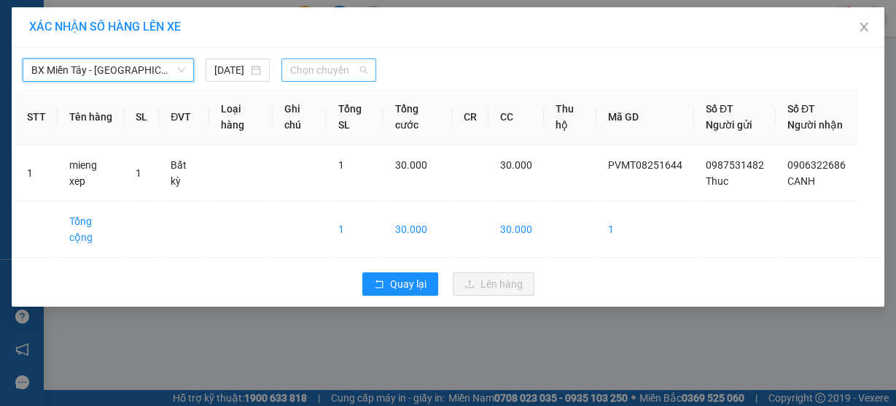
click at [300, 74] on span "Chọn chuyến" at bounding box center [328, 70] width 77 height 22
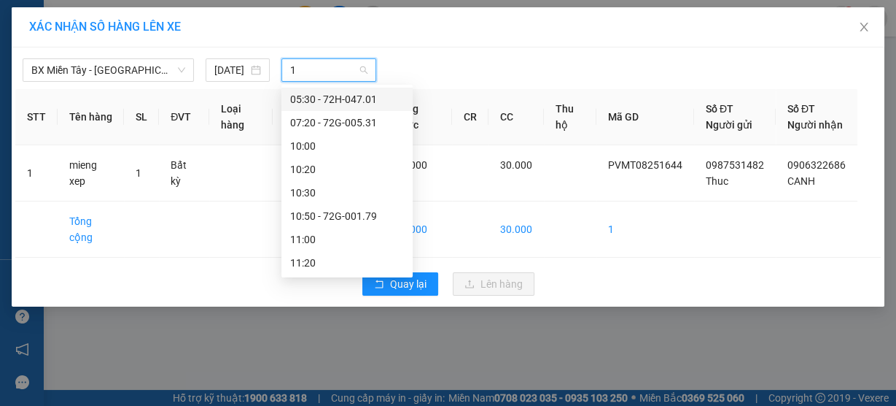
type input "16"
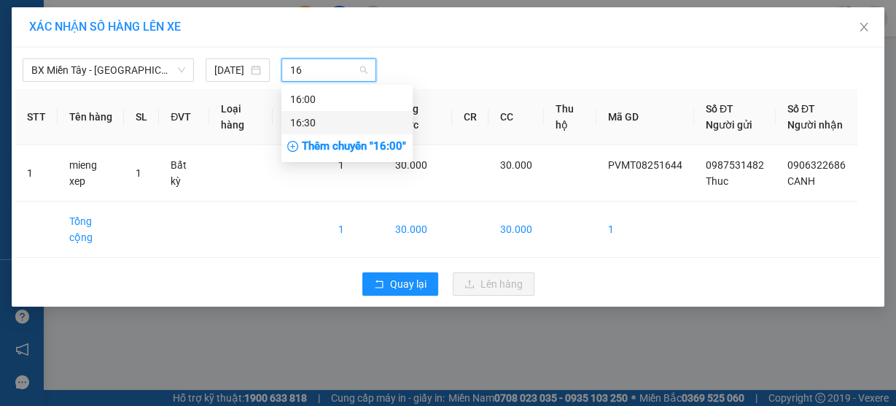
click at [313, 121] on div "16:30" at bounding box center [347, 123] width 114 height 16
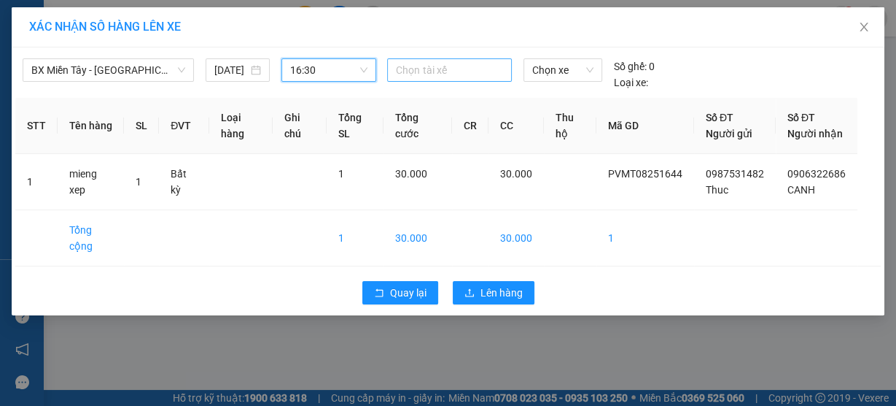
click at [411, 67] on div at bounding box center [449, 70] width 117 height 18
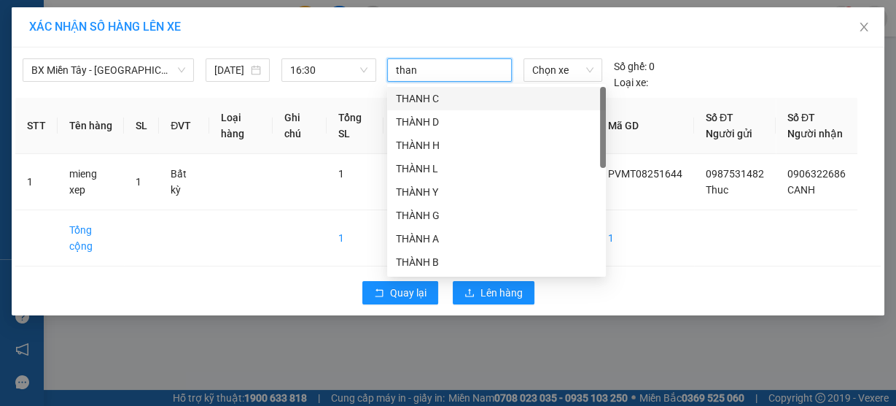
type input "thang"
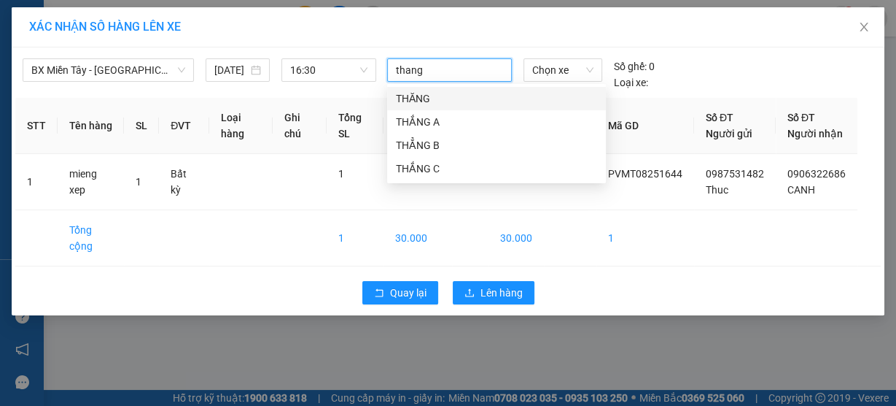
click at [417, 96] on div "THĂNG" at bounding box center [496, 98] width 201 height 16
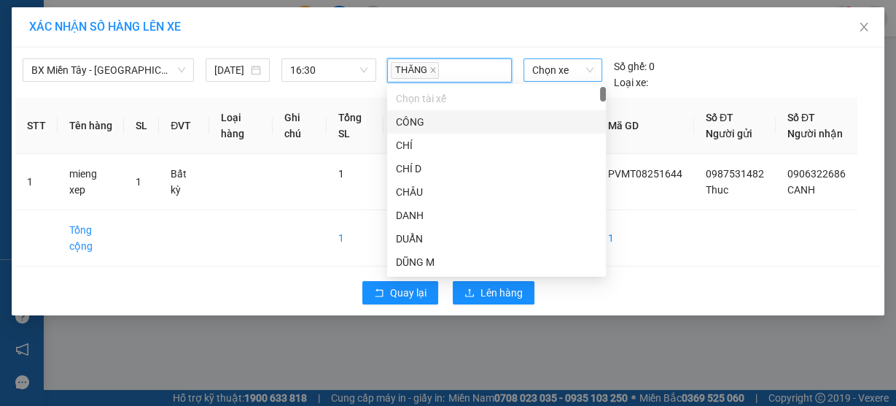
click at [581, 77] on span "Chọn xe" at bounding box center [562, 70] width 61 height 22
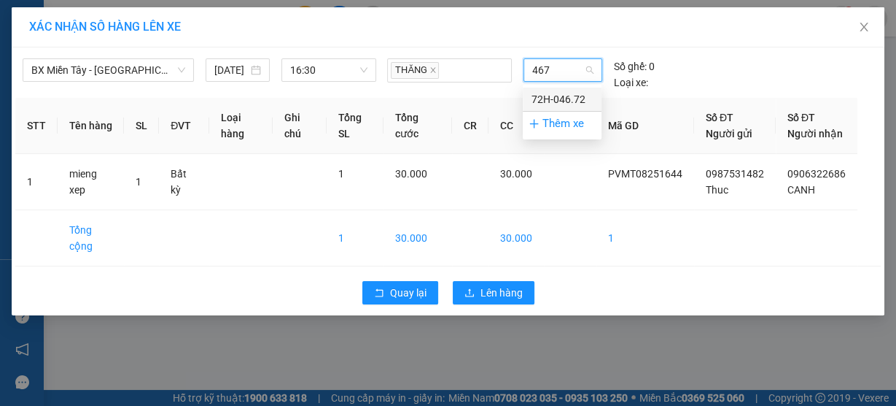
type input "4672"
click at [565, 96] on div "72H-046.72" at bounding box center [562, 99] width 61 height 16
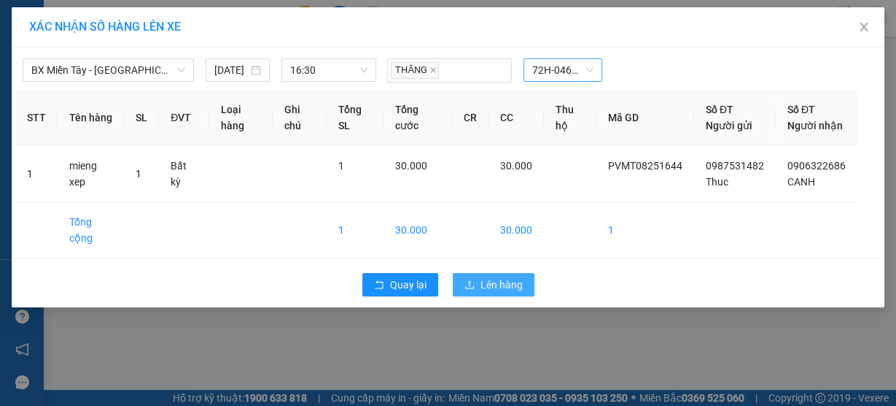
click at [493, 292] on span "Lên hàng" at bounding box center [502, 284] width 42 height 16
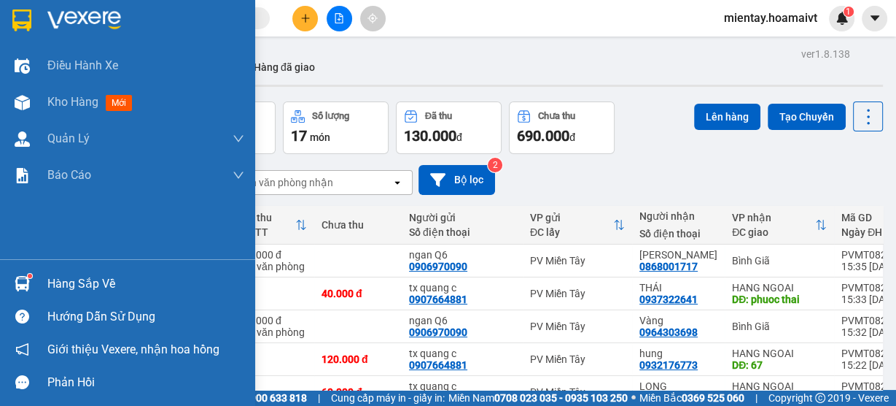
click at [67, 277] on div "Hàng sắp về" at bounding box center [145, 284] width 197 height 22
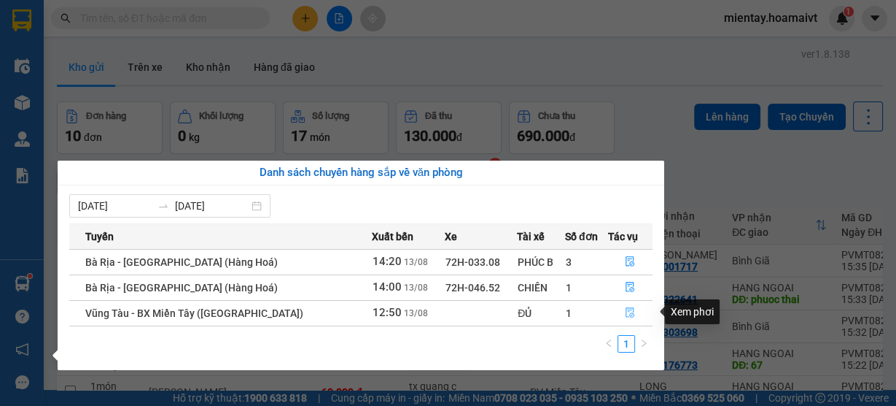
click at [625, 311] on icon "file-done" at bounding box center [630, 312] width 10 height 10
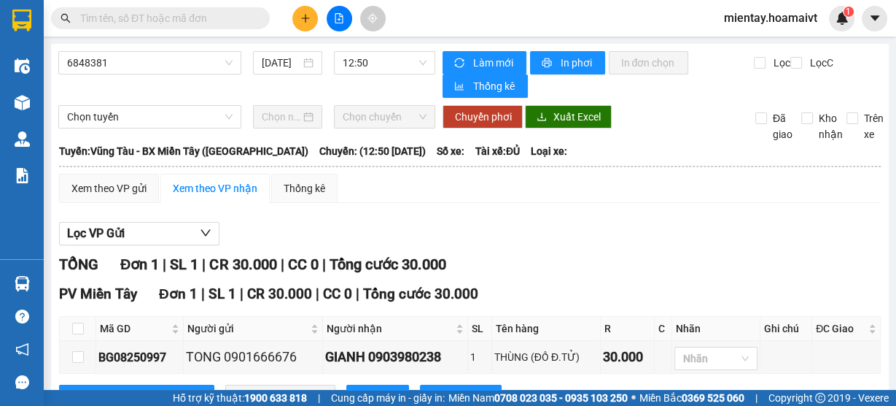
click at [69, 329] on th at bounding box center [78, 329] width 36 height 24
click at [81, 331] on input "checkbox" at bounding box center [78, 328] width 12 height 12
checkbox input "true"
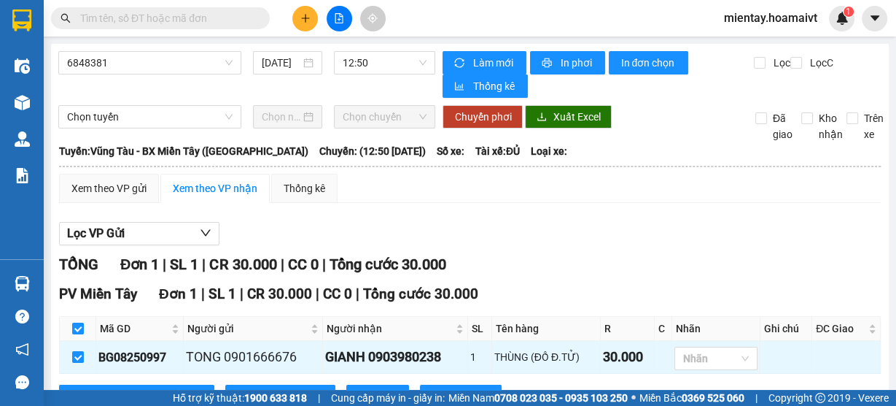
scroll to position [57, 0]
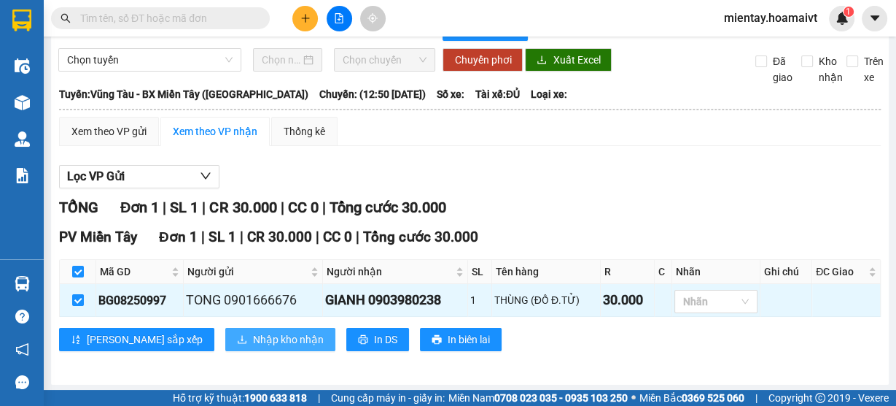
click at [253, 339] on span "Nhập kho nhận" at bounding box center [288, 339] width 71 height 16
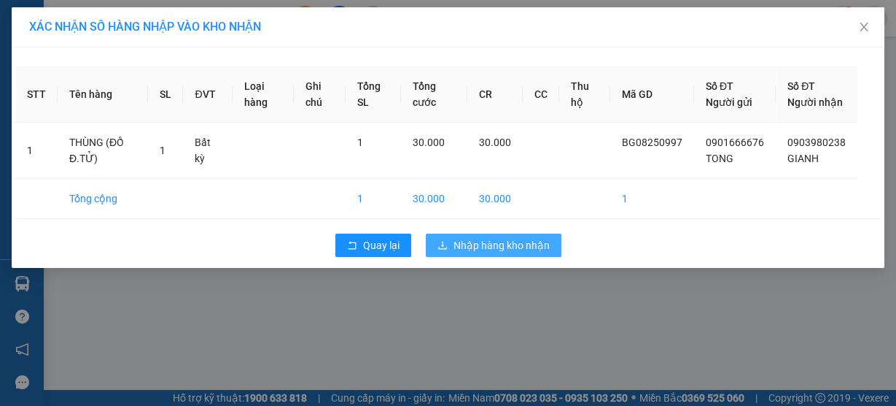
click at [516, 253] on span "Nhập hàng kho nhận" at bounding box center [502, 245] width 96 height 16
